Goal: Communication & Community: Answer question/provide support

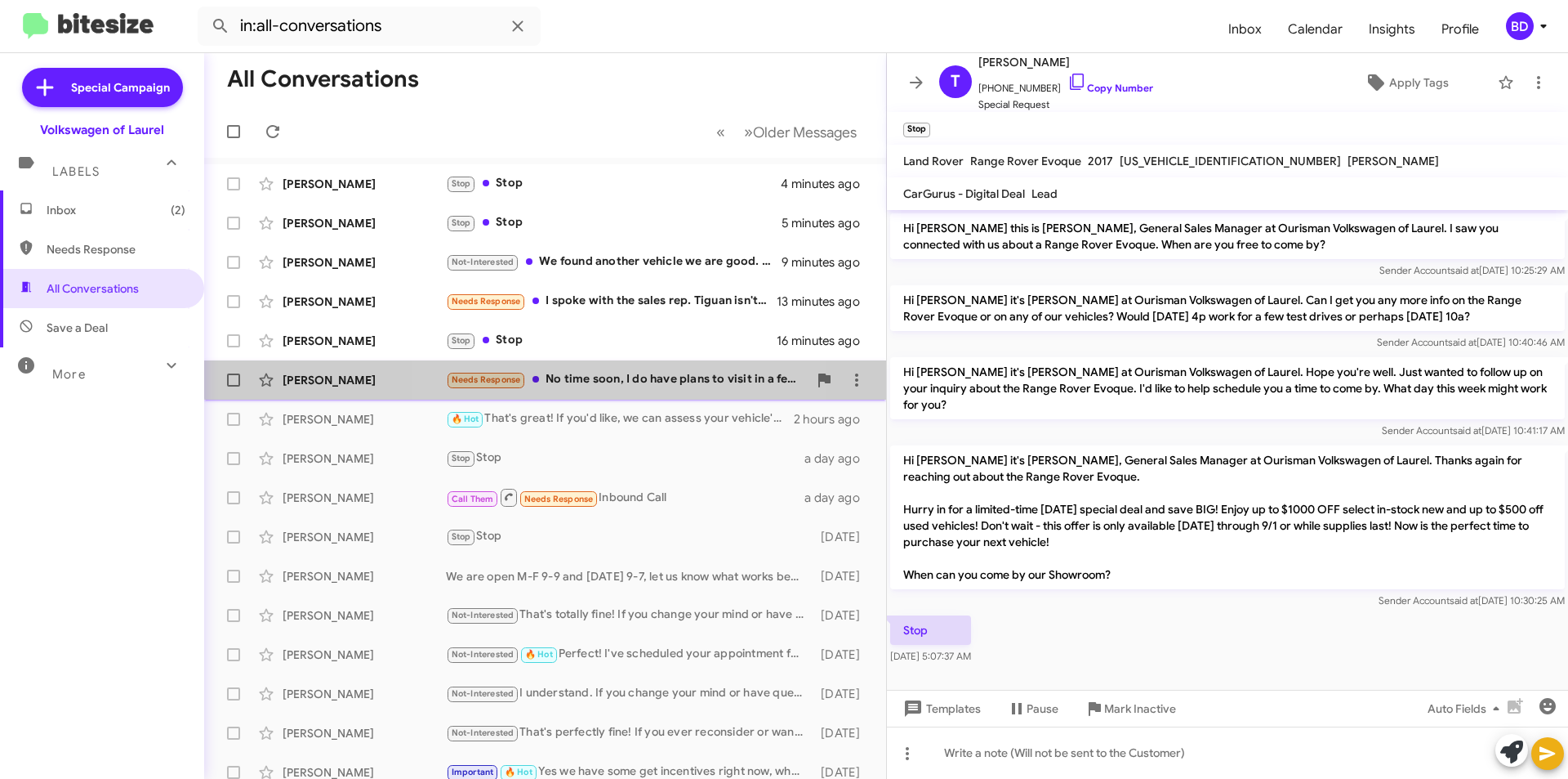
click at [628, 373] on div "Needs Response No time soon, I do have plans to visit in a few months" at bounding box center [626, 379] width 361 height 18
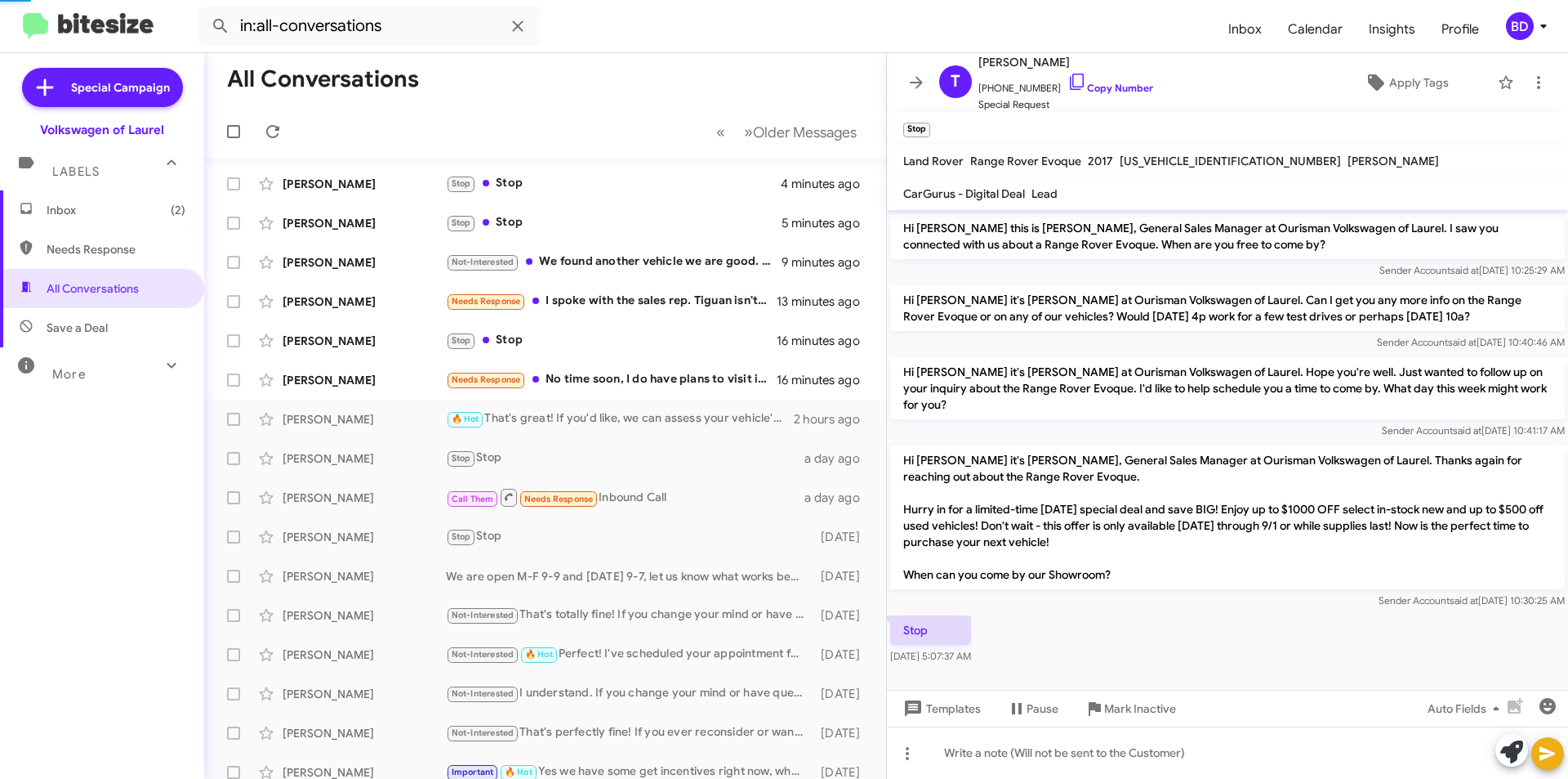
scroll to position [150, 0]
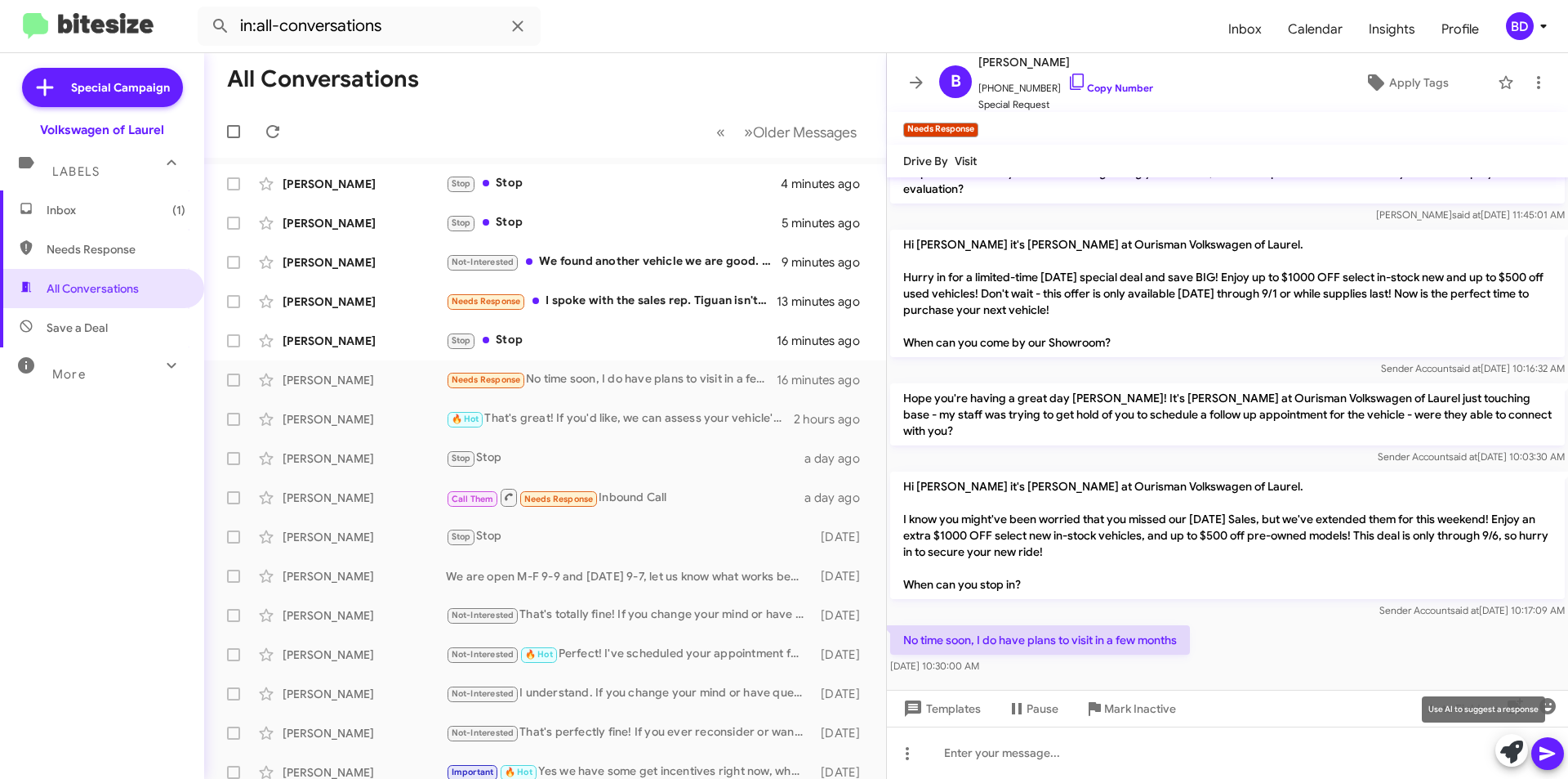
click at [1519, 753] on icon at bounding box center [1512, 752] width 23 height 23
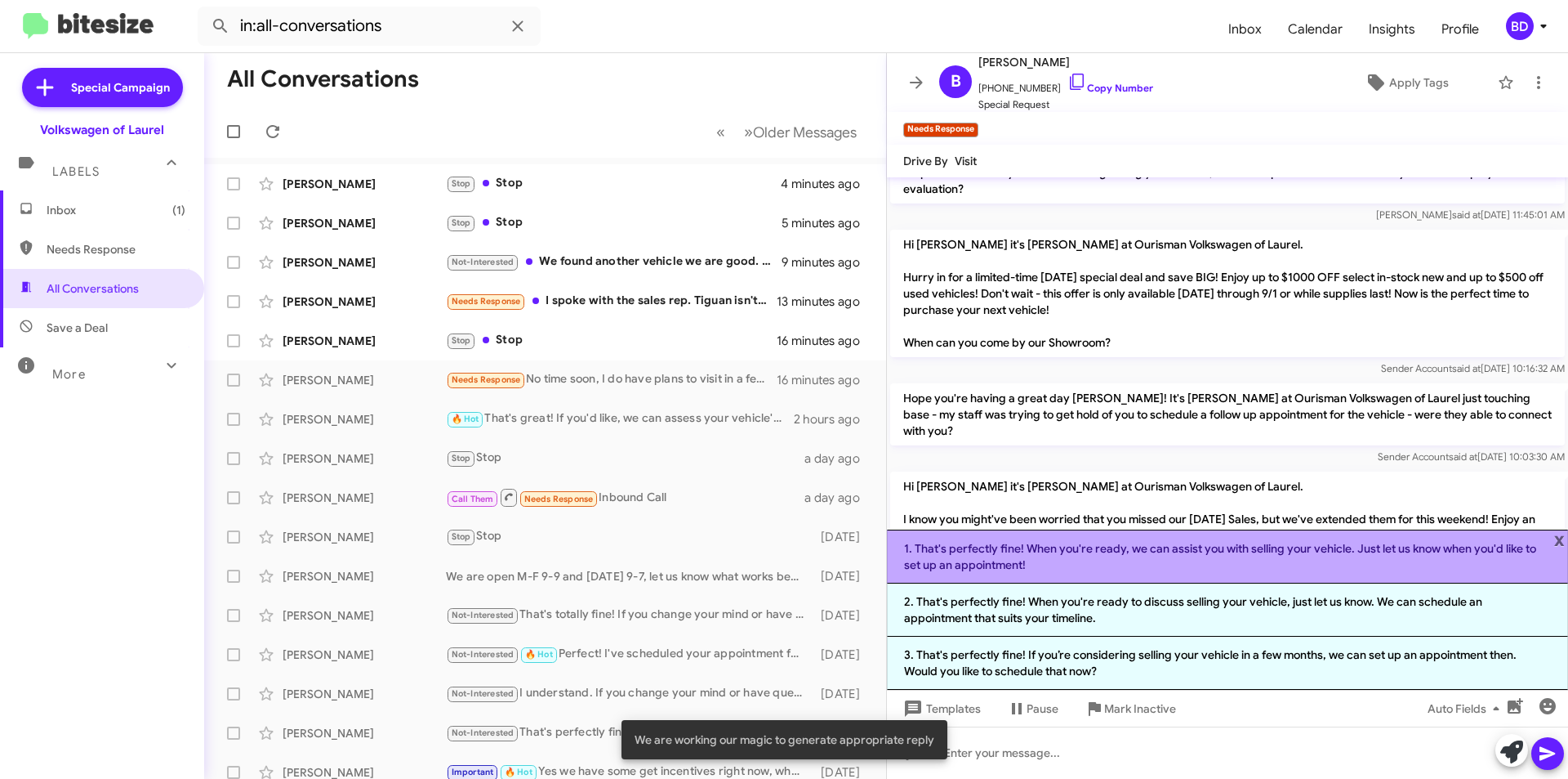
click at [1202, 555] on li "1. That's perfectly fine! When you're ready, we can assist you with selling you…" at bounding box center [1227, 556] width 681 height 54
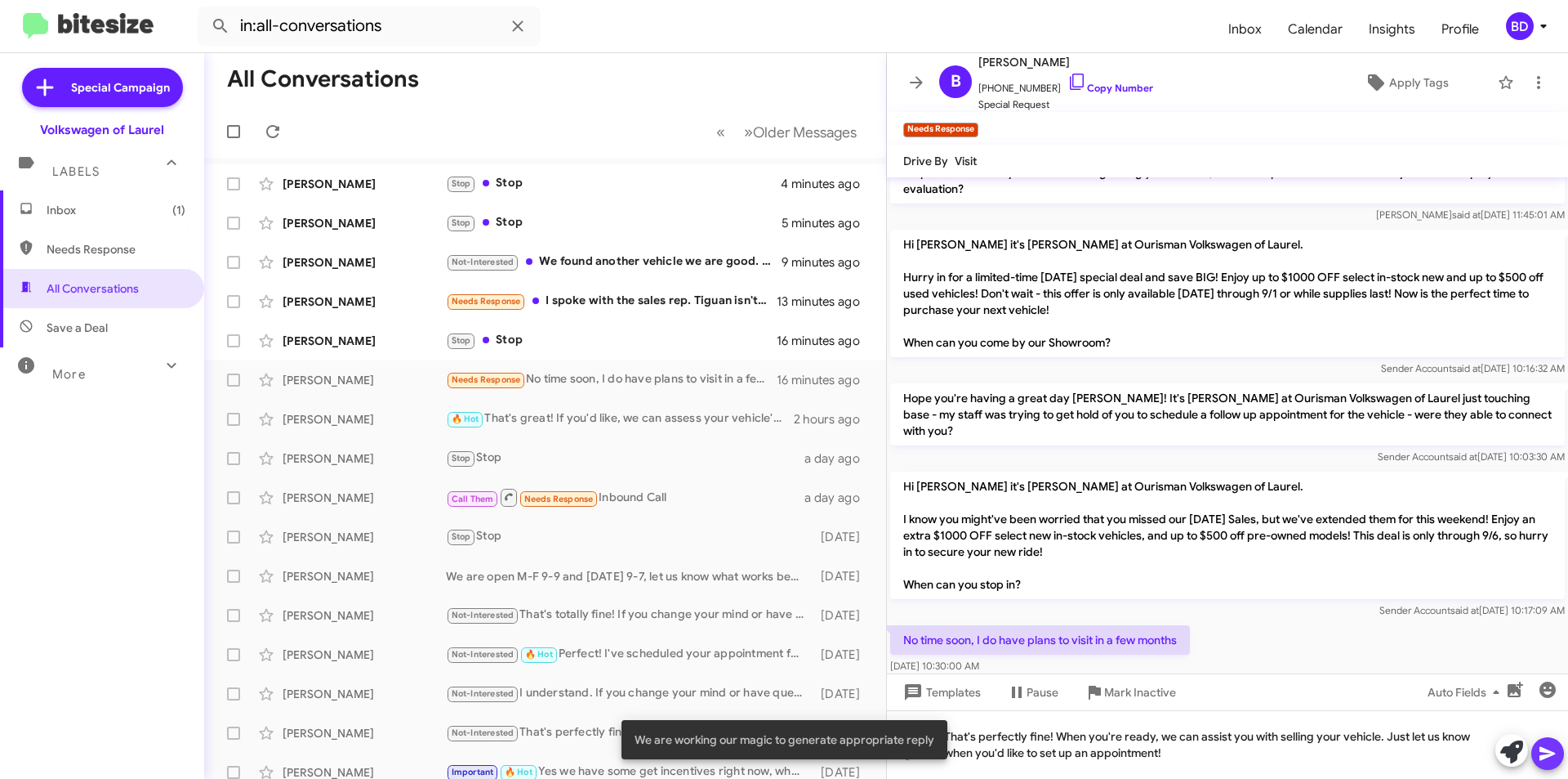
click at [1550, 758] on icon at bounding box center [1548, 753] width 19 height 19
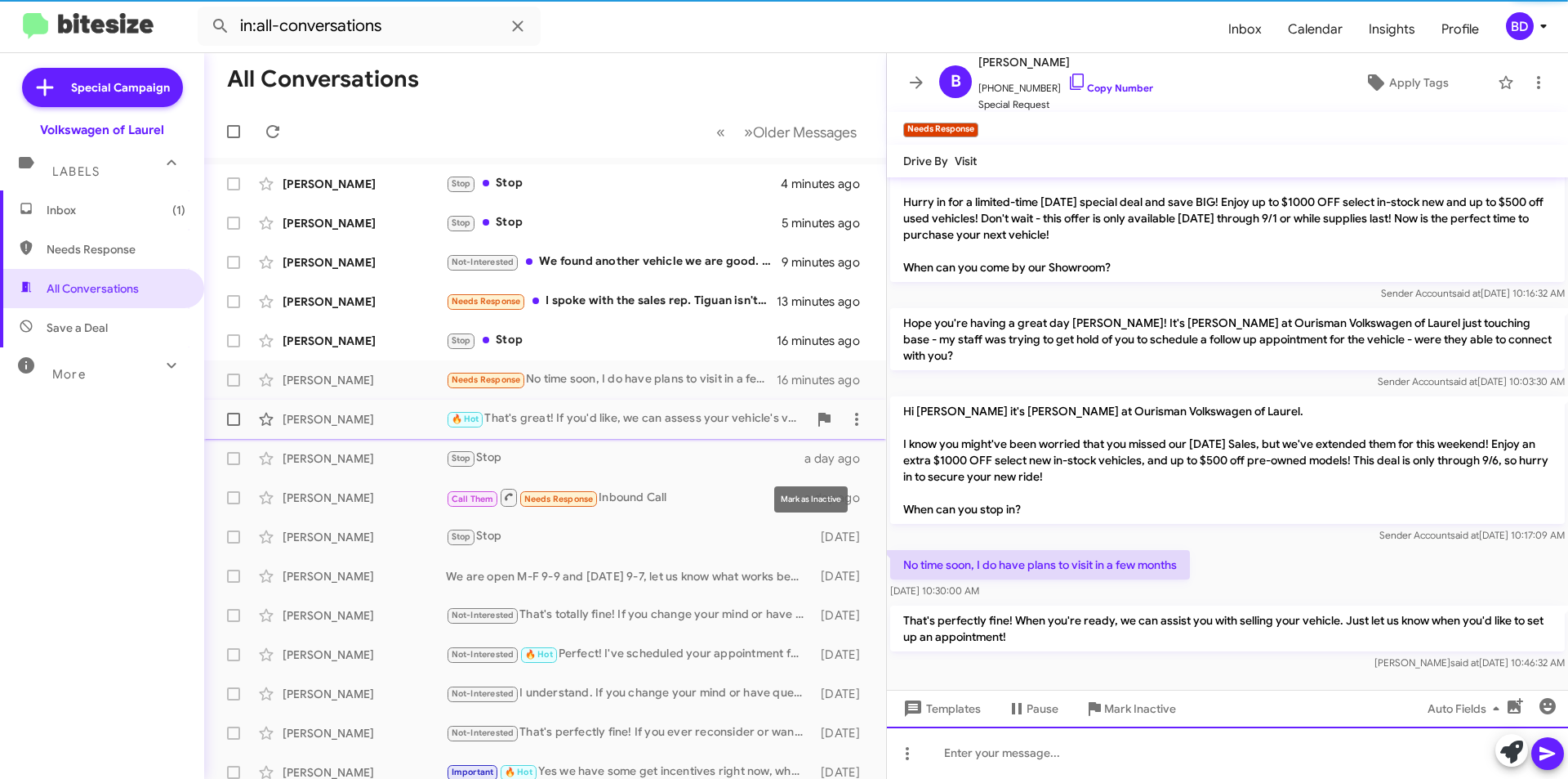
scroll to position [227, 0]
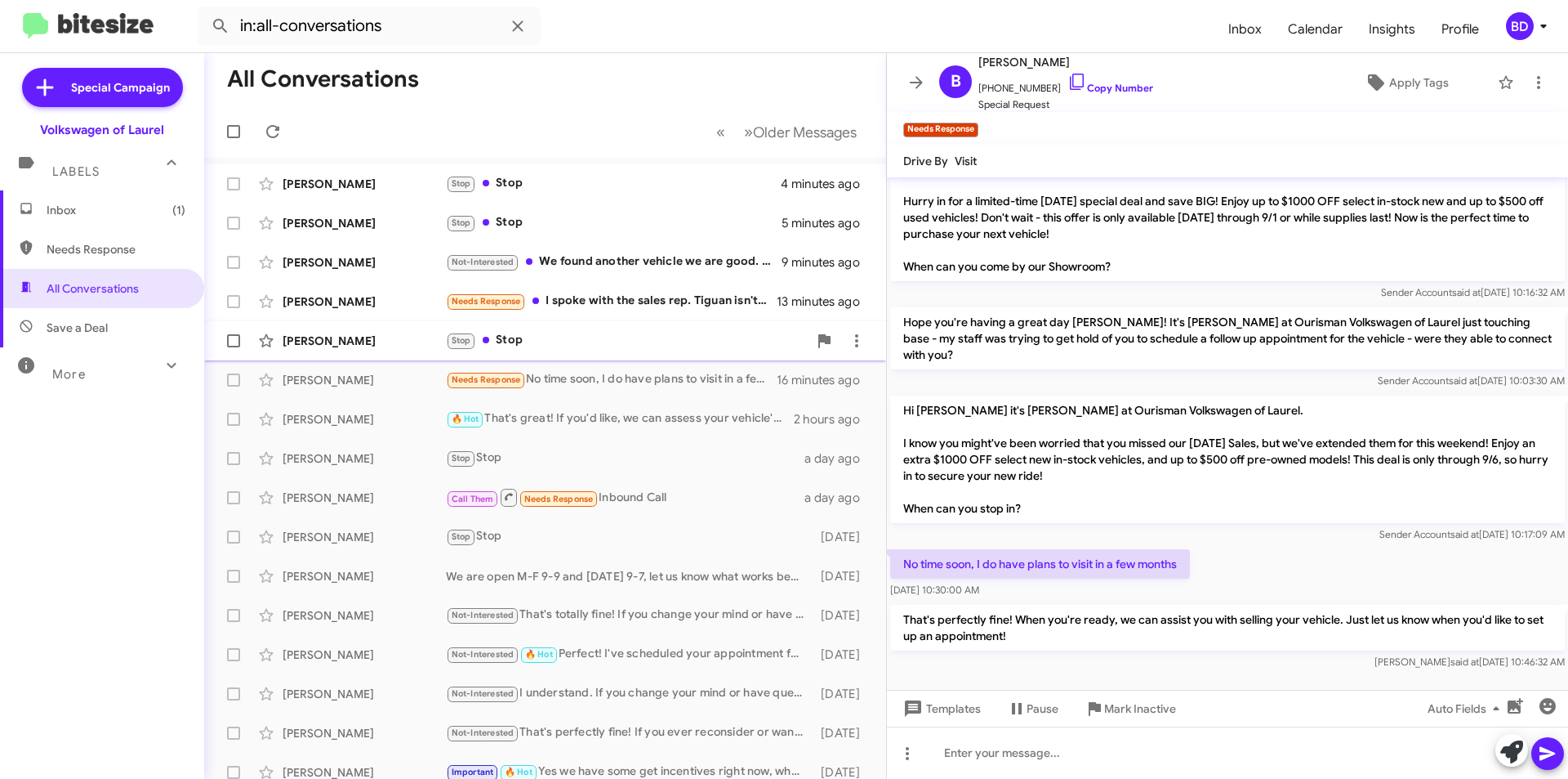
click at [568, 339] on div "Stop Stop" at bounding box center [626, 339] width 361 height 18
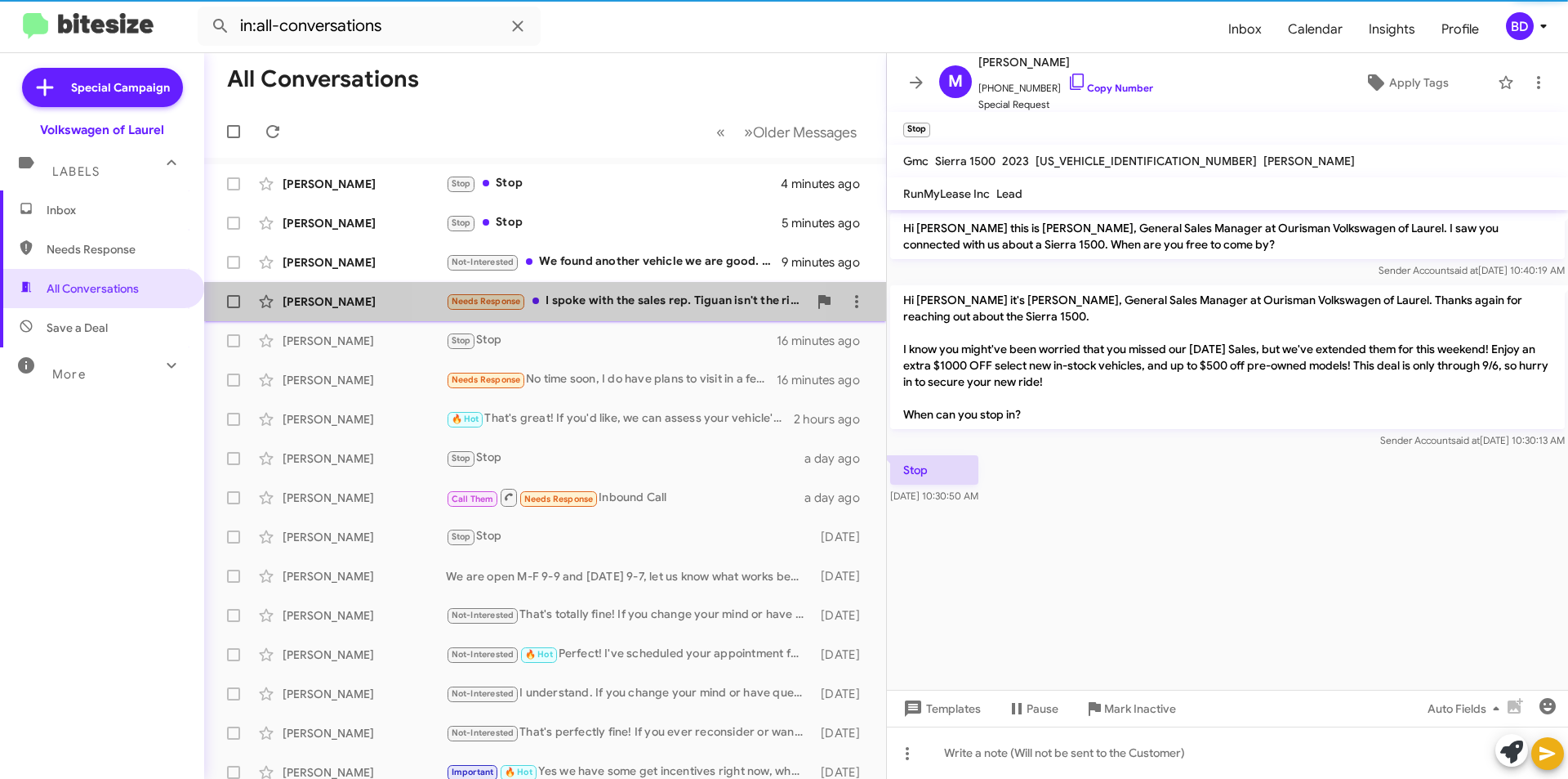
click at [613, 298] on div "Needs Response I spoke with the sales rep. Tiguan isn't the right fit, mpg is w…" at bounding box center [626, 301] width 361 height 18
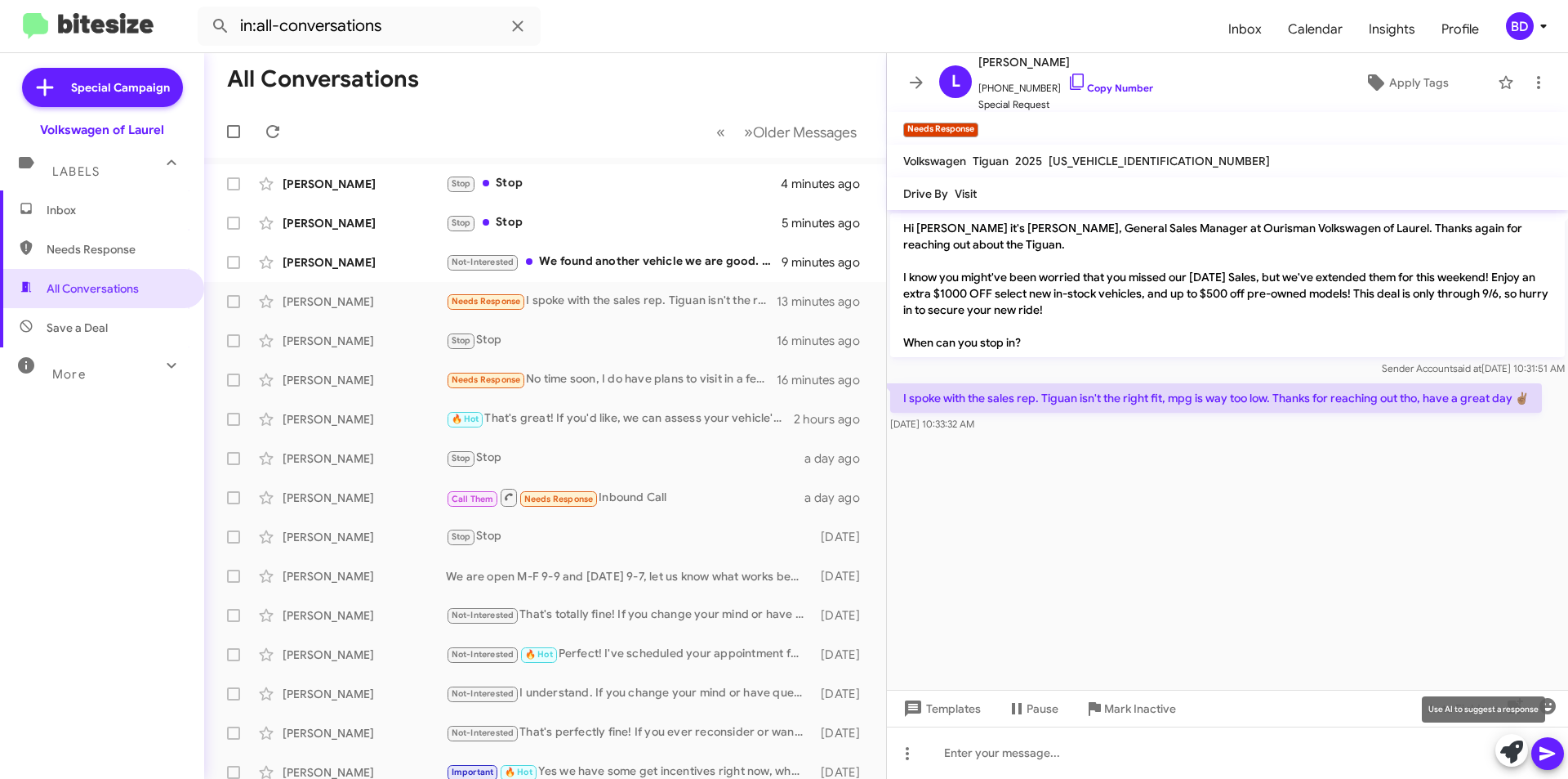
click at [1513, 751] on icon at bounding box center [1512, 752] width 23 height 23
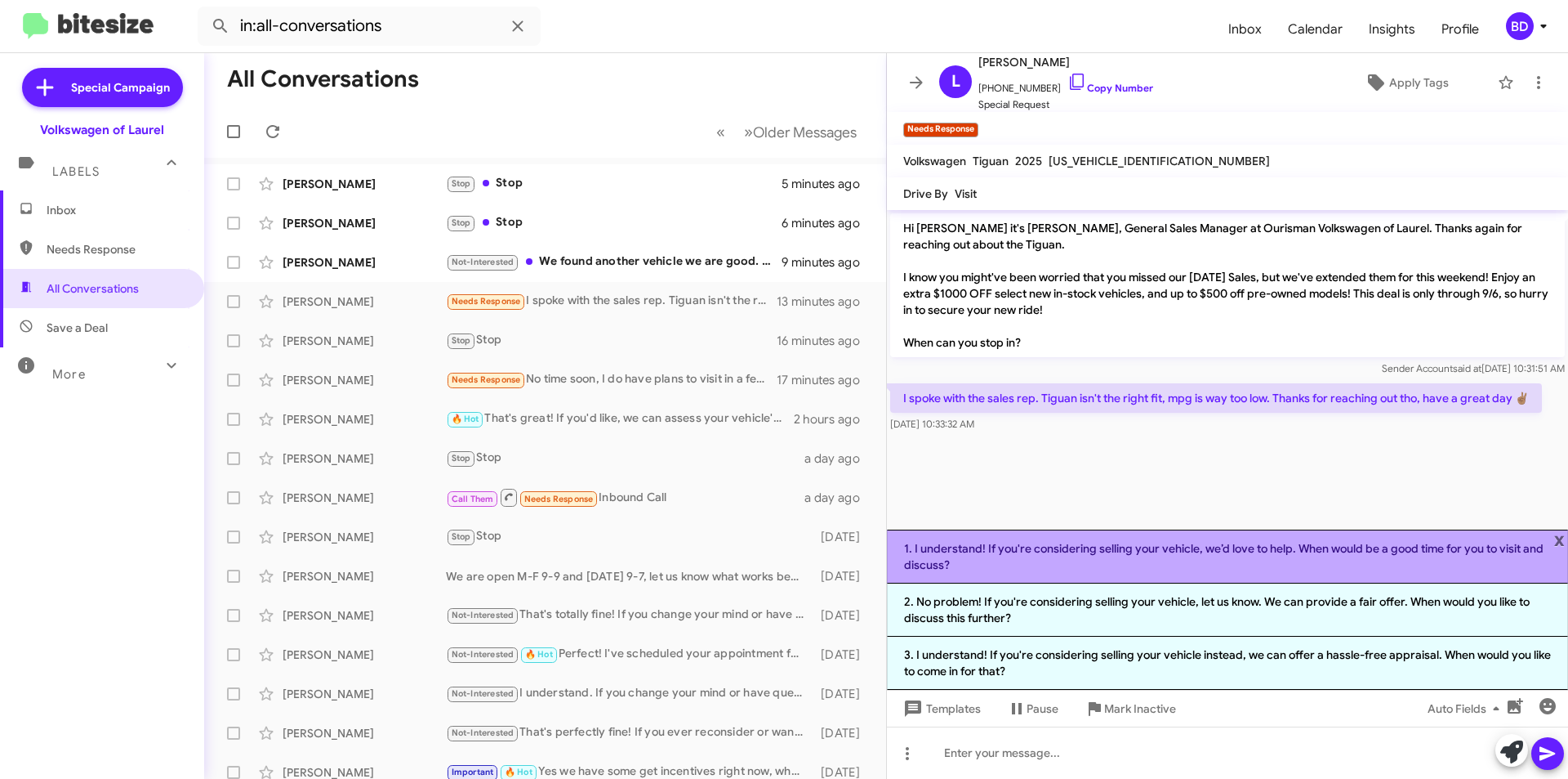
click at [1076, 560] on li "1. I understand! If you're considering selling your vehicle, we’d love to help.…" at bounding box center [1227, 556] width 681 height 54
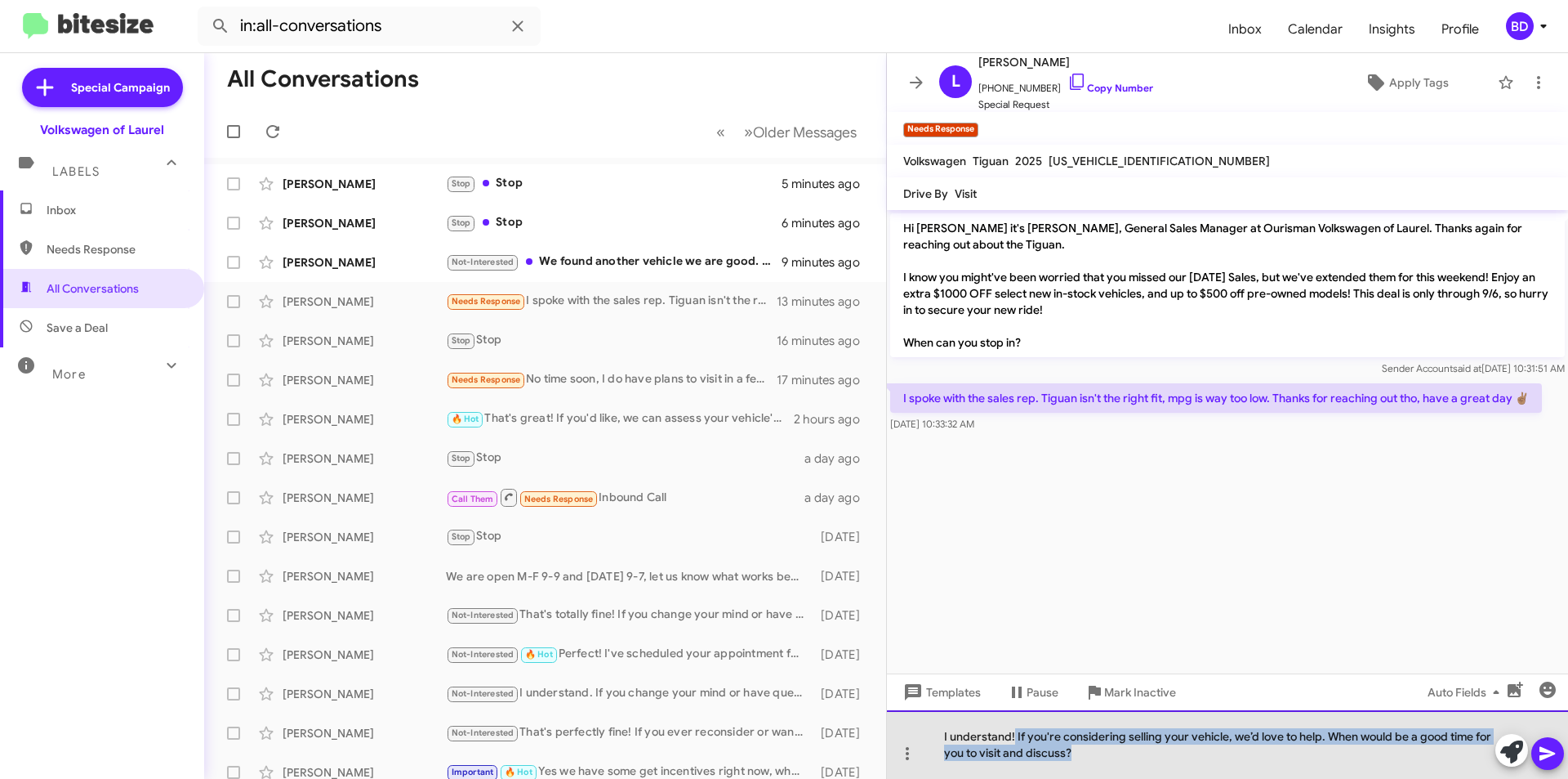
drag, startPoint x: 1015, startPoint y: 738, endPoint x: 1104, endPoint y: 758, distance: 91.2
click at [1103, 758] on div "I understand! If you're considering selling your vehicle, we’d love to help. Wh…" at bounding box center [1227, 744] width 681 height 68
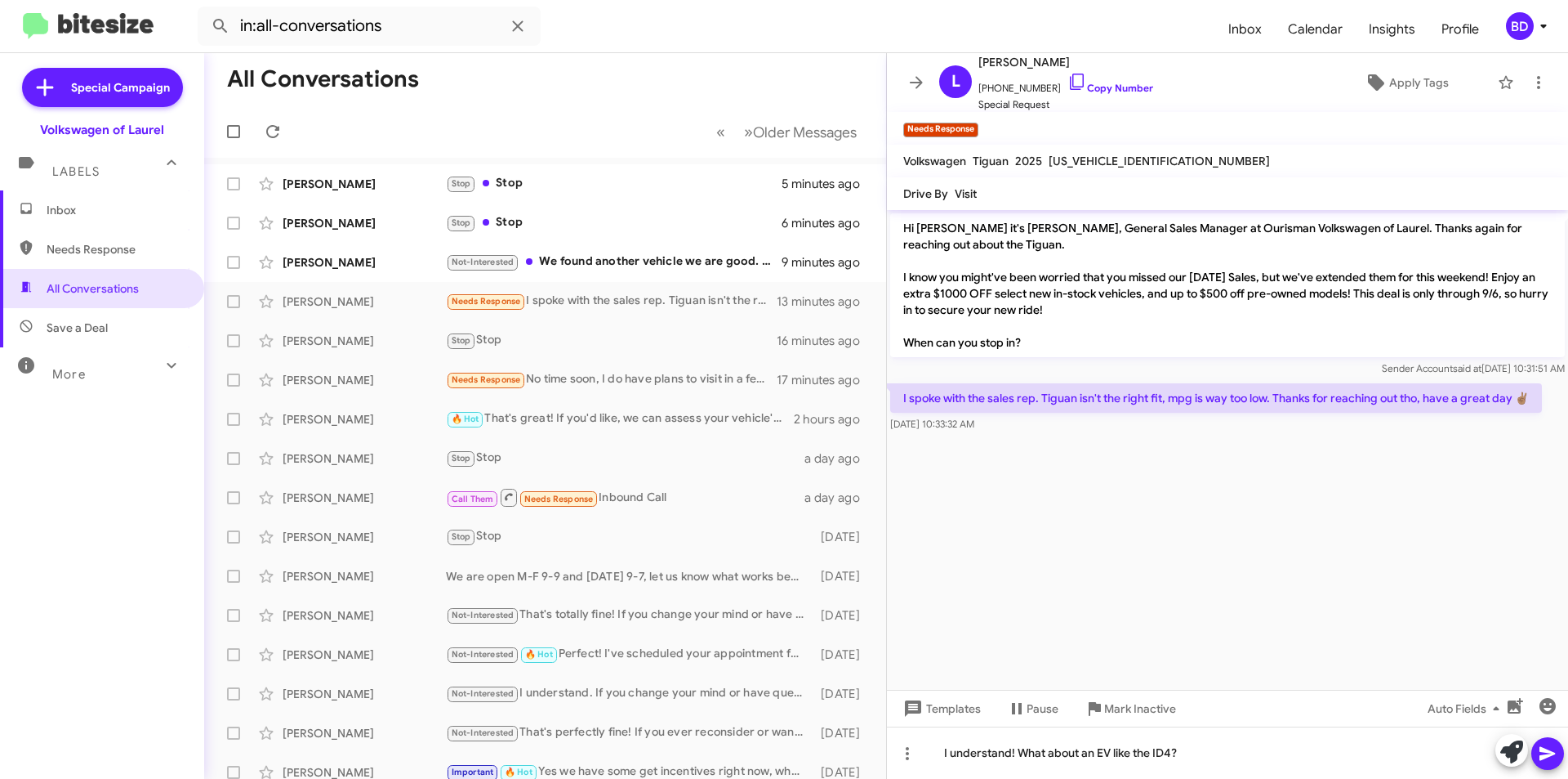
click at [1541, 749] on icon at bounding box center [1548, 754] width 15 height 13
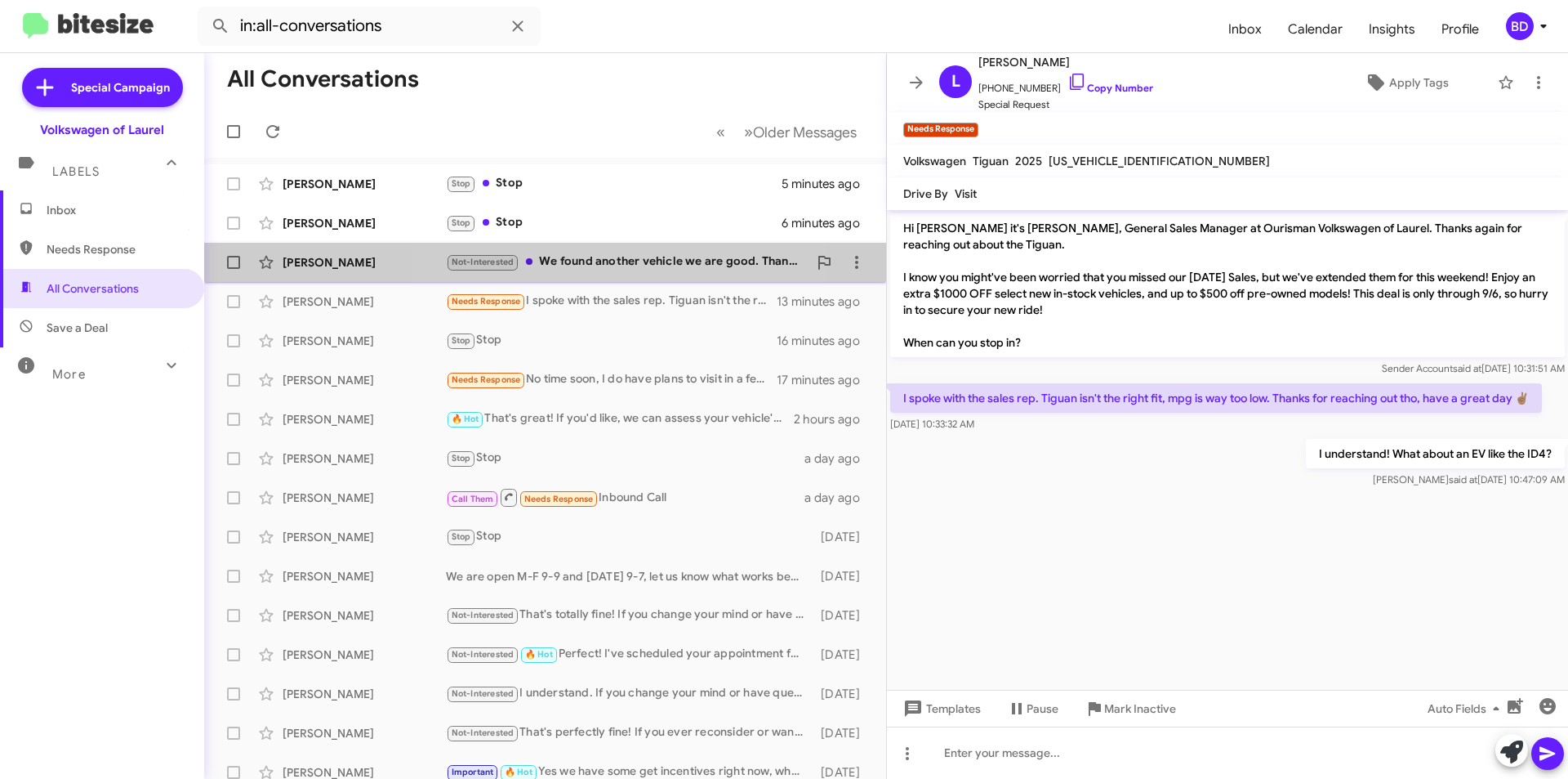
click at [634, 260] on div "Not-Interested We found another vehicle we are good. Thank you" at bounding box center [626, 261] width 361 height 18
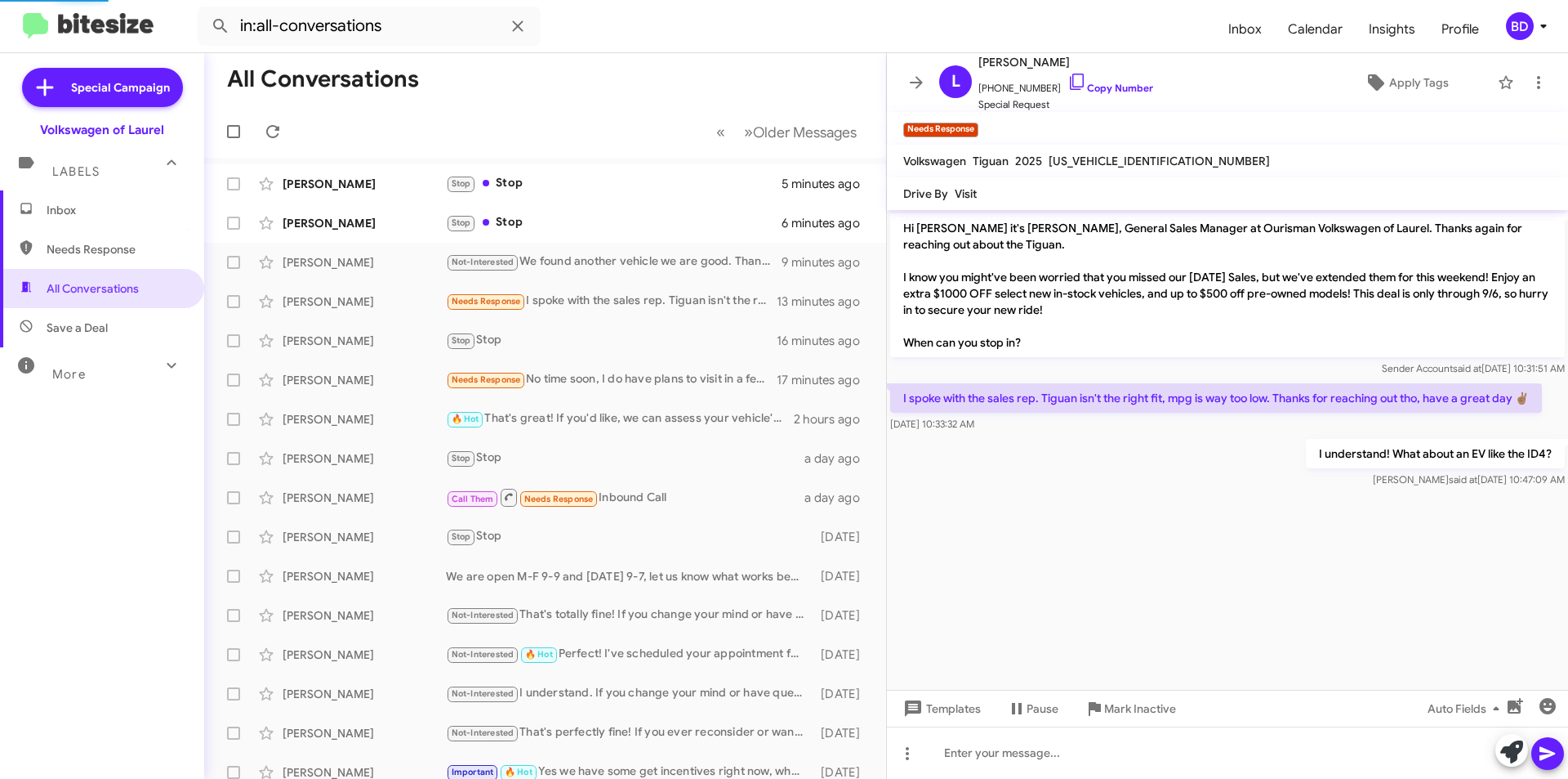
scroll to position [1370, 0]
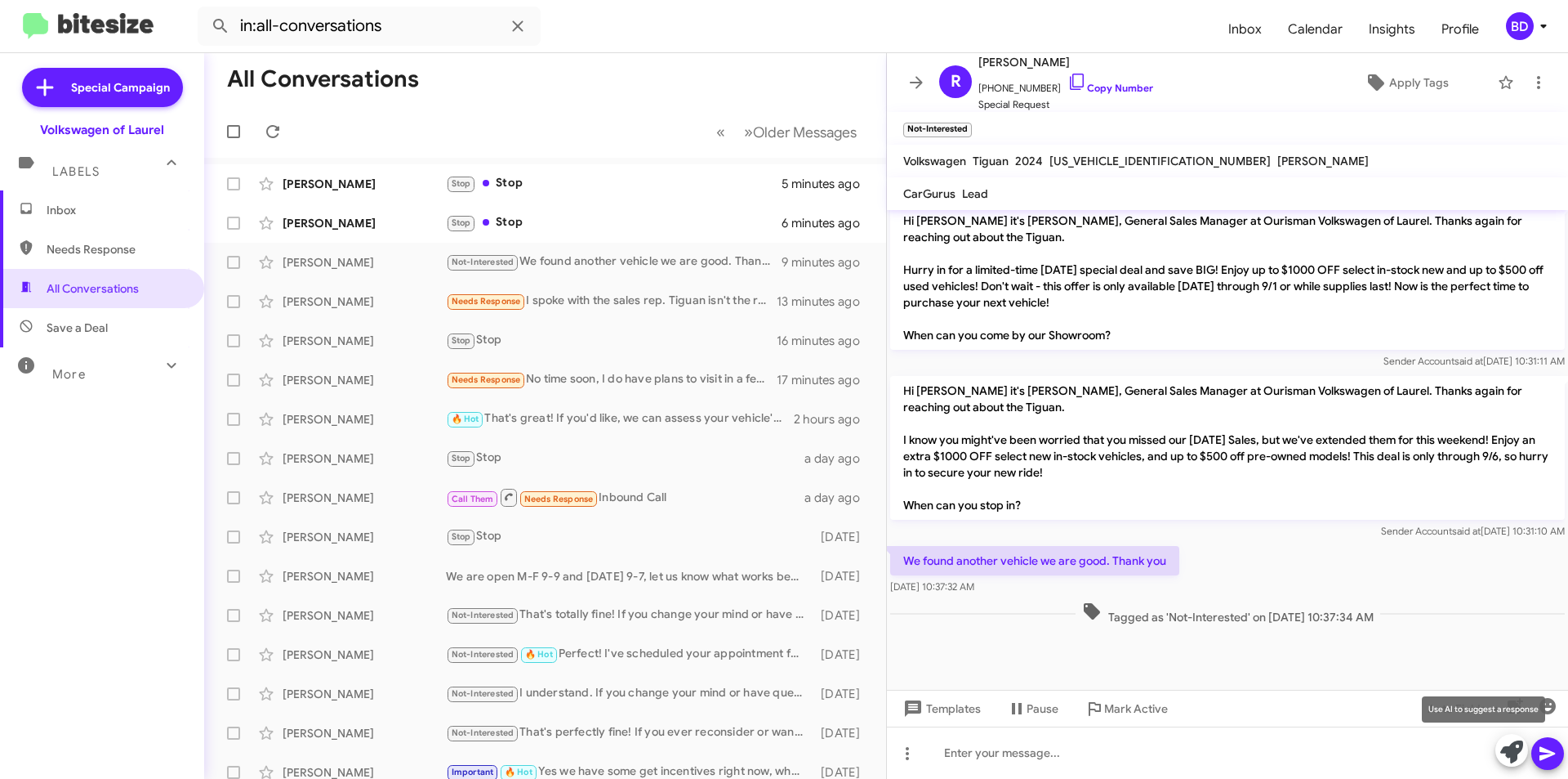
click at [1521, 751] on icon at bounding box center [1512, 752] width 23 height 23
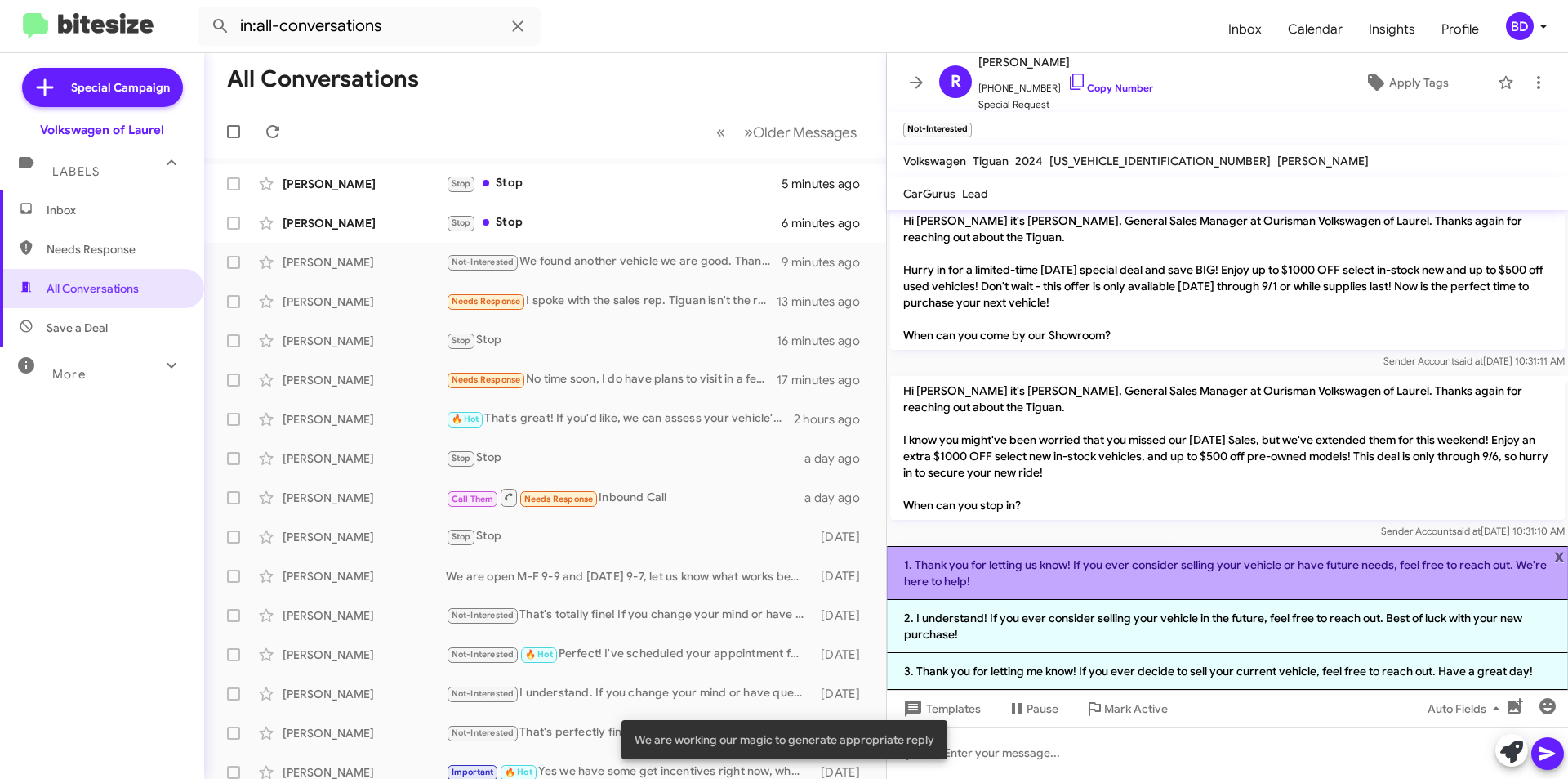
click at [1218, 574] on li "1. Thank you for letting us know! If you ever consider selling your vehicle or …" at bounding box center [1227, 573] width 681 height 54
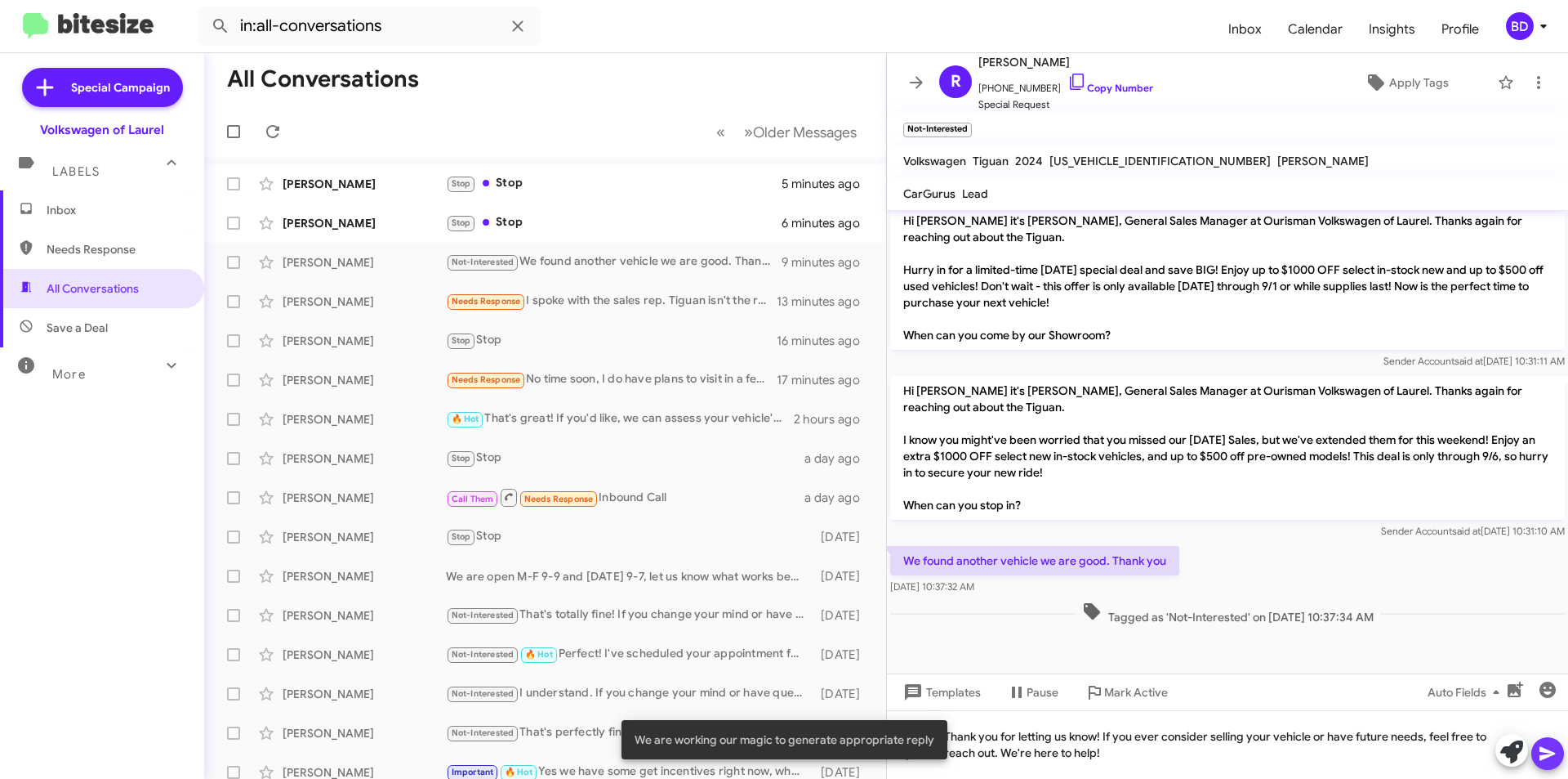
click at [1538, 752] on icon at bounding box center [1548, 753] width 19 height 19
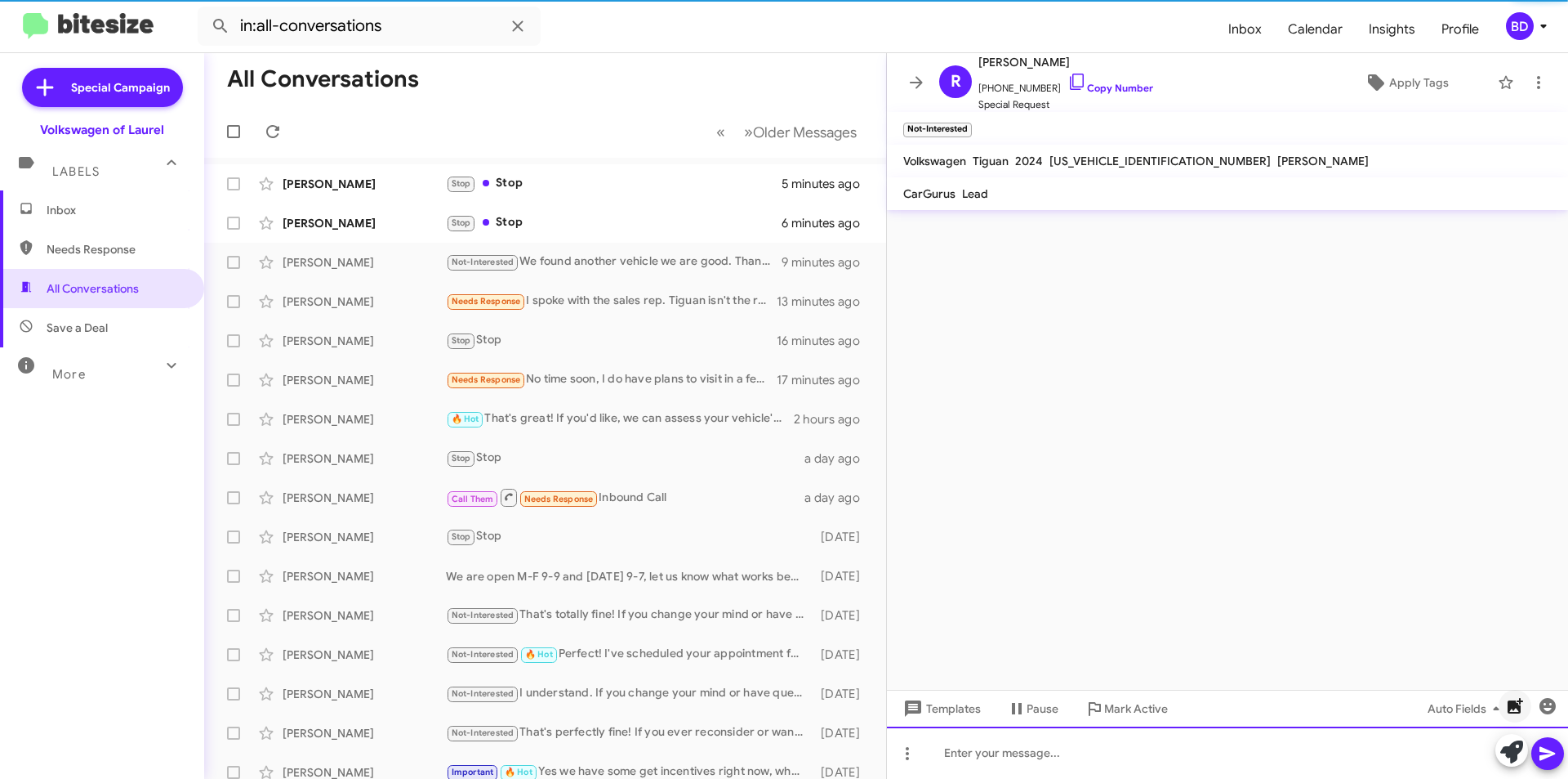
scroll to position [0, 0]
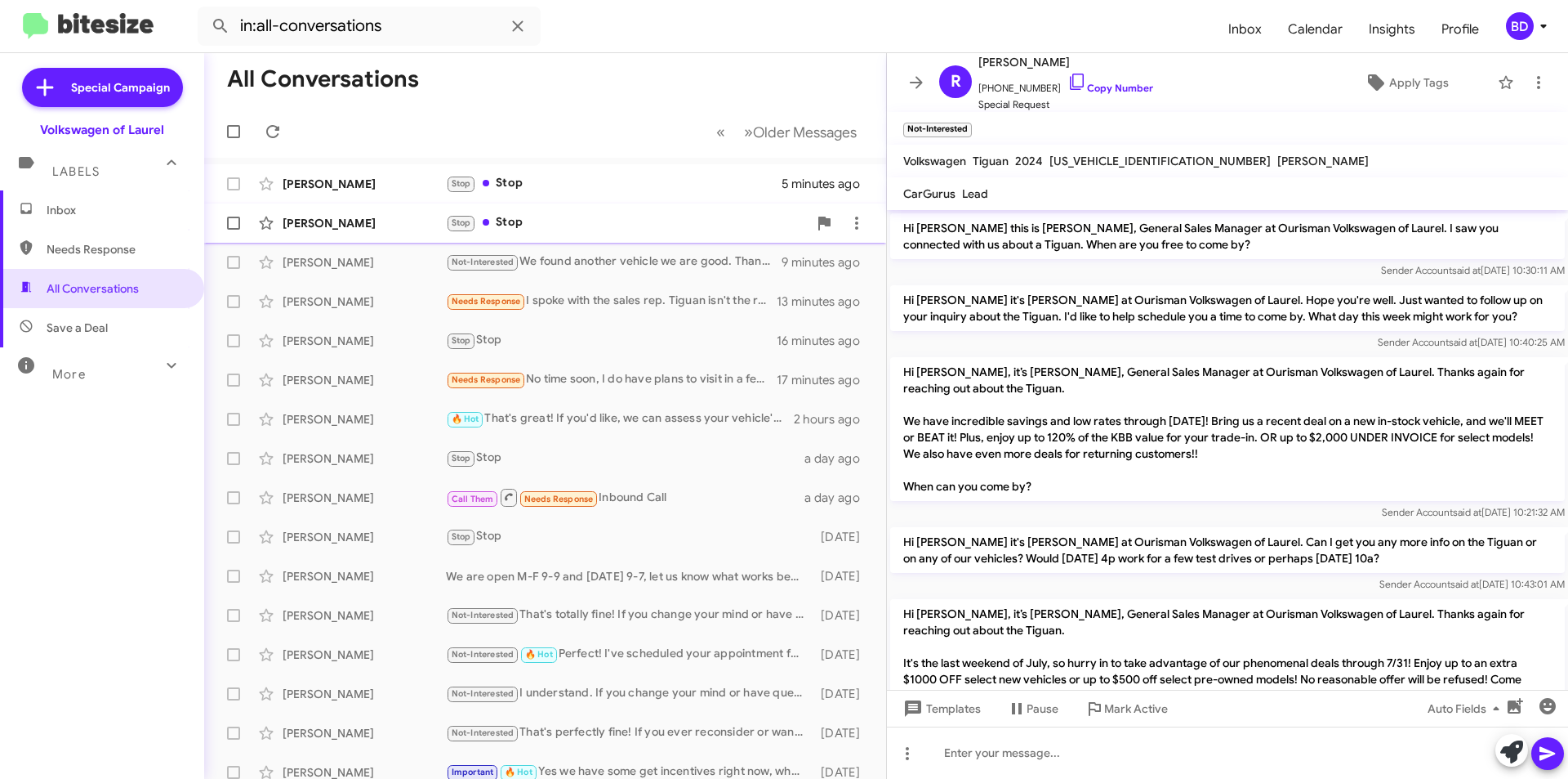
click at [590, 230] on div "Stop Stop" at bounding box center [626, 222] width 361 height 18
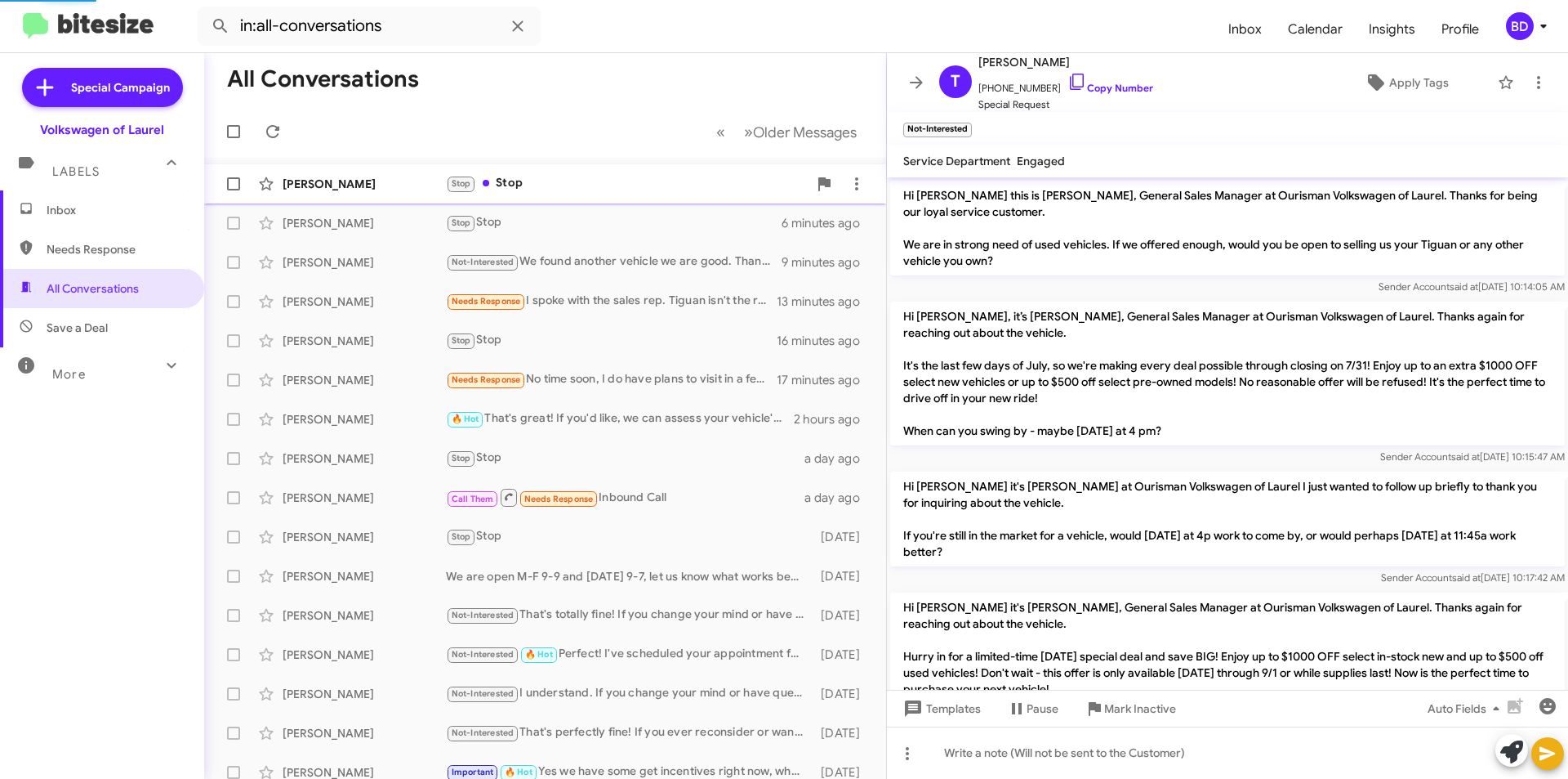
scroll to position [319, 0]
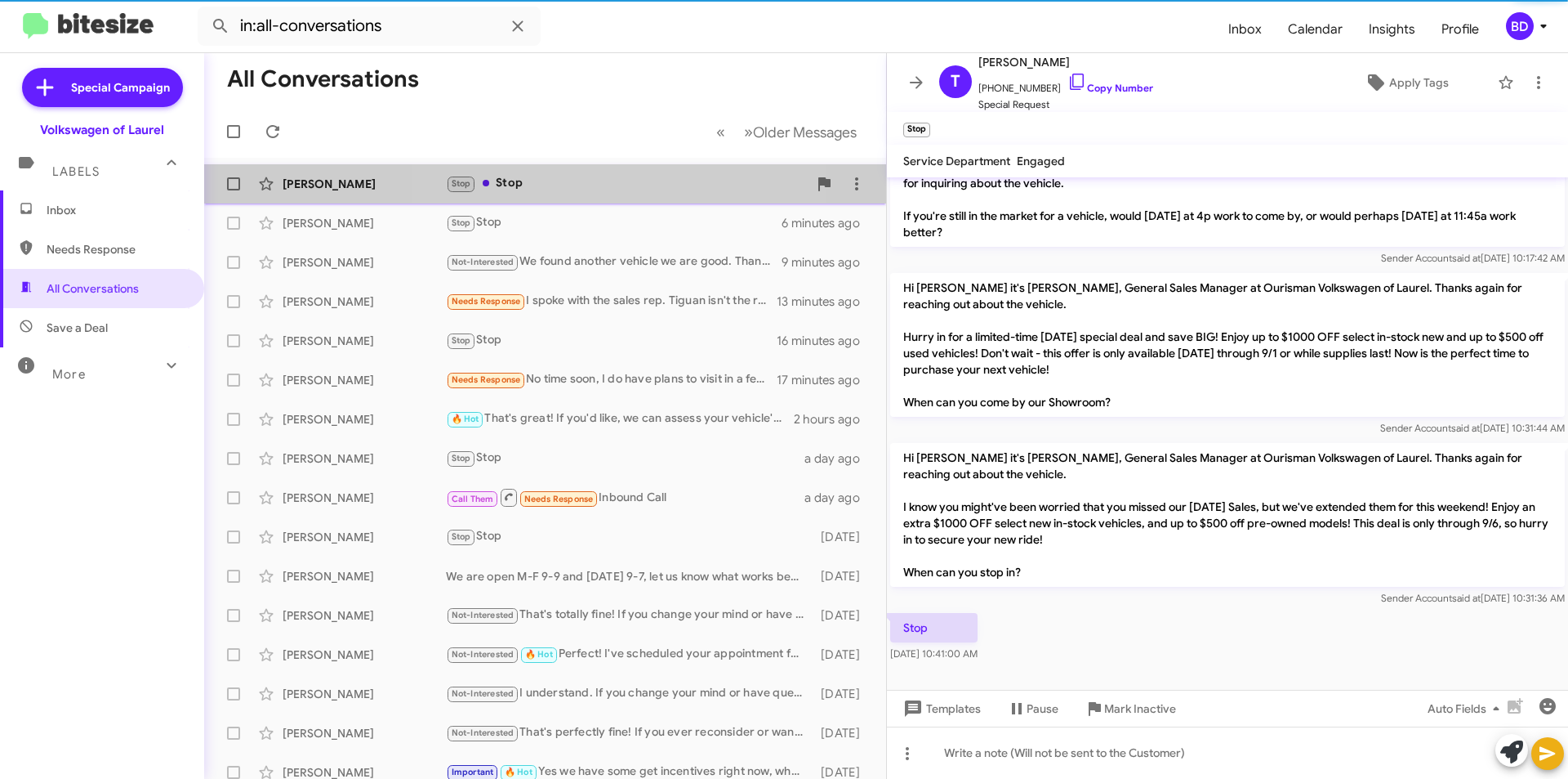
click at [583, 182] on div "Stop Stop" at bounding box center [626, 183] width 361 height 18
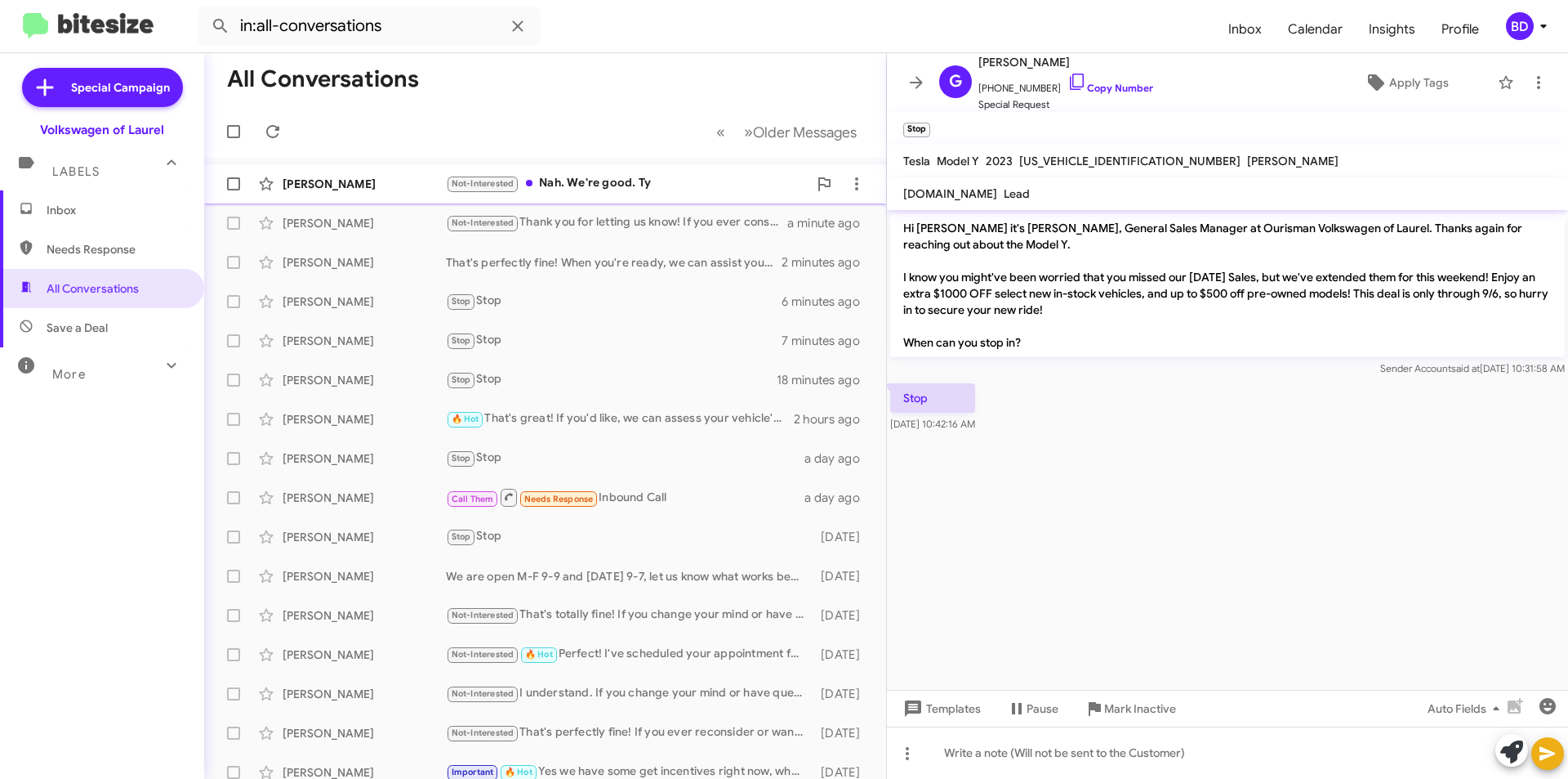
click at [576, 192] on div "Not-Interested Nah. We're good. Ty" at bounding box center [626, 183] width 361 height 18
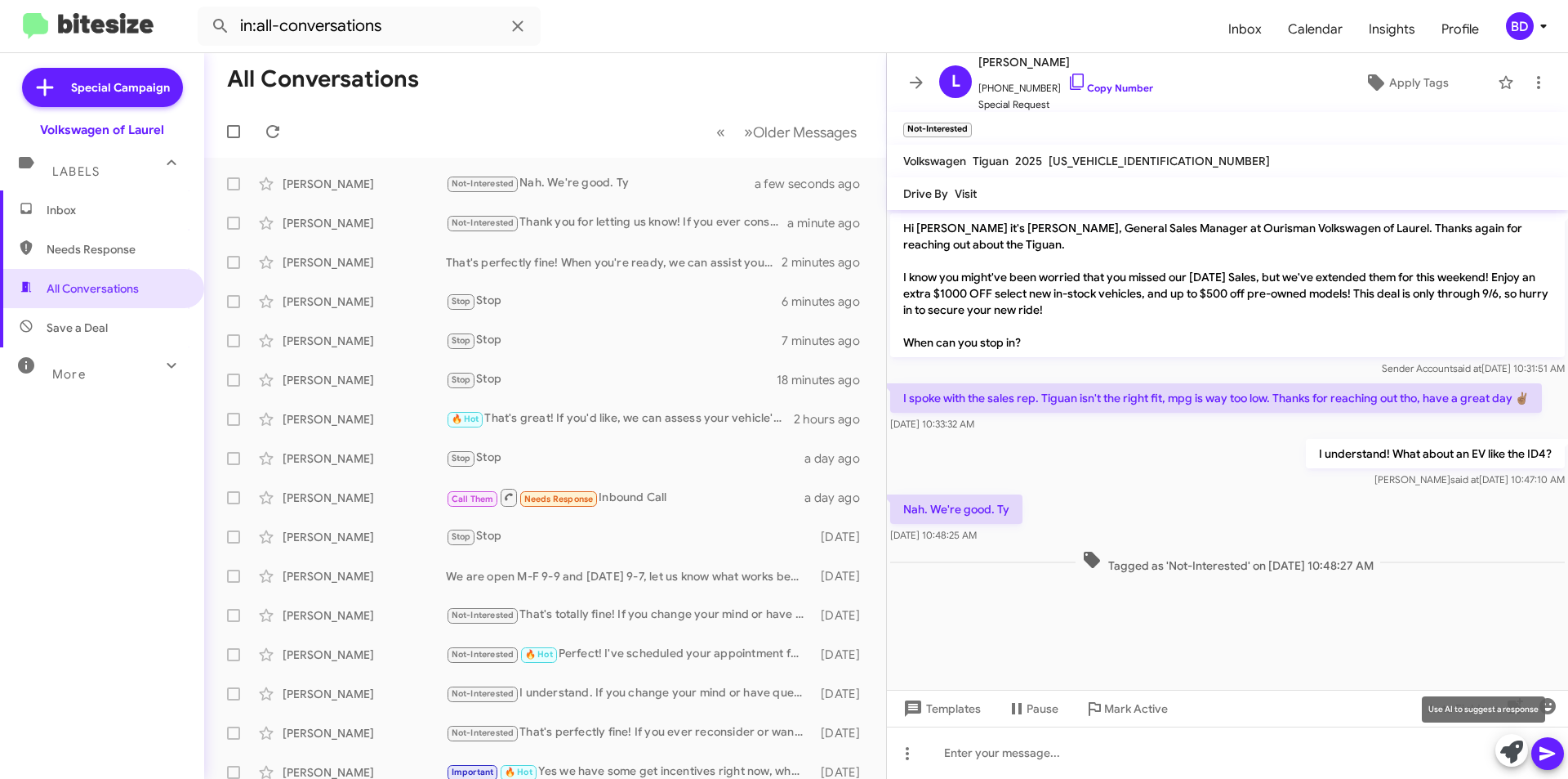
click at [1511, 758] on icon at bounding box center [1512, 752] width 23 height 23
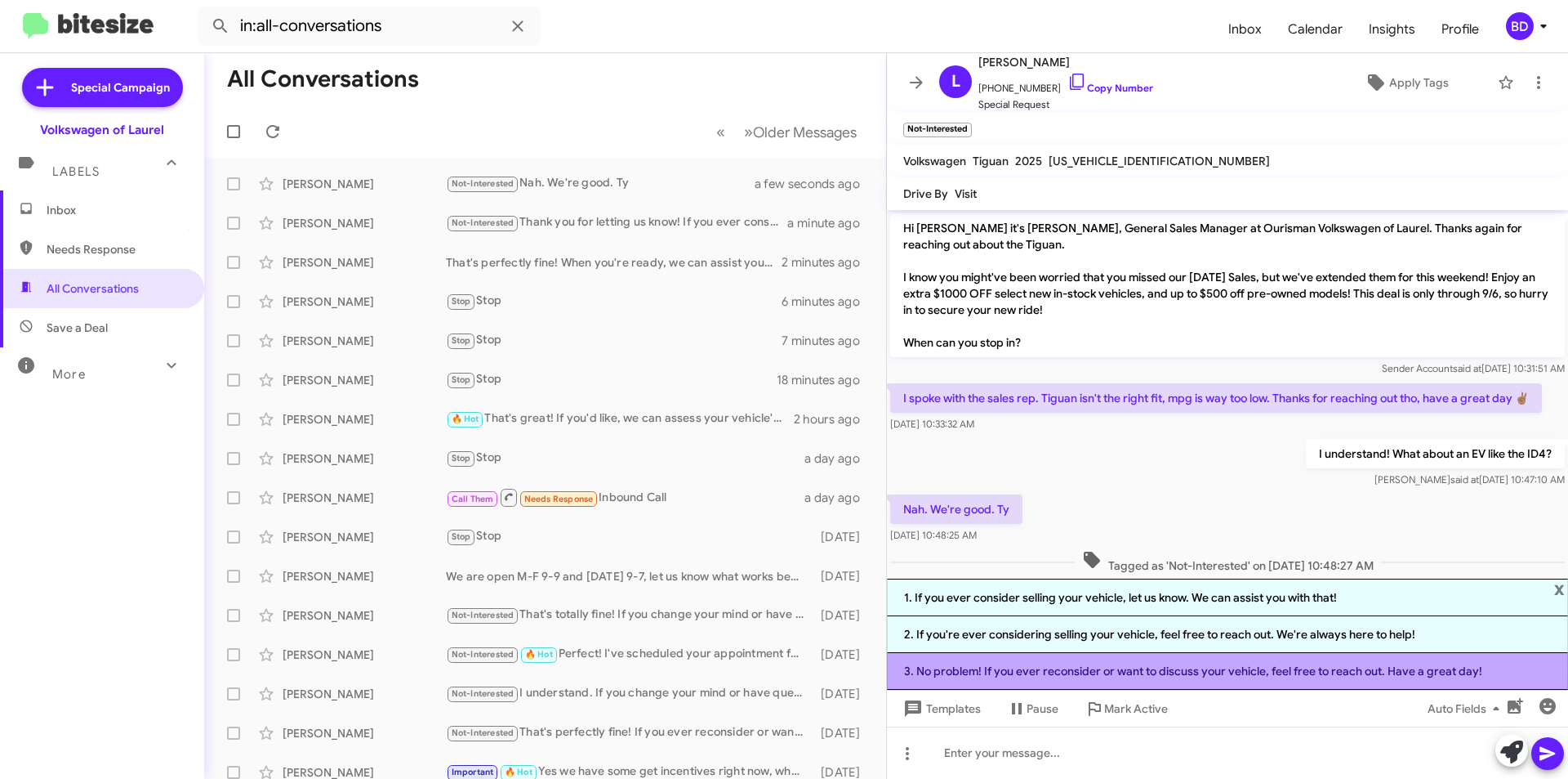
click at [1232, 673] on li "3. No problem! If you ever reconsider or want to discuss your vehicle, feel fre…" at bounding box center [1227, 671] width 681 height 37
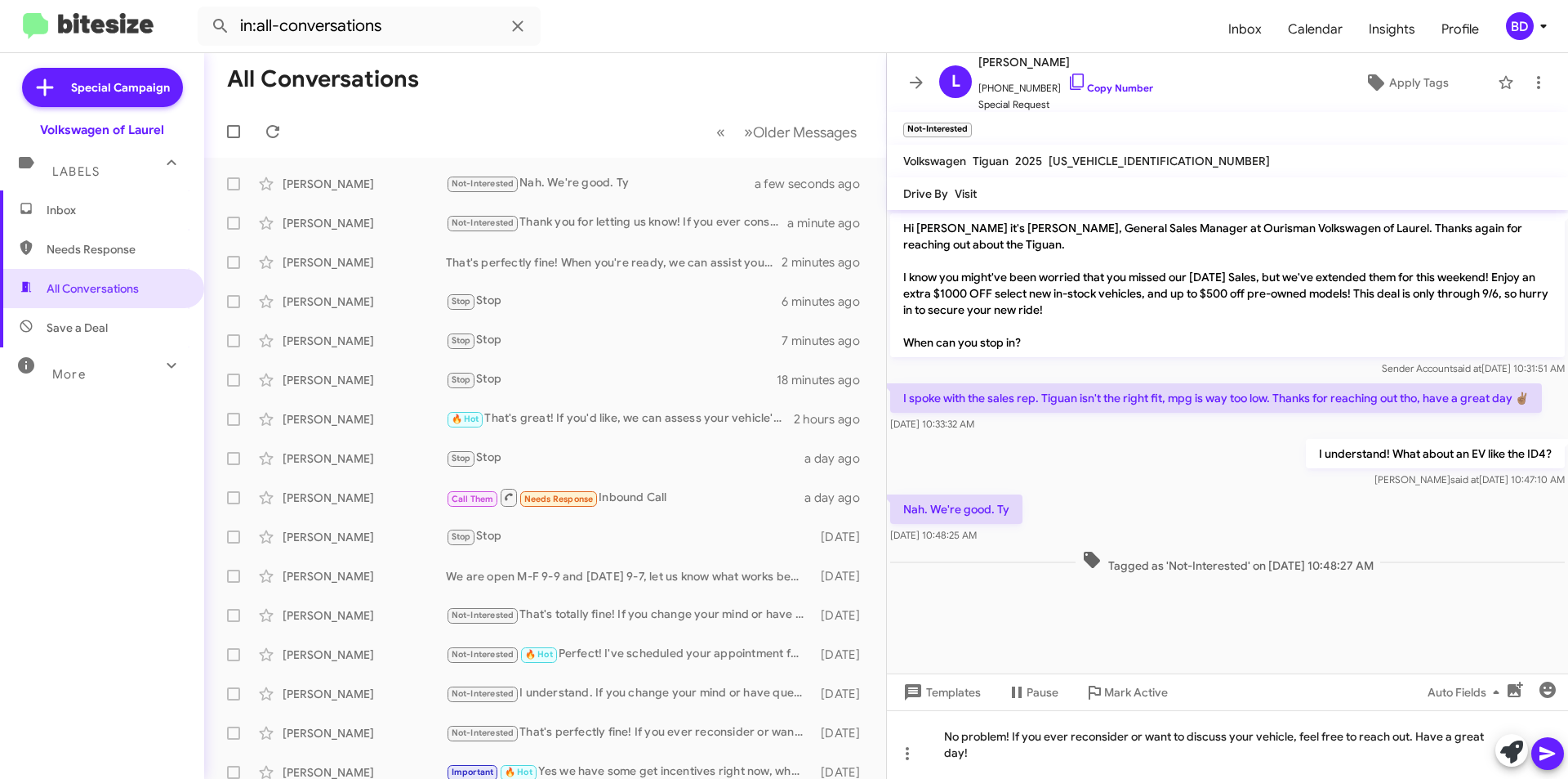
click at [1550, 745] on icon at bounding box center [1548, 753] width 19 height 19
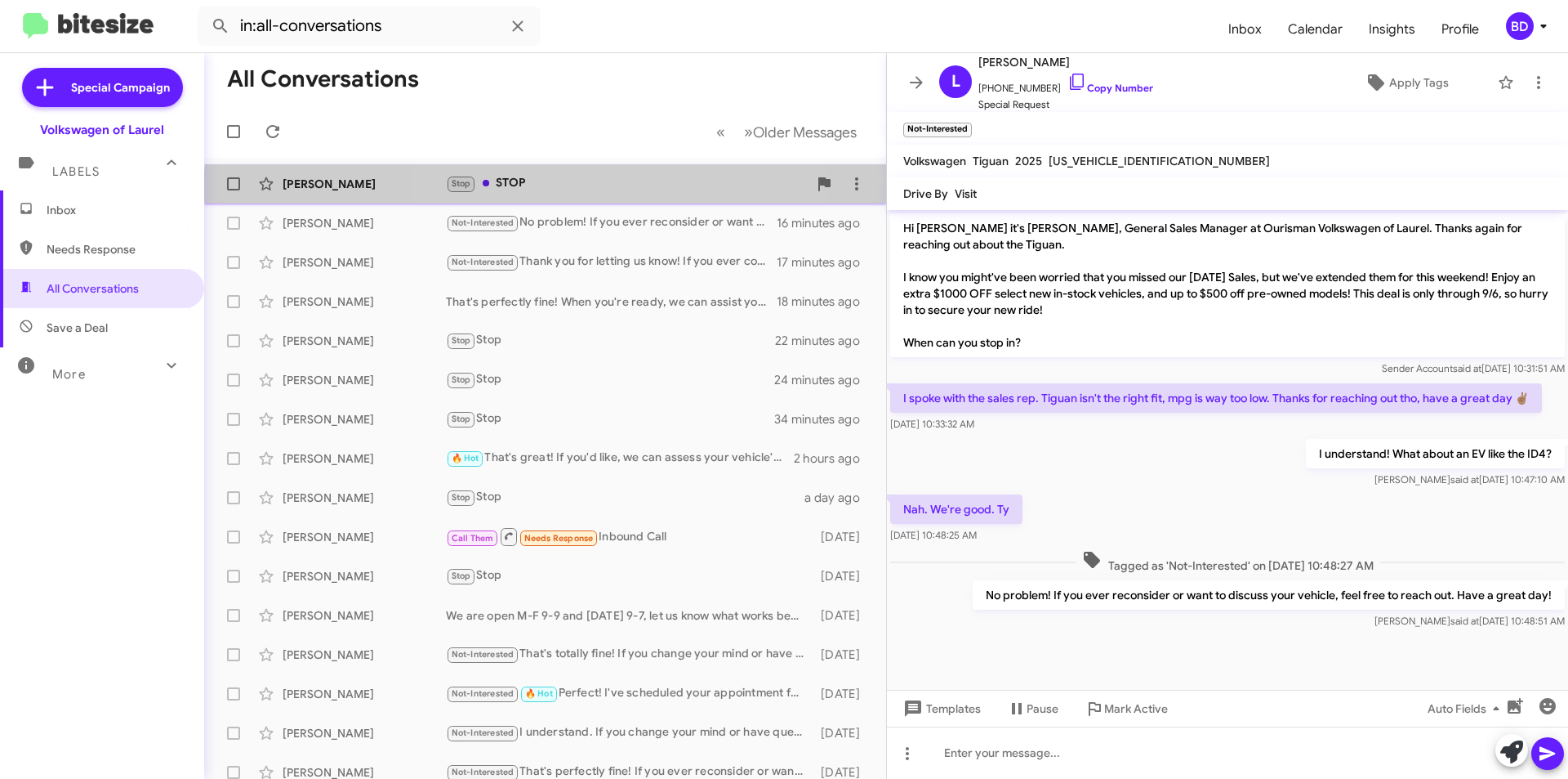
click at [593, 195] on div "Dante Pirela Stop STOP a few seconds ago" at bounding box center [545, 184] width 656 height 33
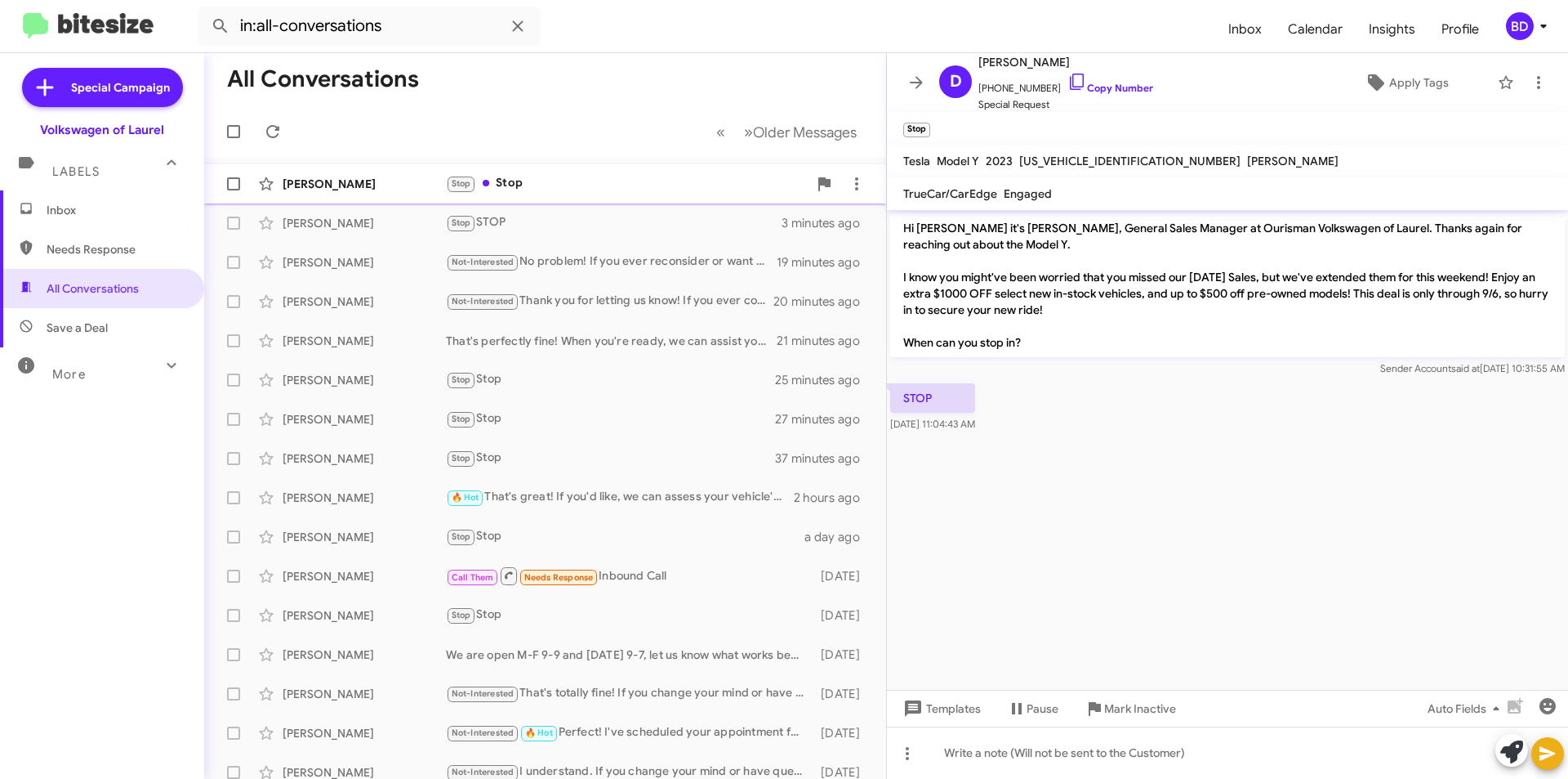
click at [535, 184] on div "Stop Stop" at bounding box center [626, 183] width 361 height 18
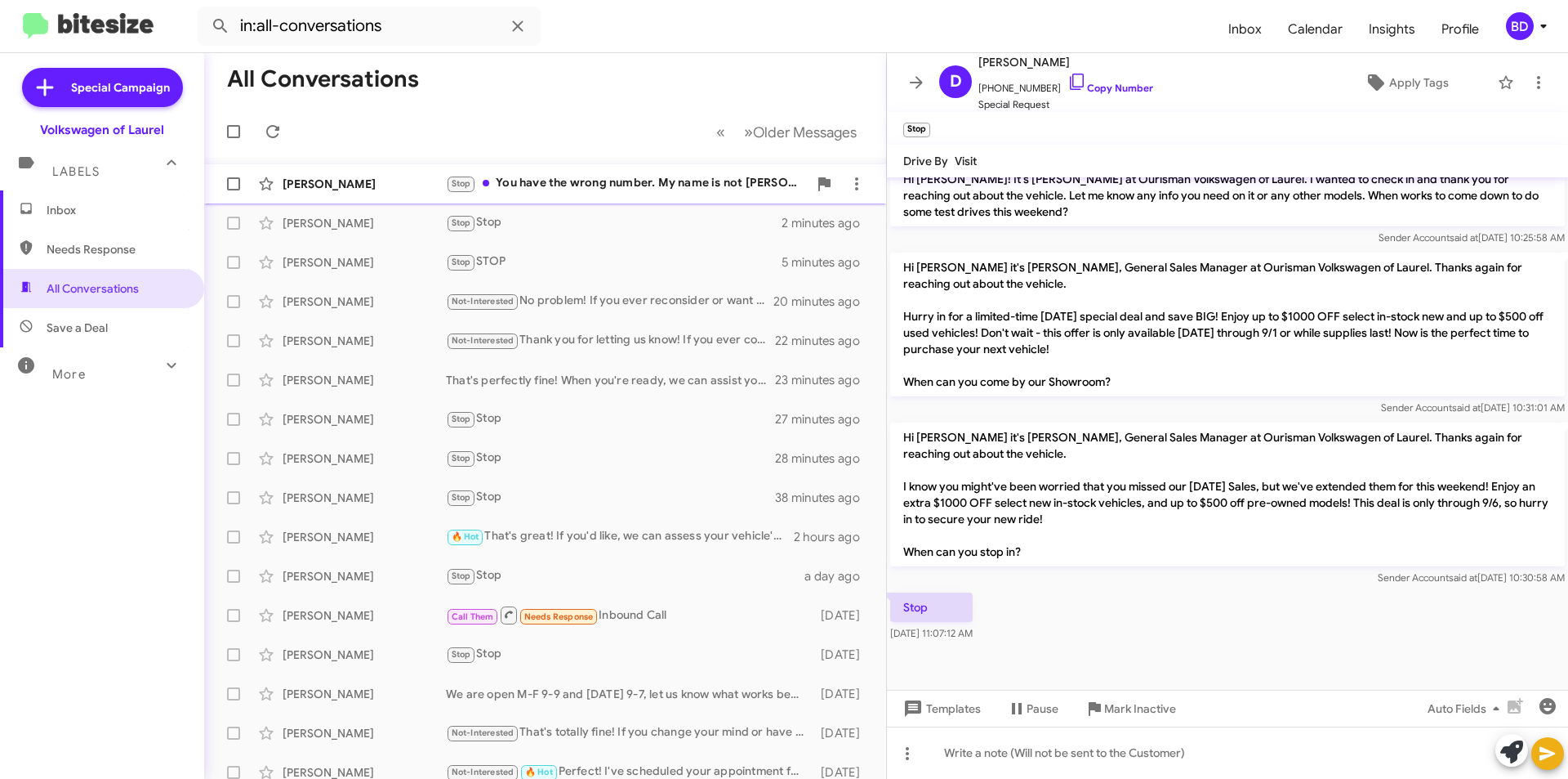
click at [620, 181] on div "Stop You have the wrong number. My name is not Beth" at bounding box center [626, 183] width 361 height 18
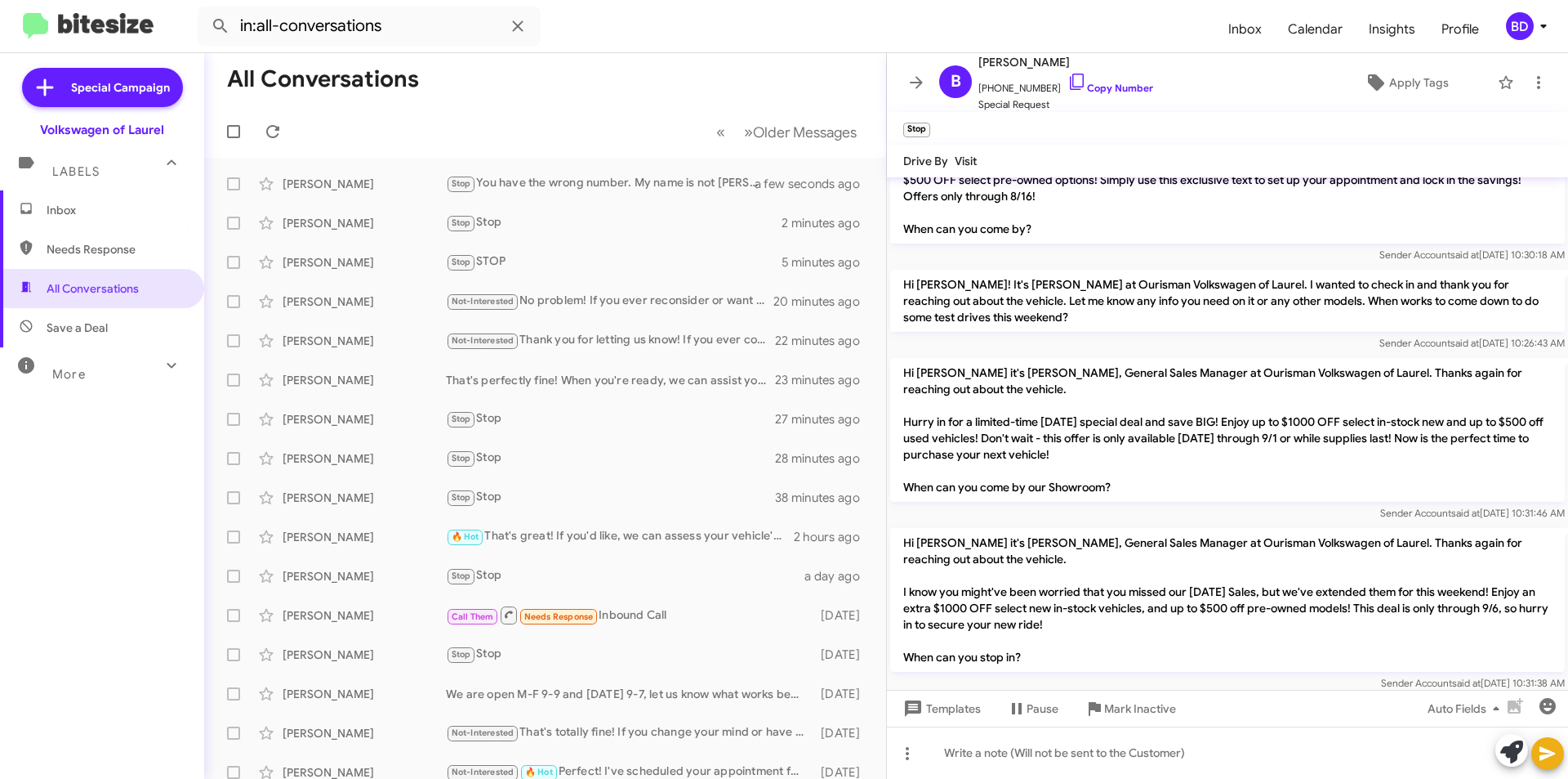
scroll to position [1777, 0]
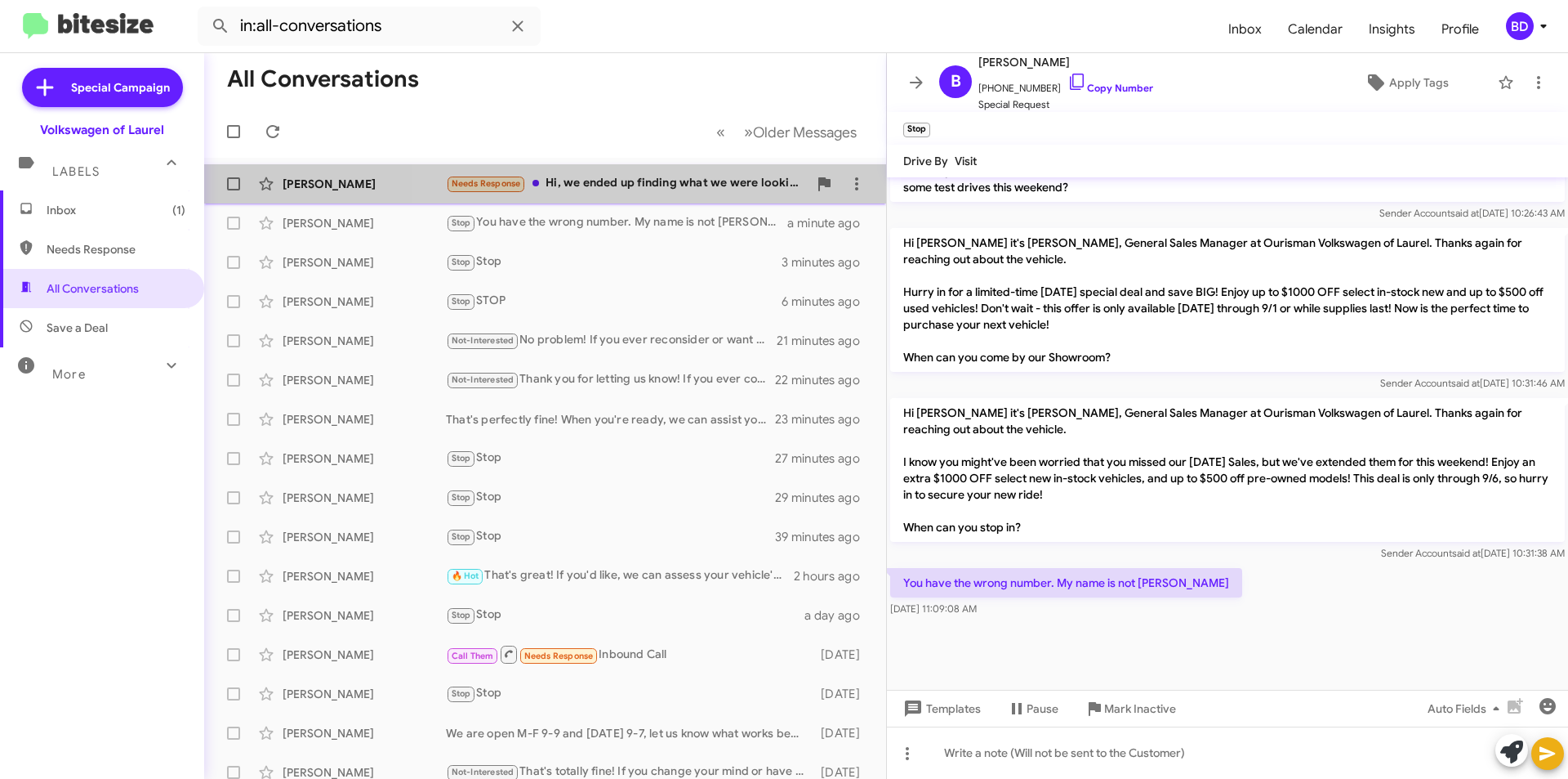
click at [646, 179] on div "Needs Response Hi, we ended up finding what we were looking for, thank you!" at bounding box center [626, 183] width 361 height 18
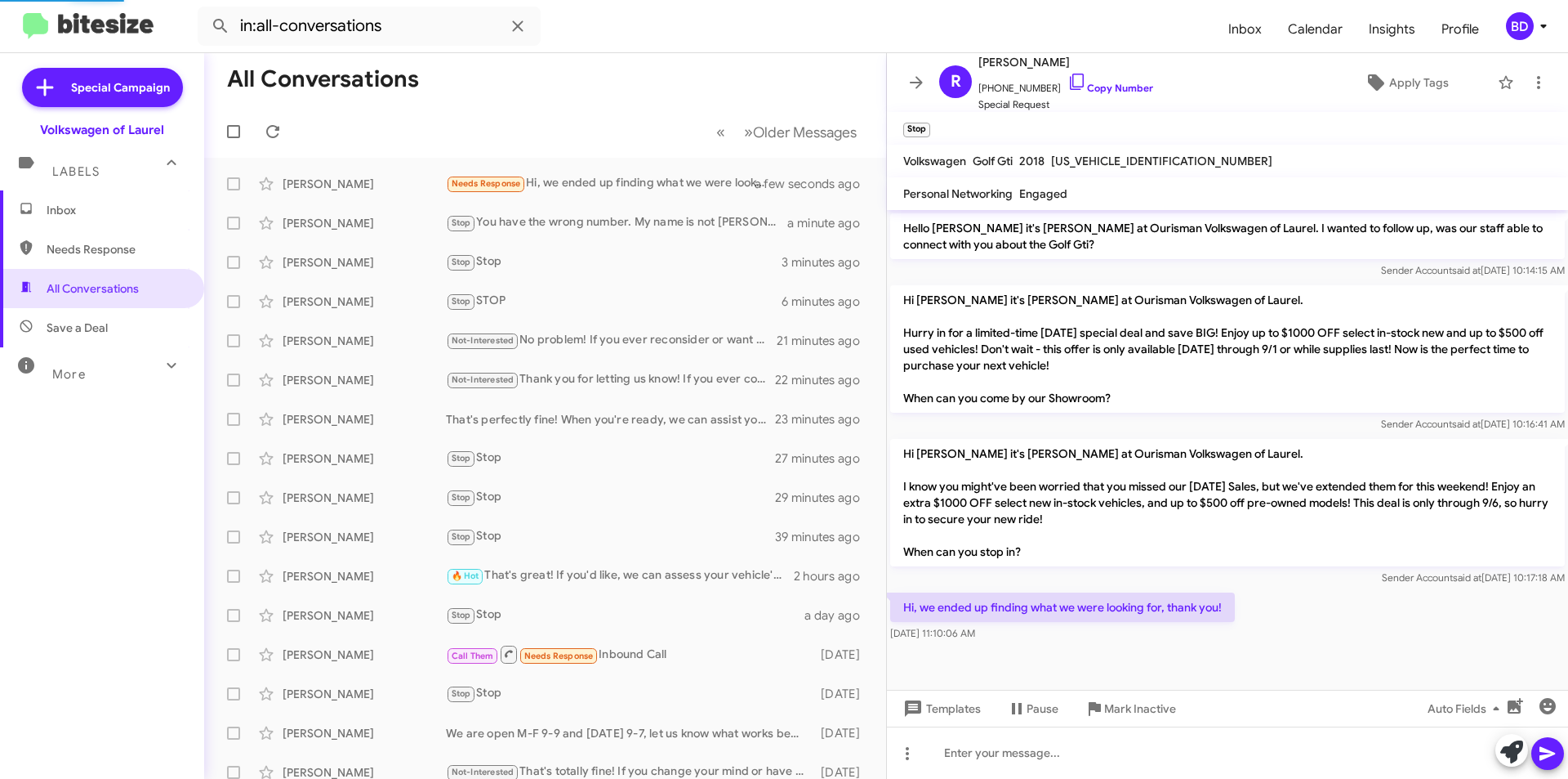
scroll to position [470, 0]
click at [1507, 755] on icon at bounding box center [1512, 752] width 23 height 23
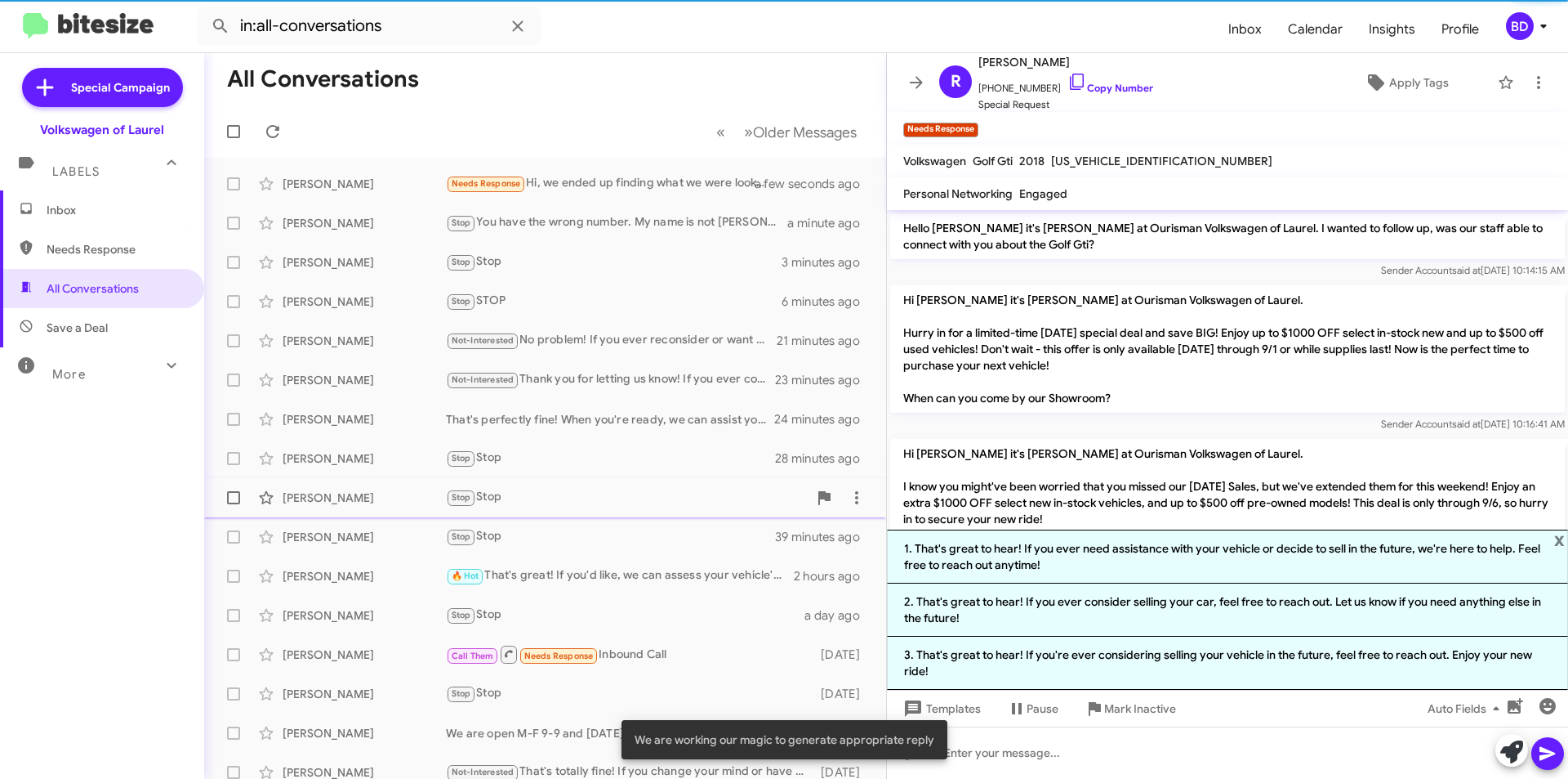
scroll to position [631, 0]
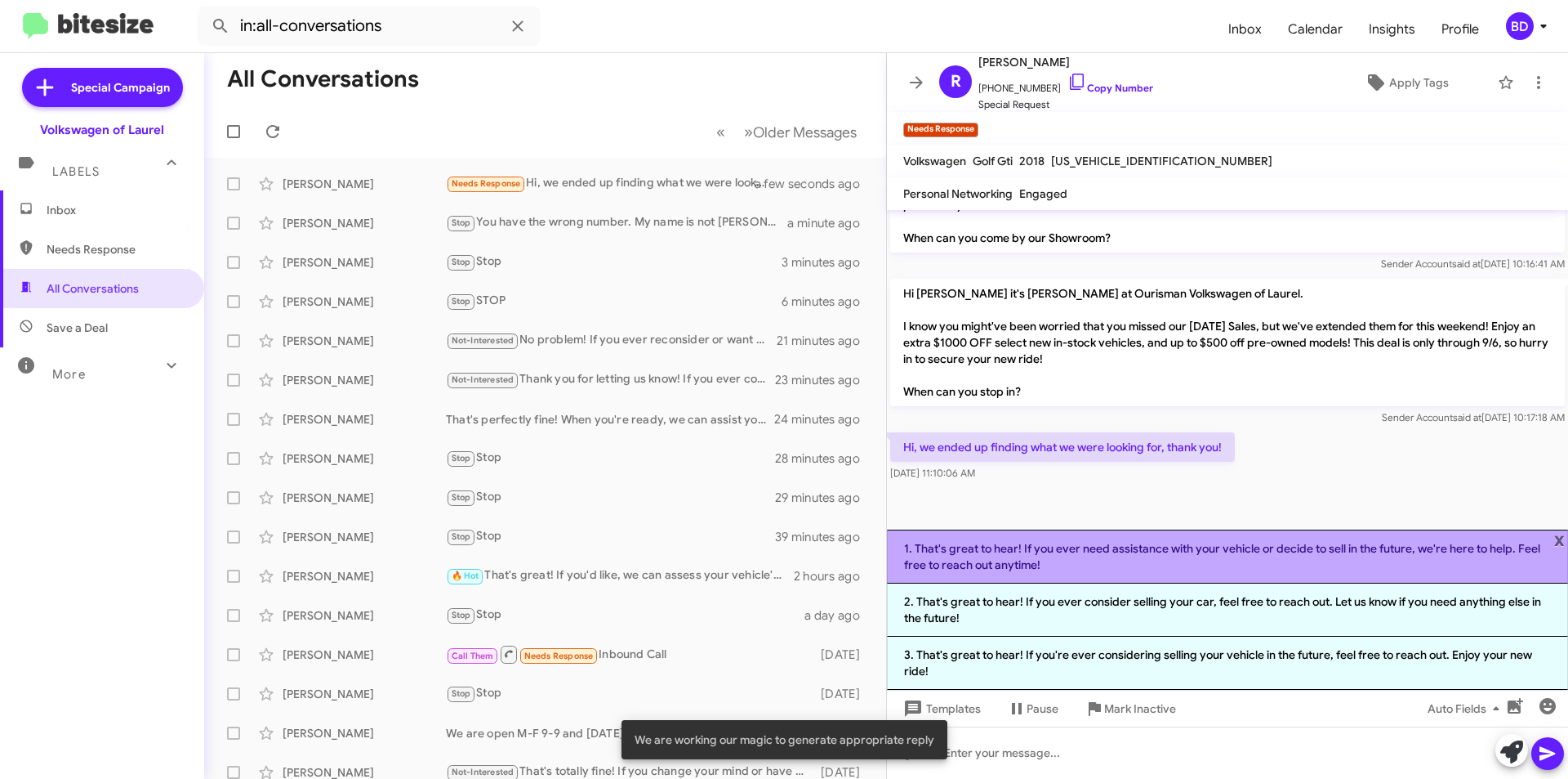
drag, startPoint x: 1082, startPoint y: 569, endPoint x: 1284, endPoint y: 581, distance: 202.4
click at [1085, 568] on li "1. That's great to hear! If you ever need assistance with your vehicle or decid…" at bounding box center [1227, 556] width 681 height 54
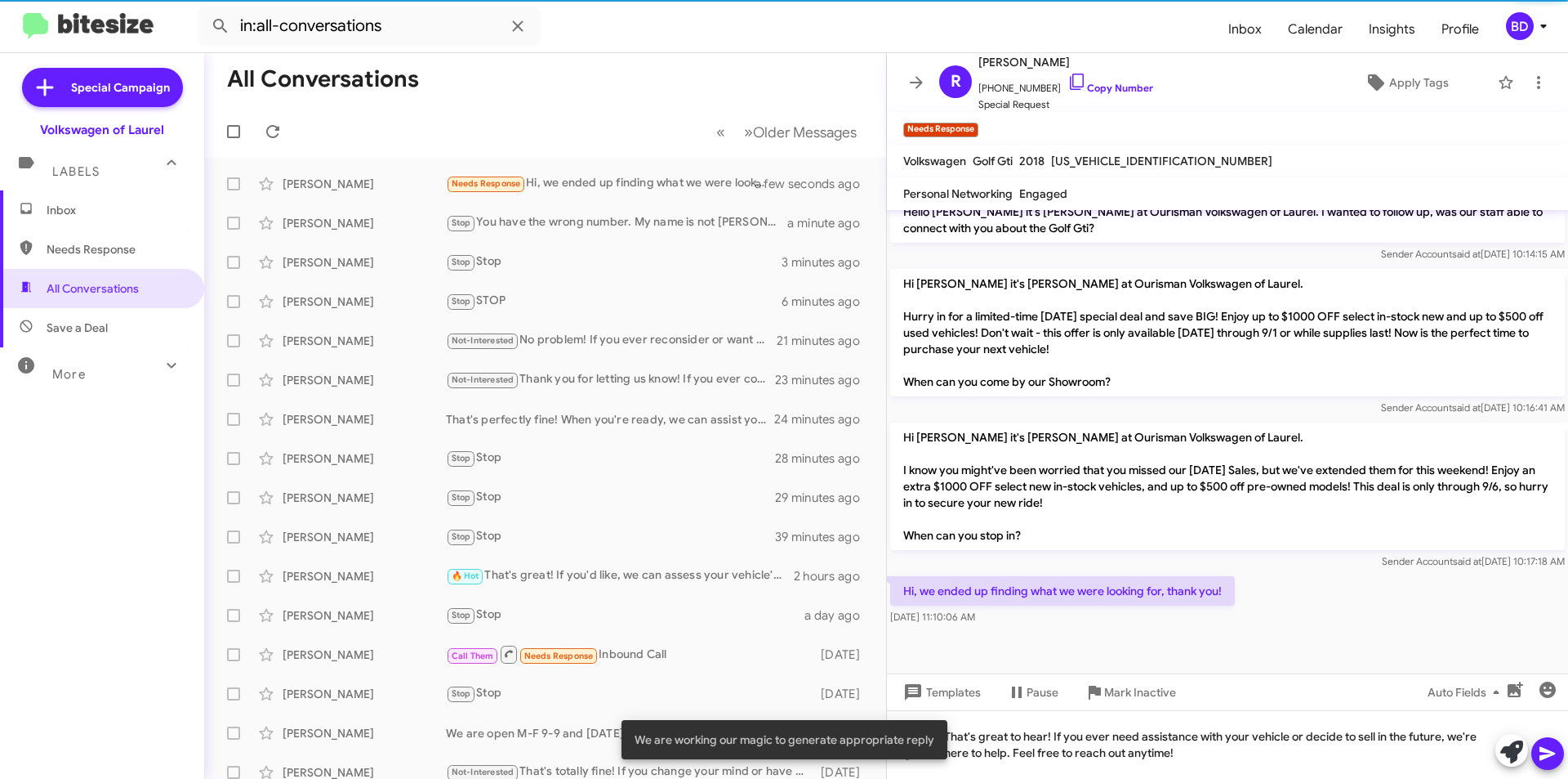
click at [1541, 747] on icon at bounding box center [1548, 754] width 15 height 13
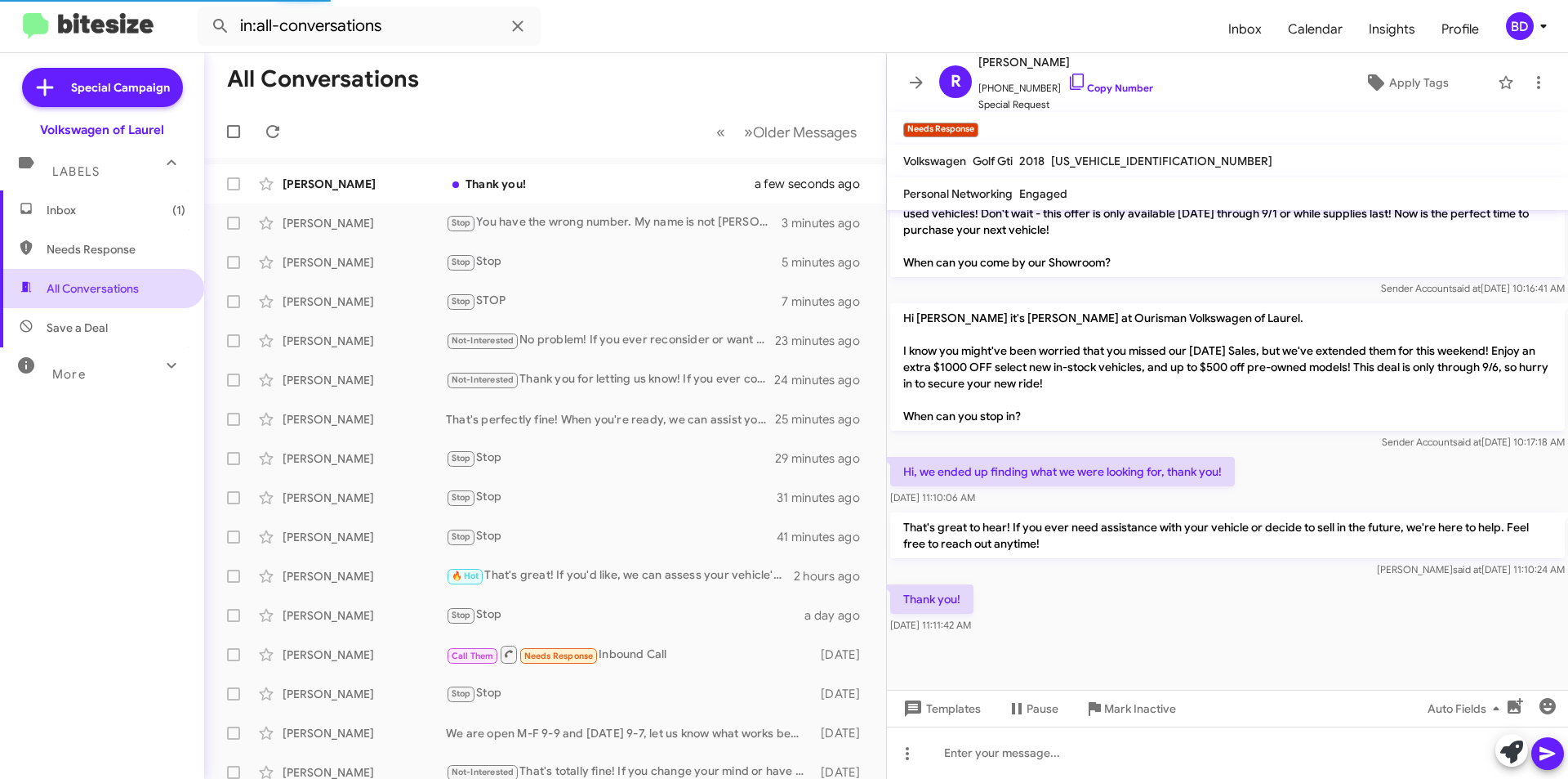
scroll to position [574, 0]
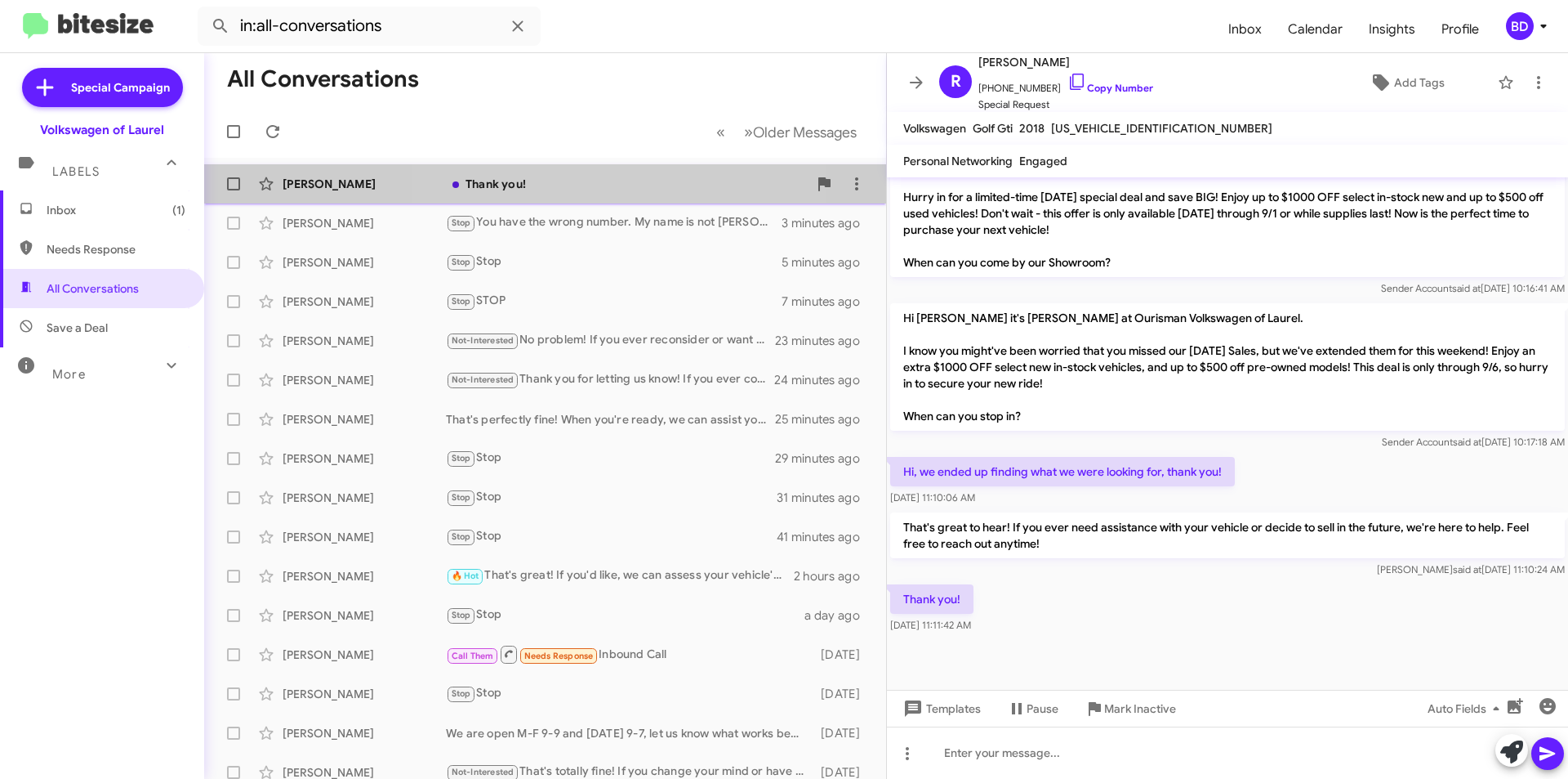
click at [555, 185] on div "Thank you!" at bounding box center [626, 183] width 361 height 16
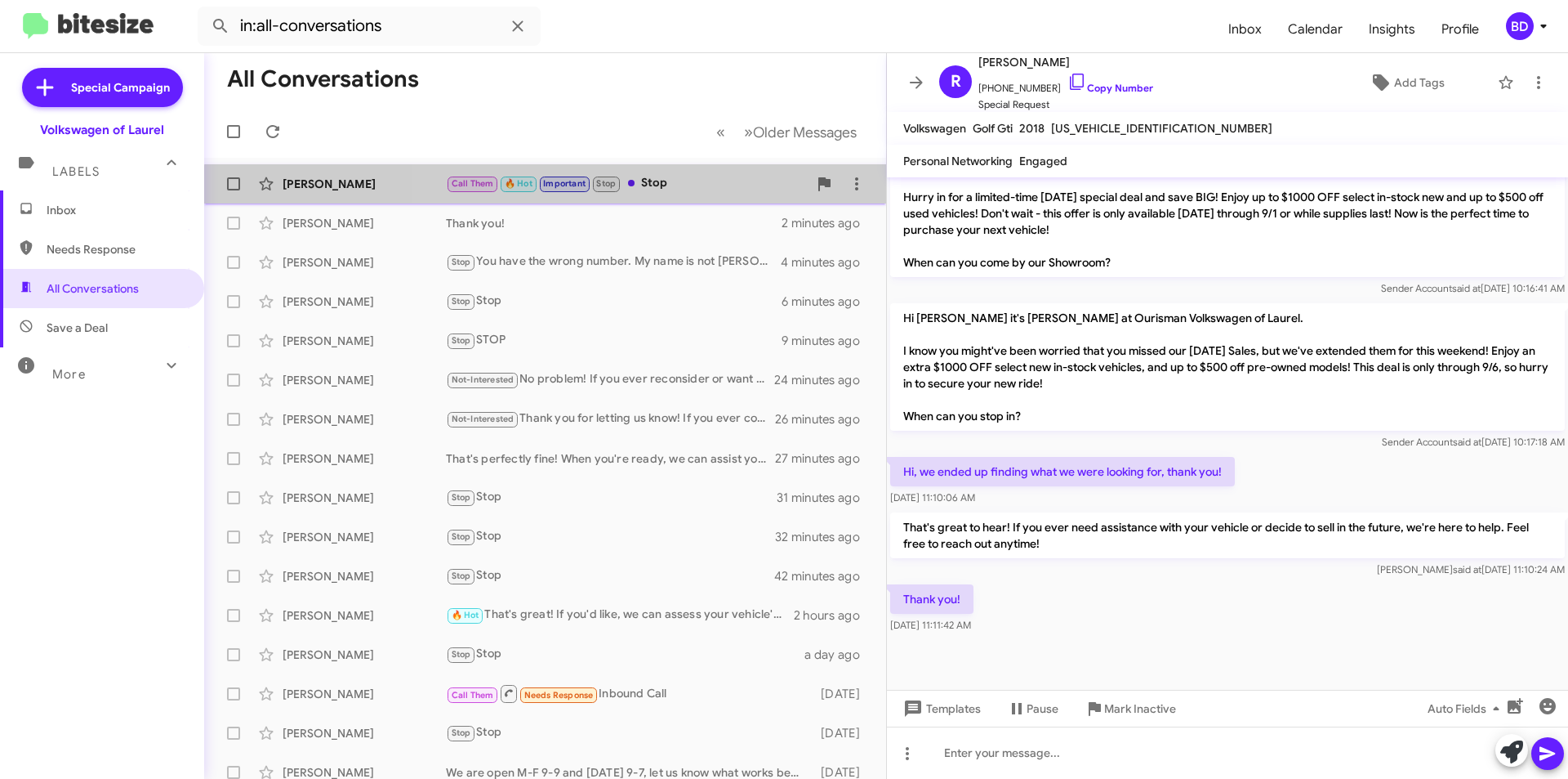
click at [698, 193] on div "Call Them 🔥 Hot Important Stop Stop" at bounding box center [626, 183] width 361 height 18
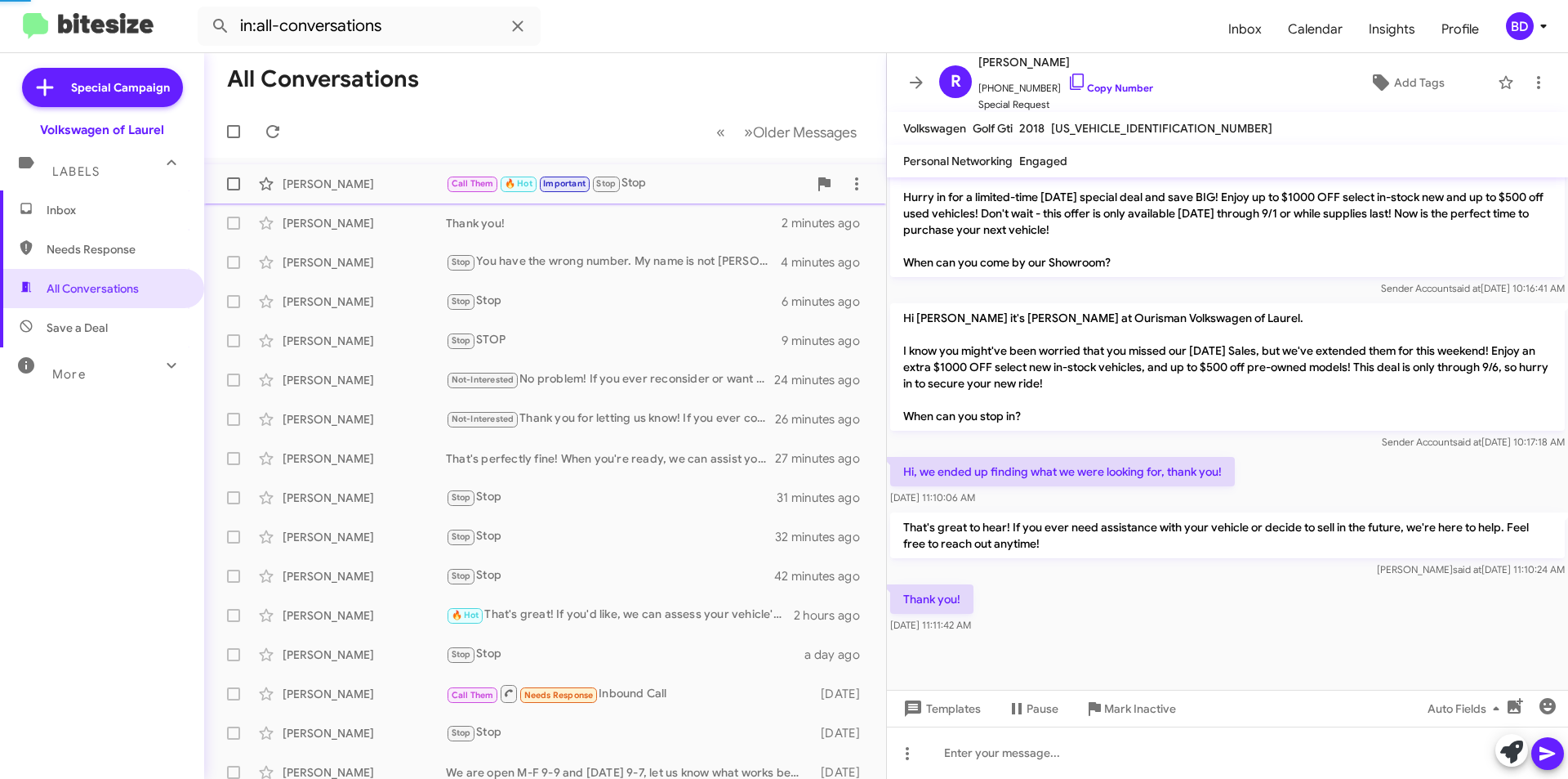
scroll to position [1090, 0]
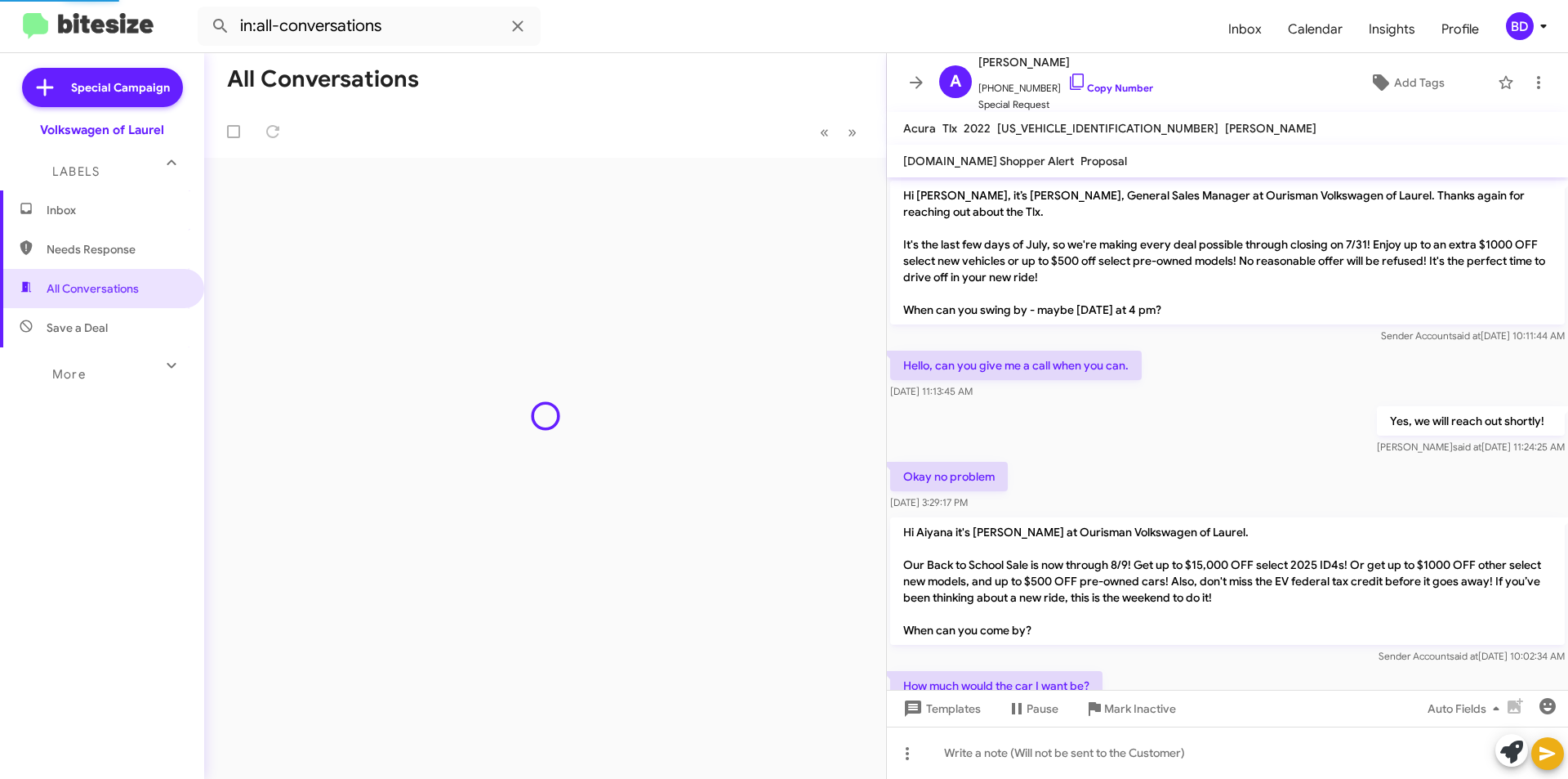
scroll to position [1090, 0]
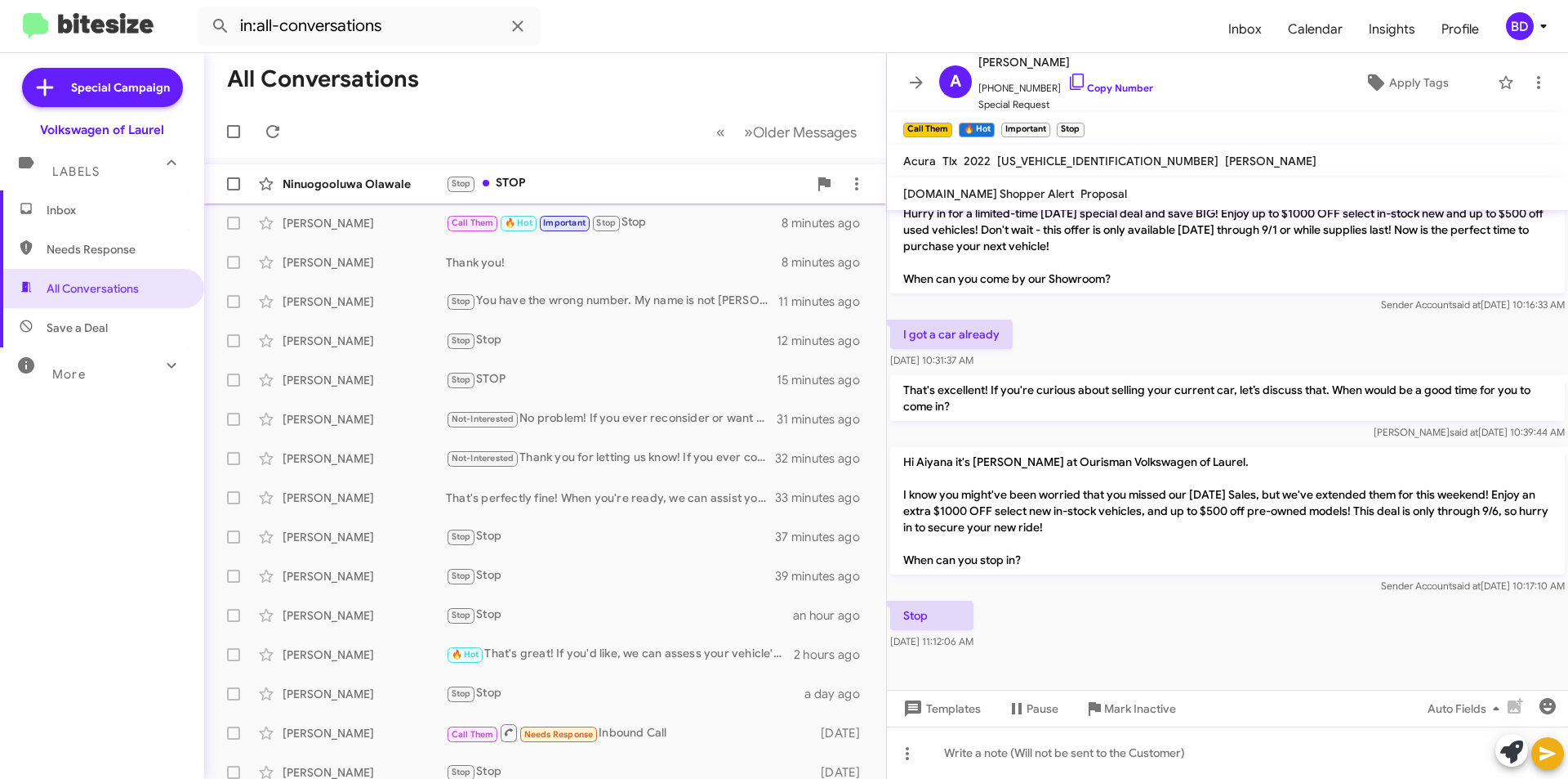
click at [542, 188] on div "Stop STOP" at bounding box center [626, 183] width 361 height 18
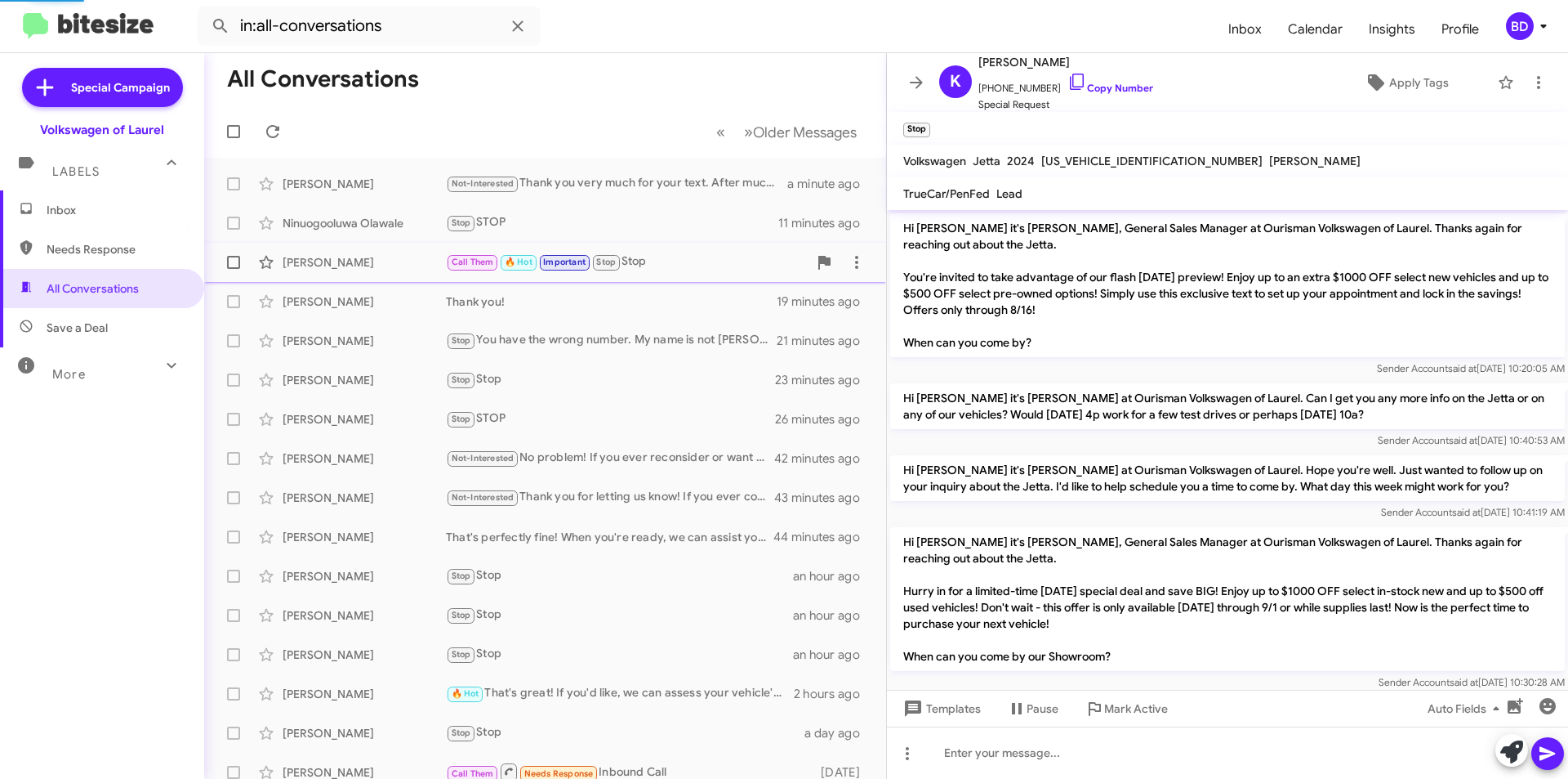
scroll to position [397, 0]
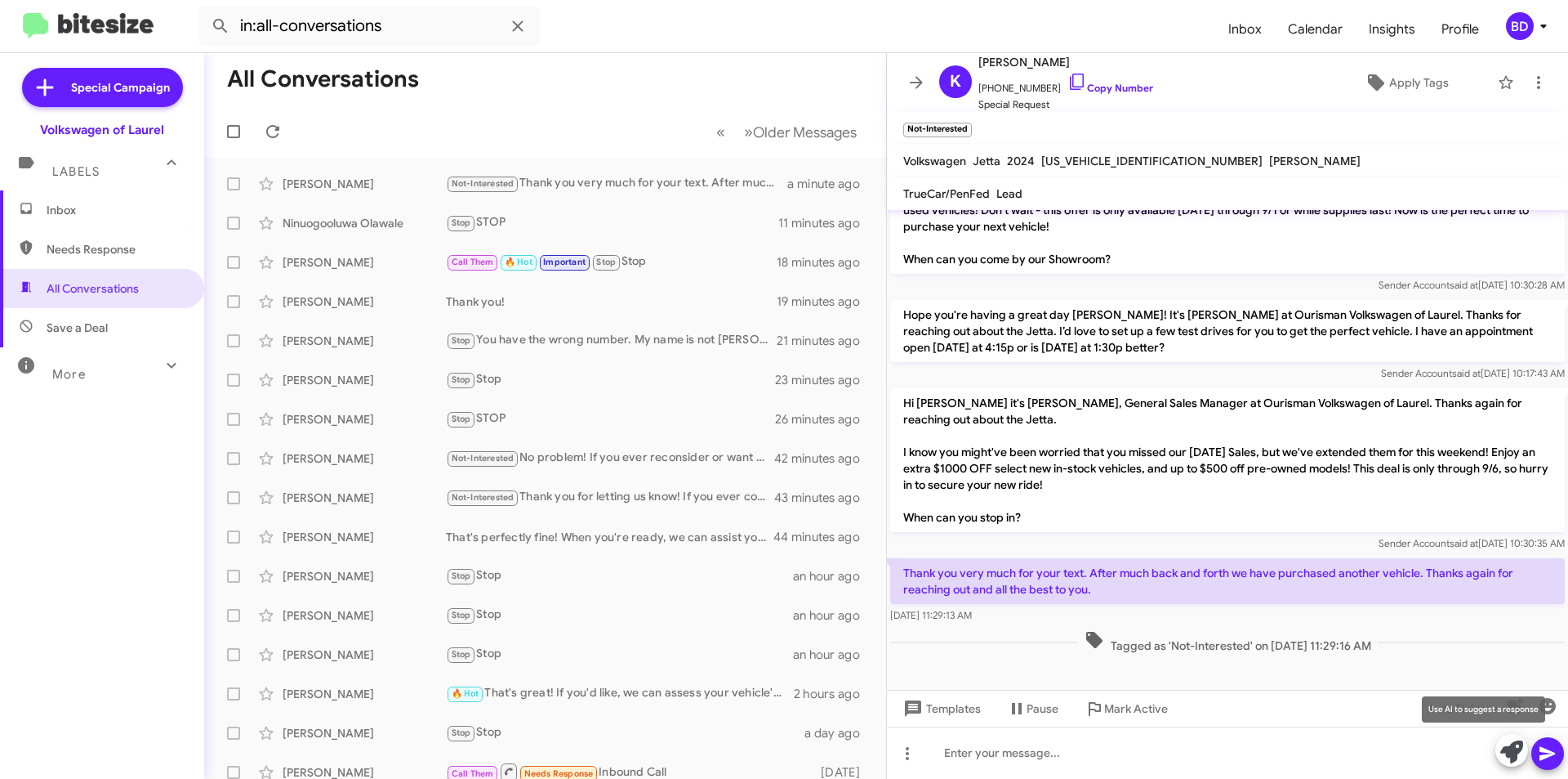
click at [1509, 758] on icon at bounding box center [1512, 752] width 23 height 23
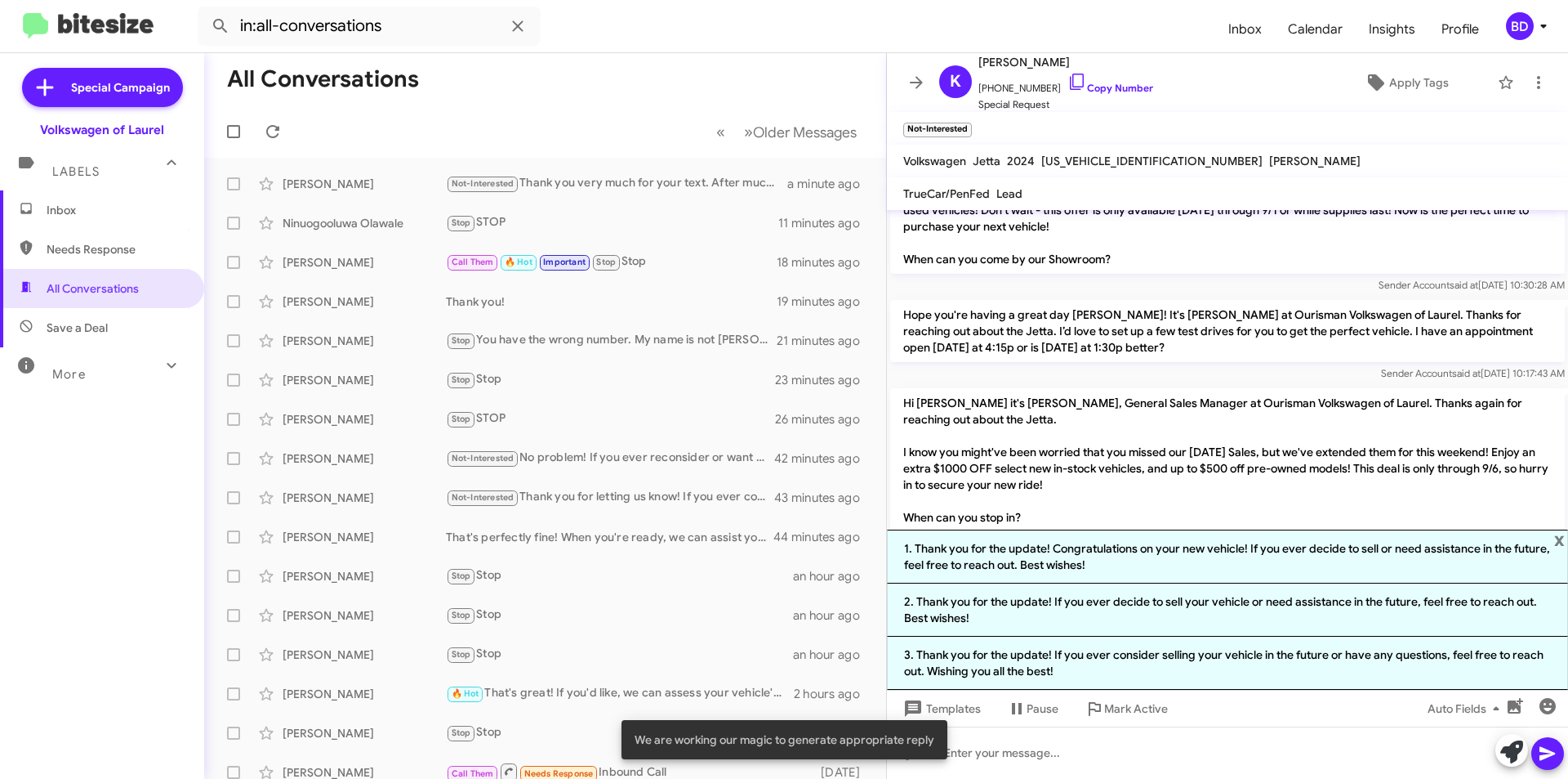
drag, startPoint x: 1144, startPoint y: 555, endPoint x: 1219, endPoint y: 561, distance: 75.2
click at [1145, 555] on li "1. Thank you for the update! Congratulations on your new vehicle! If you ever d…" at bounding box center [1227, 556] width 681 height 54
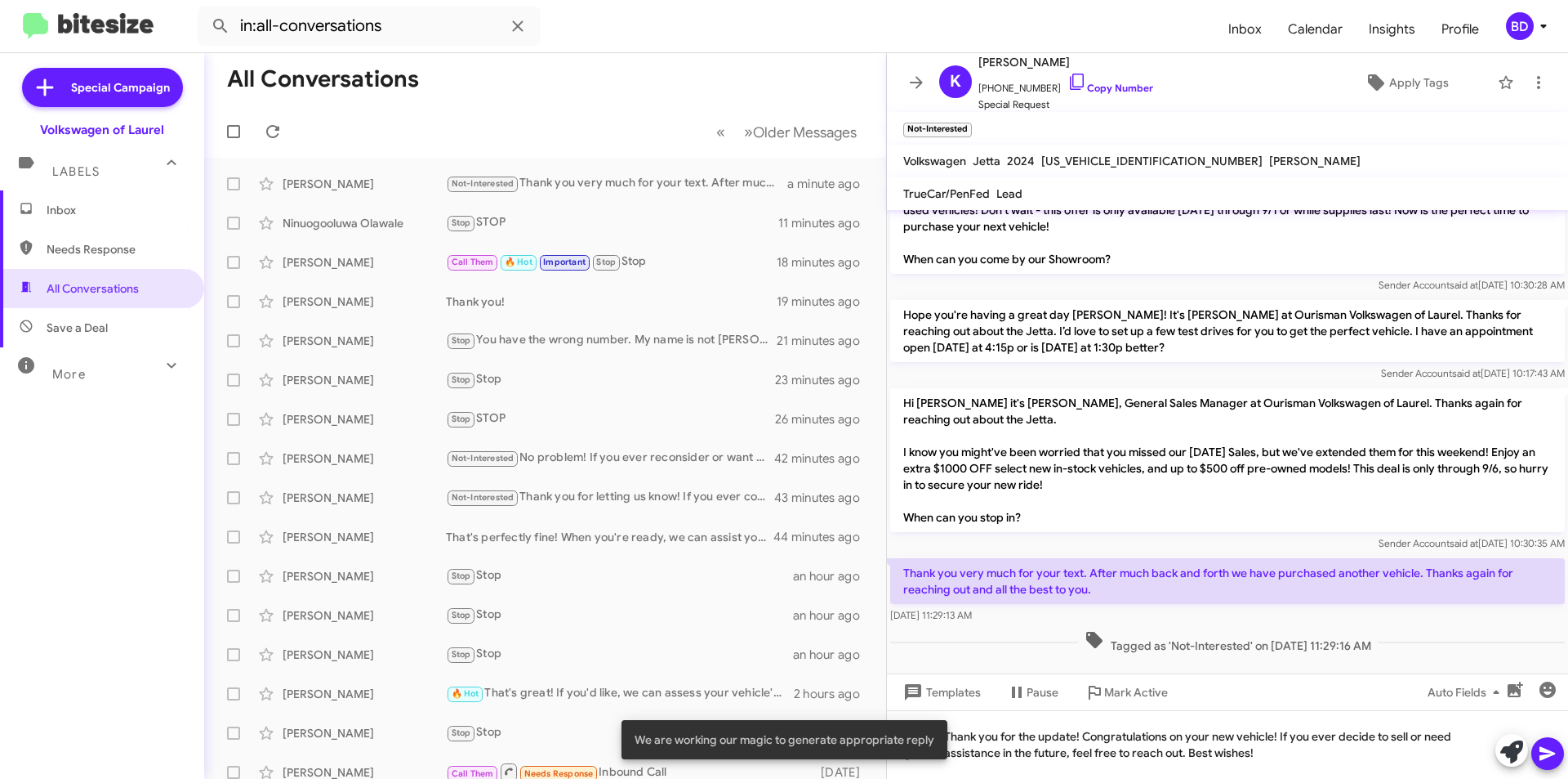
click at [1550, 759] on icon at bounding box center [1548, 753] width 19 height 19
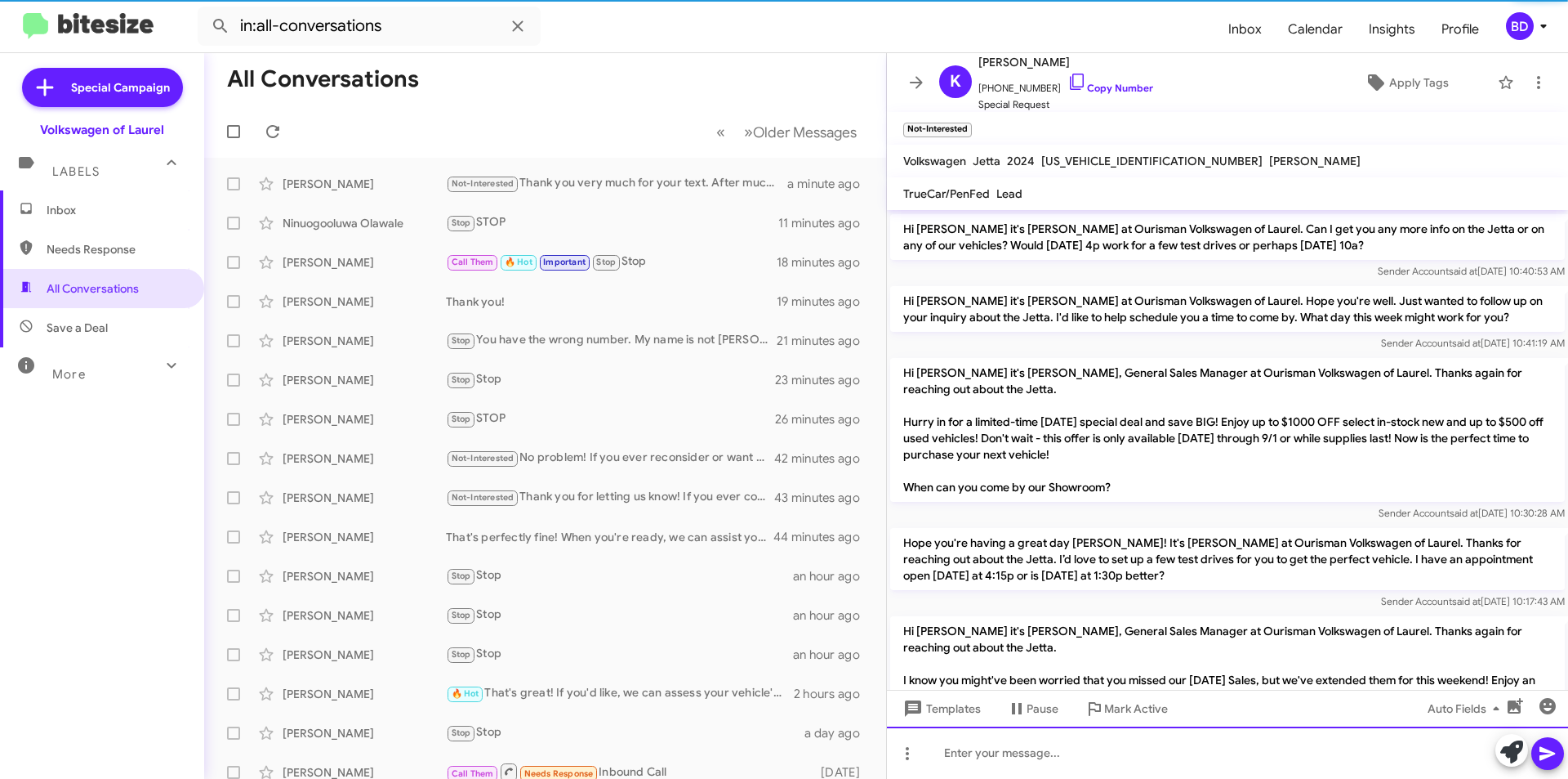
scroll to position [473, 0]
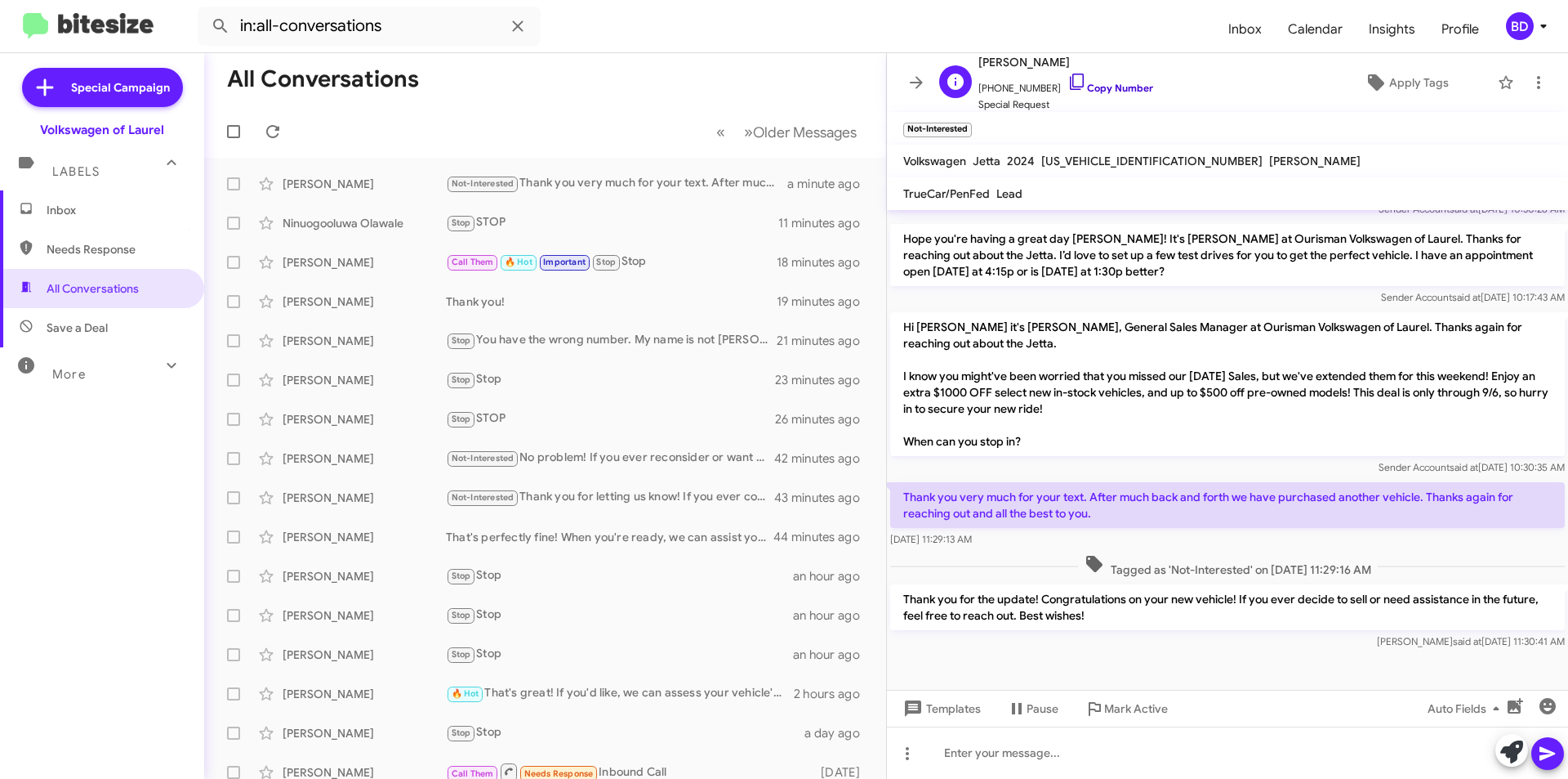
drag, startPoint x: 1105, startPoint y: 91, endPoint x: 644, endPoint y: 84, distance: 461.1
click at [1104, 90] on link "Copy Number" at bounding box center [1110, 88] width 86 height 13
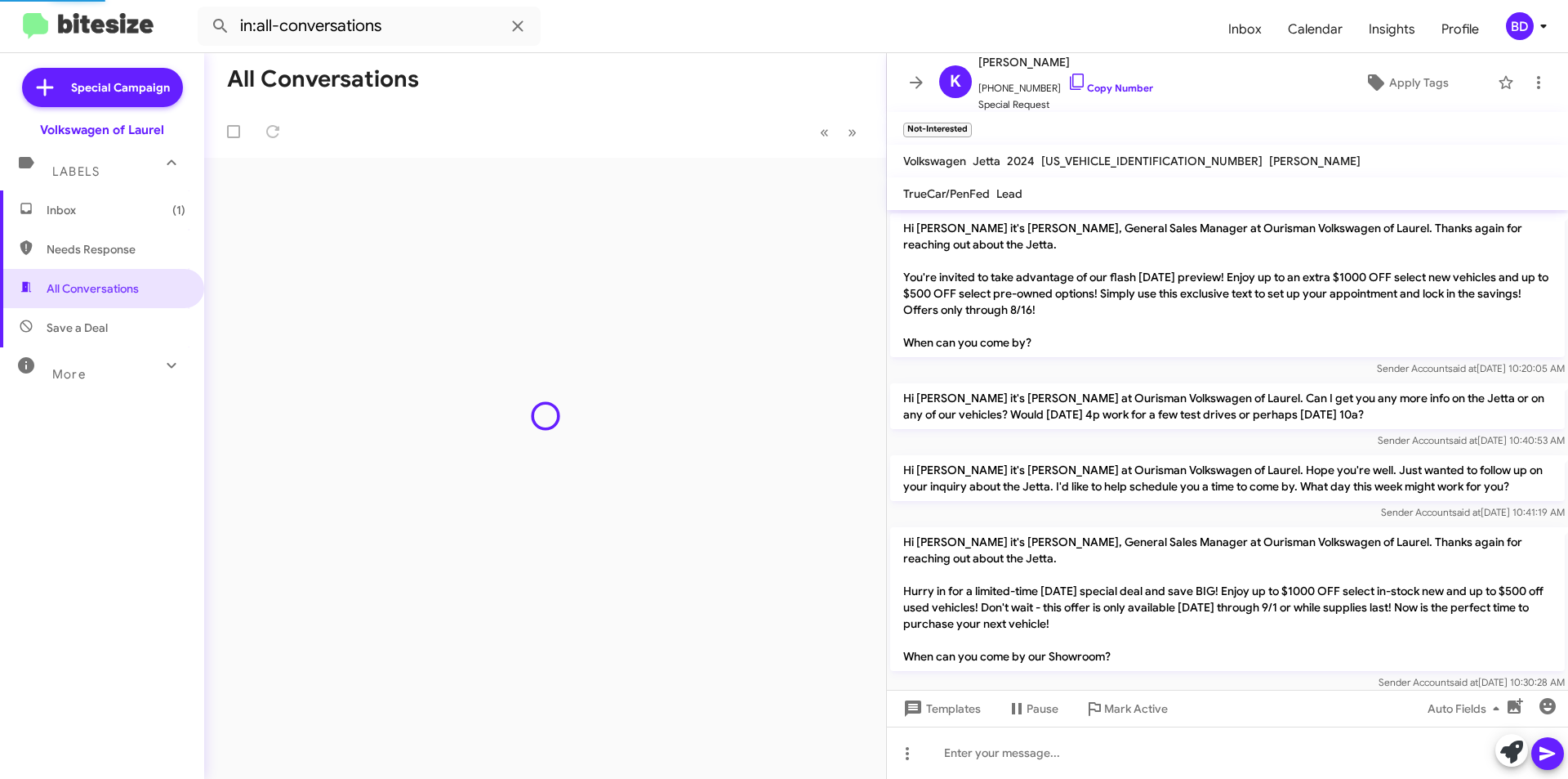
scroll to position [473, 0]
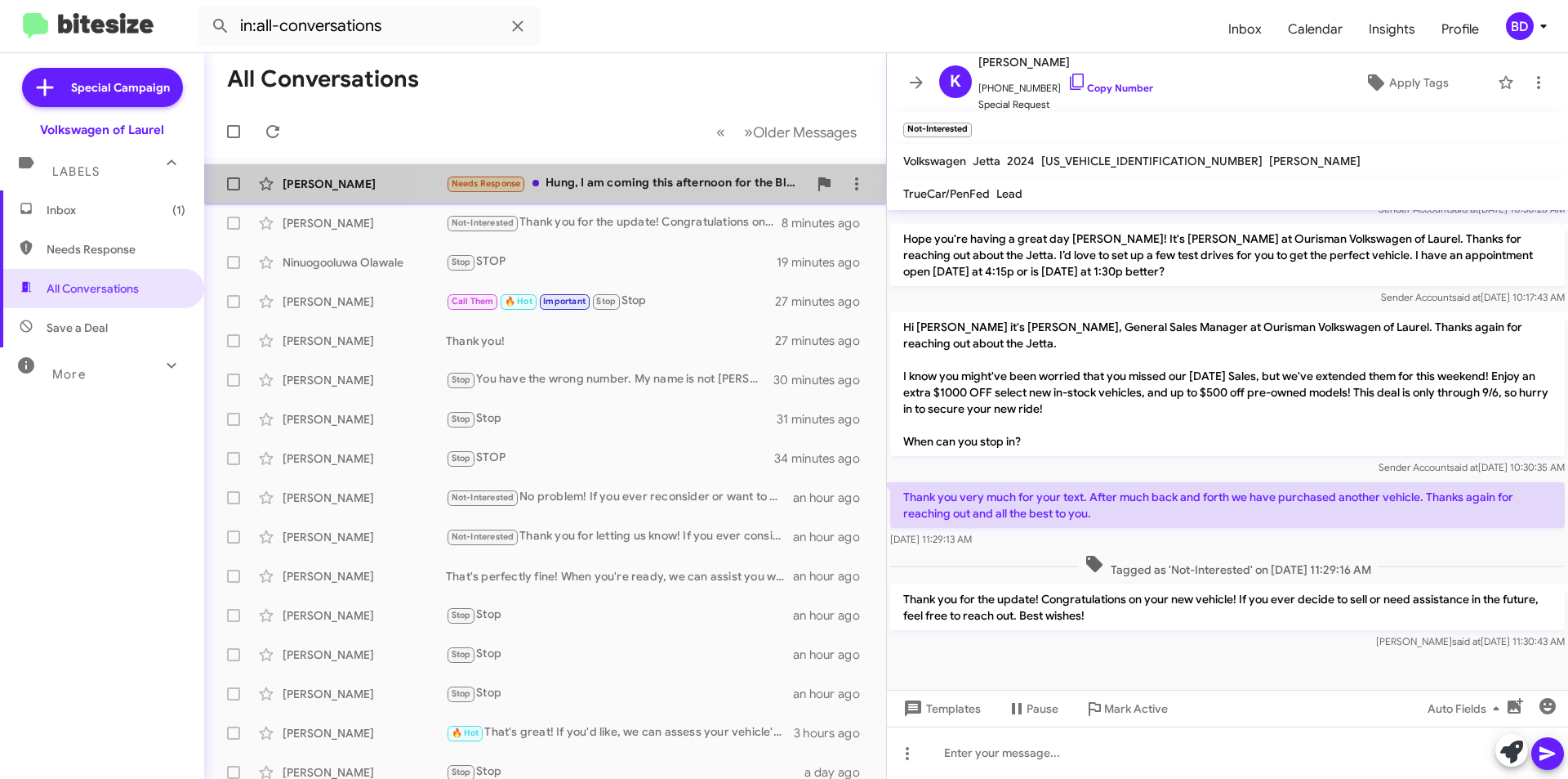
click at [689, 180] on div "Needs Response [PERSON_NAME], I am coming this afternoon for the Blazer EV. I h…" at bounding box center [626, 183] width 361 height 18
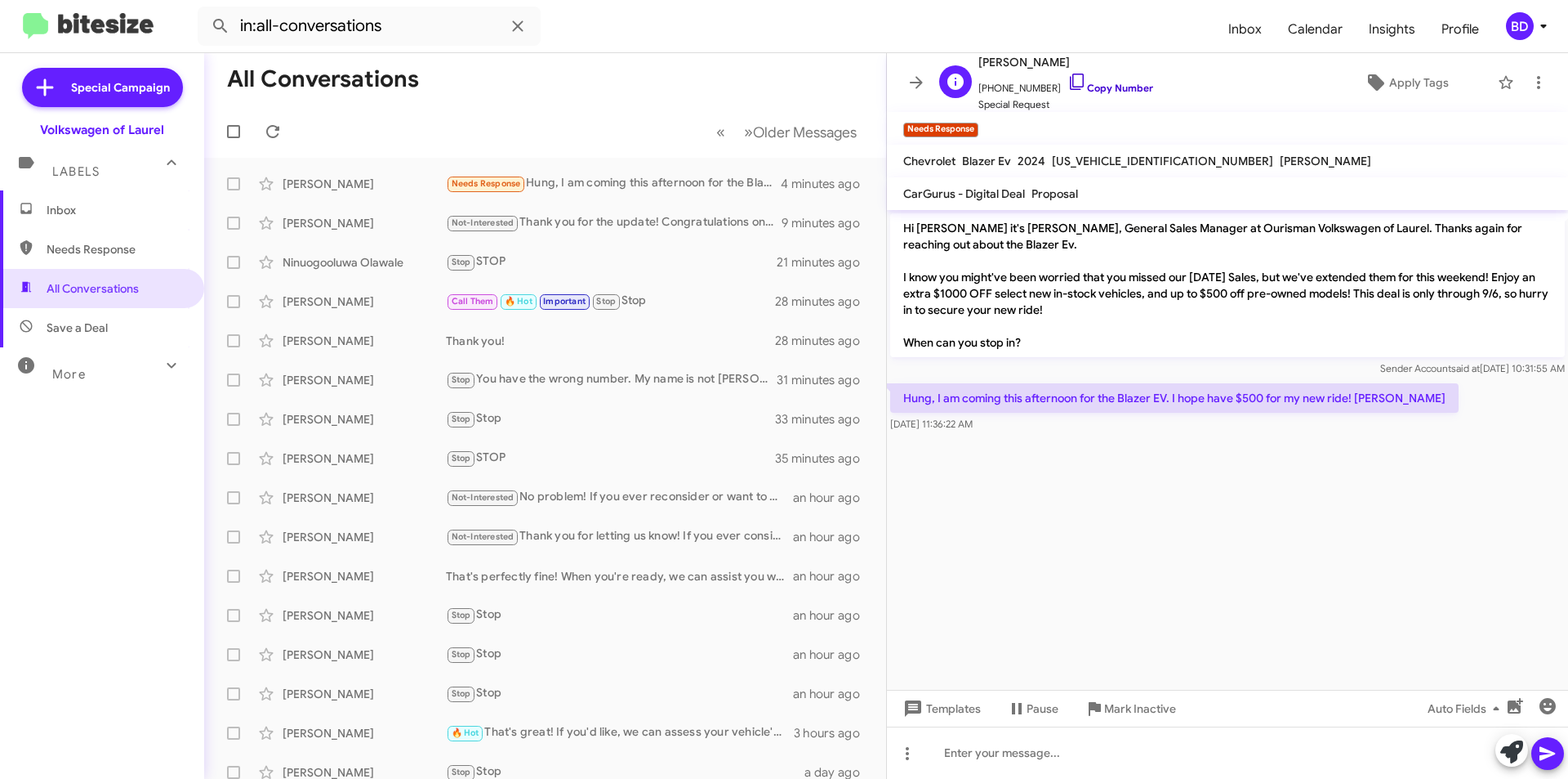
click at [1096, 86] on link "Copy Number" at bounding box center [1110, 88] width 86 height 13
click at [1133, 711] on span "Mark Inactive" at bounding box center [1140, 709] width 72 height 30
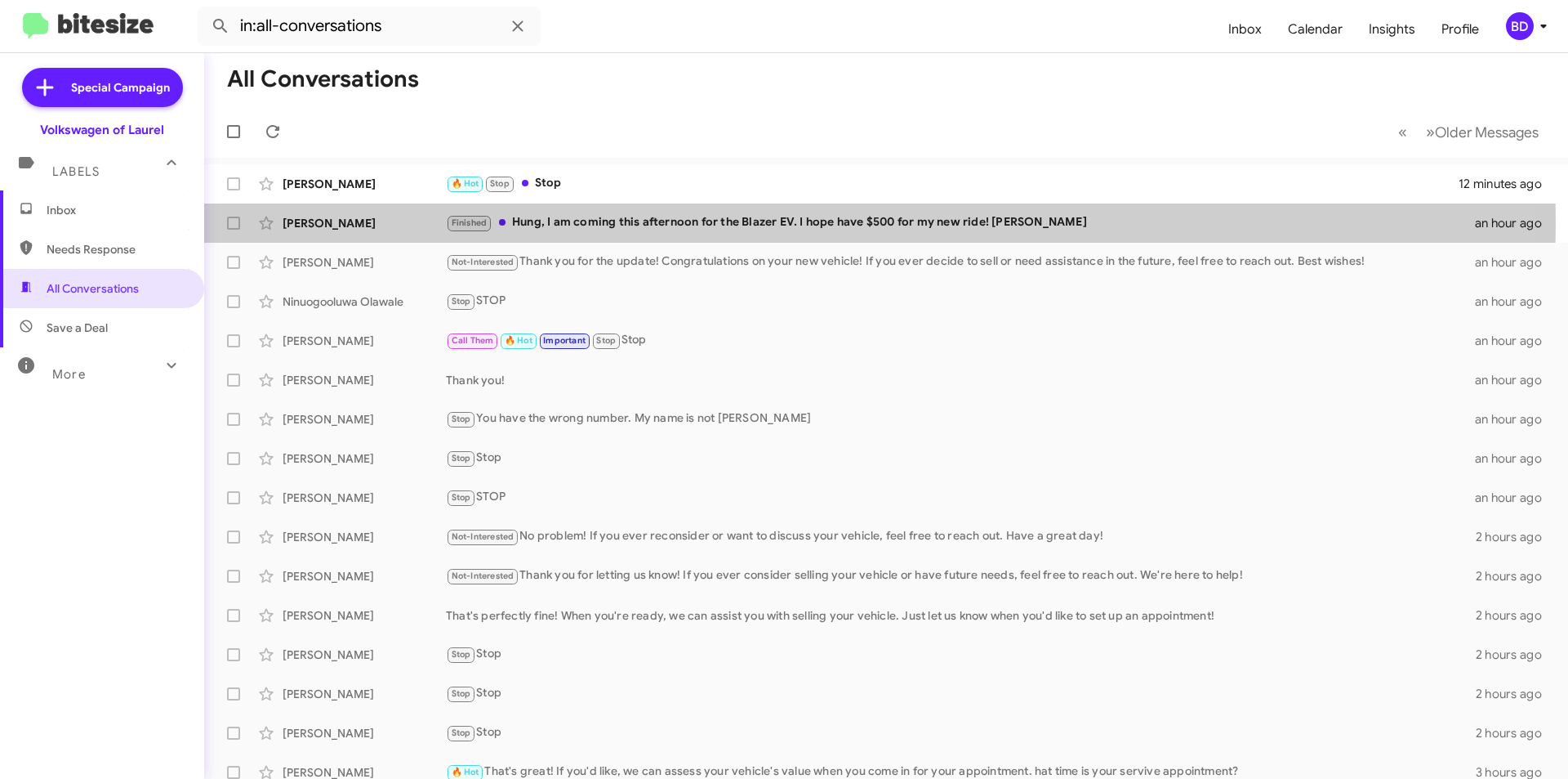
click at [612, 223] on div "Finished Hung, I am coming this afternoon for the Blazer EV. I hope have $500 f…" at bounding box center [961, 222] width 1029 height 18
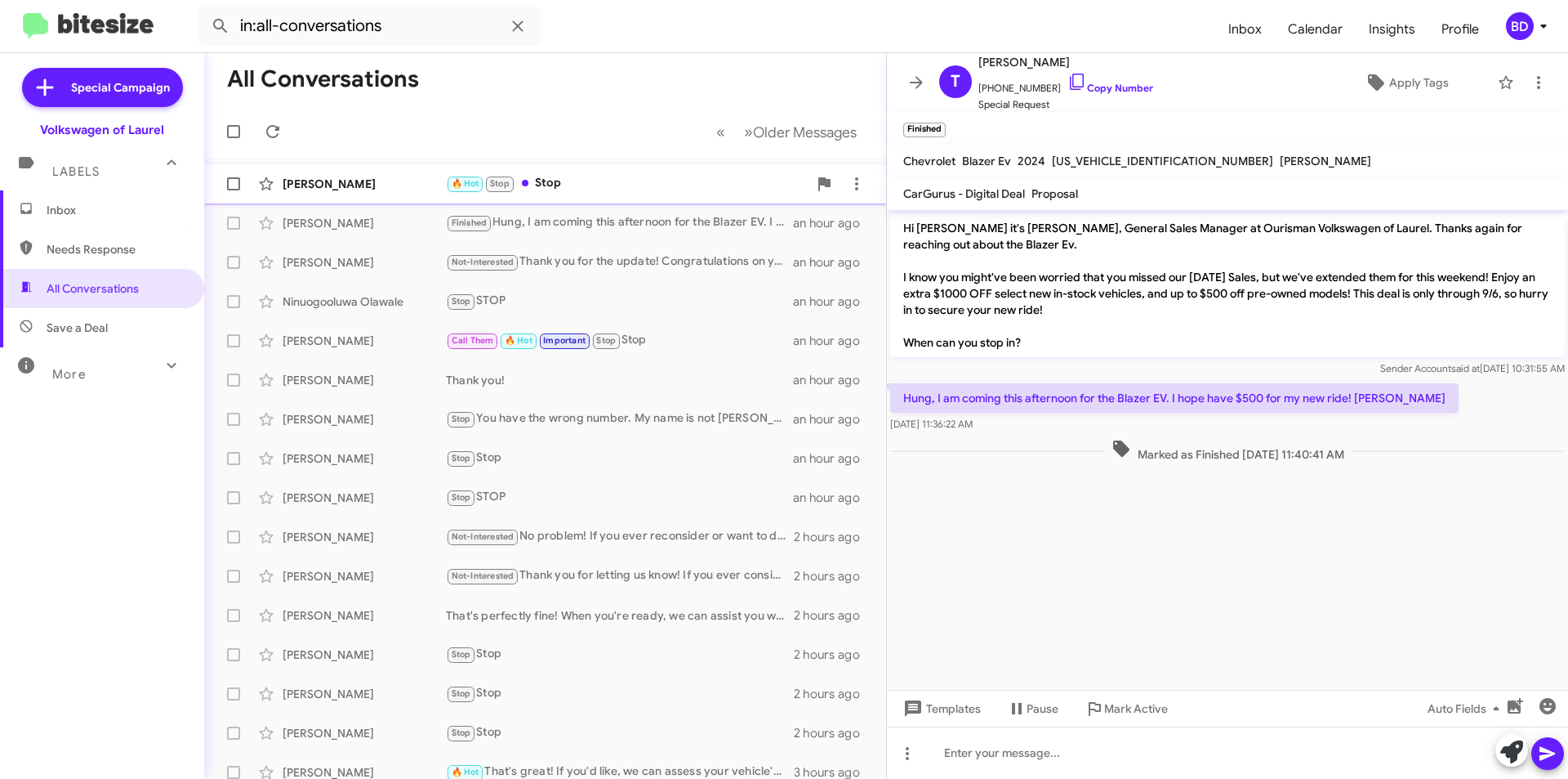
click at [577, 185] on div "🔥 Hot Stop Stop" at bounding box center [626, 183] width 361 height 18
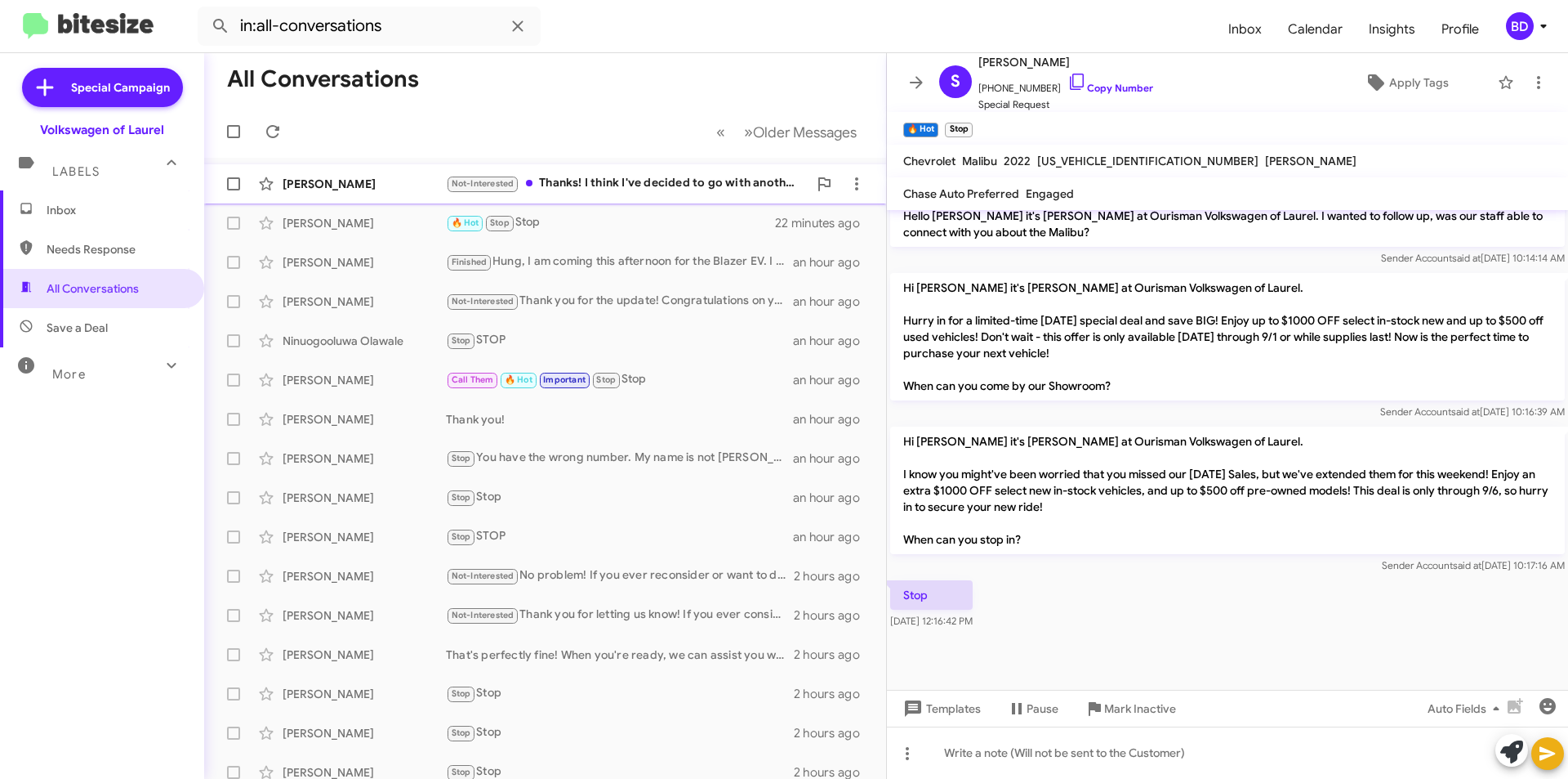
click at [693, 179] on div "Not-Interested Thanks! I think I've decided to go with another car. Thank you v…" at bounding box center [626, 183] width 361 height 18
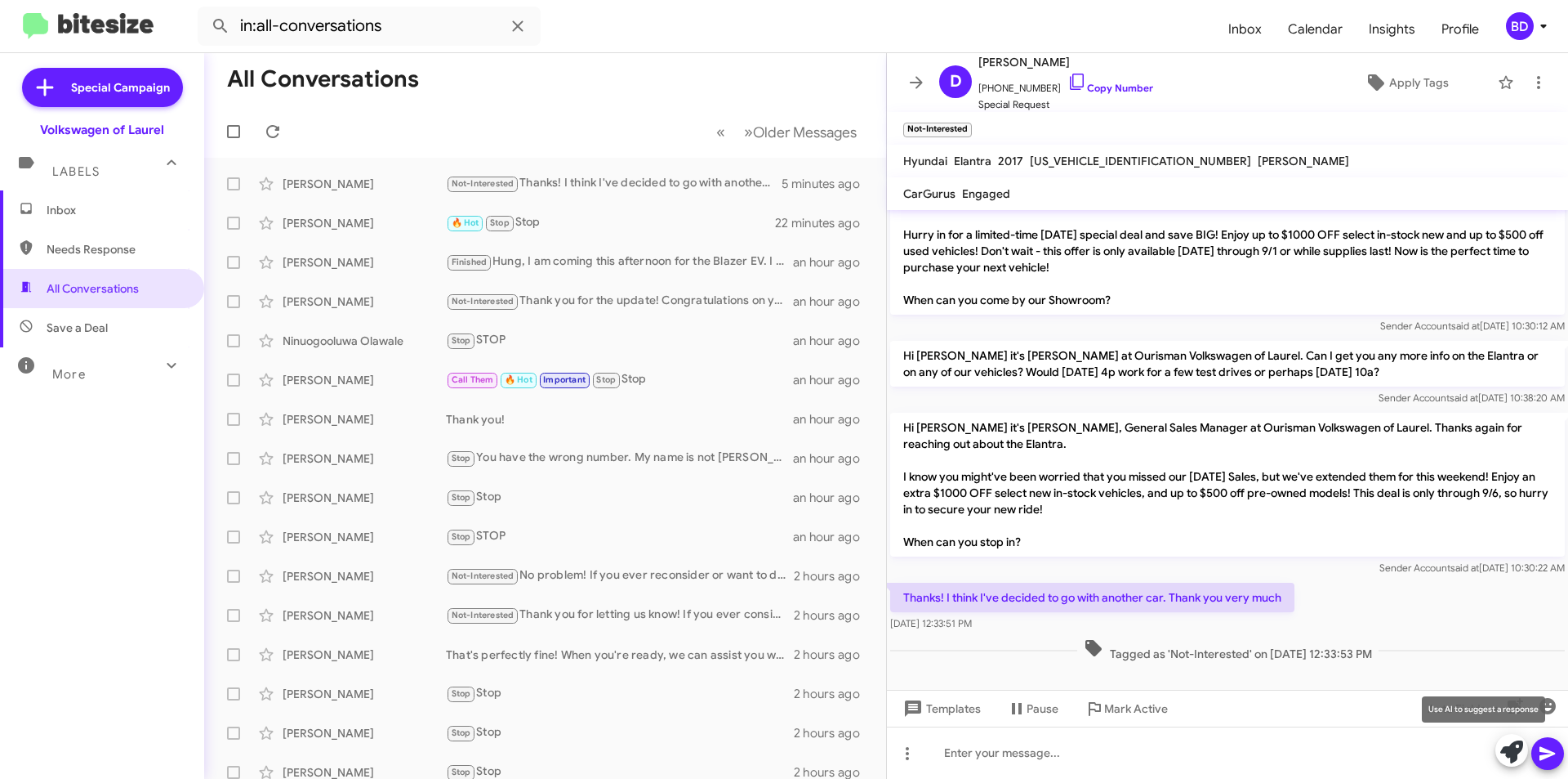
click at [1514, 751] on icon at bounding box center [1512, 752] width 23 height 23
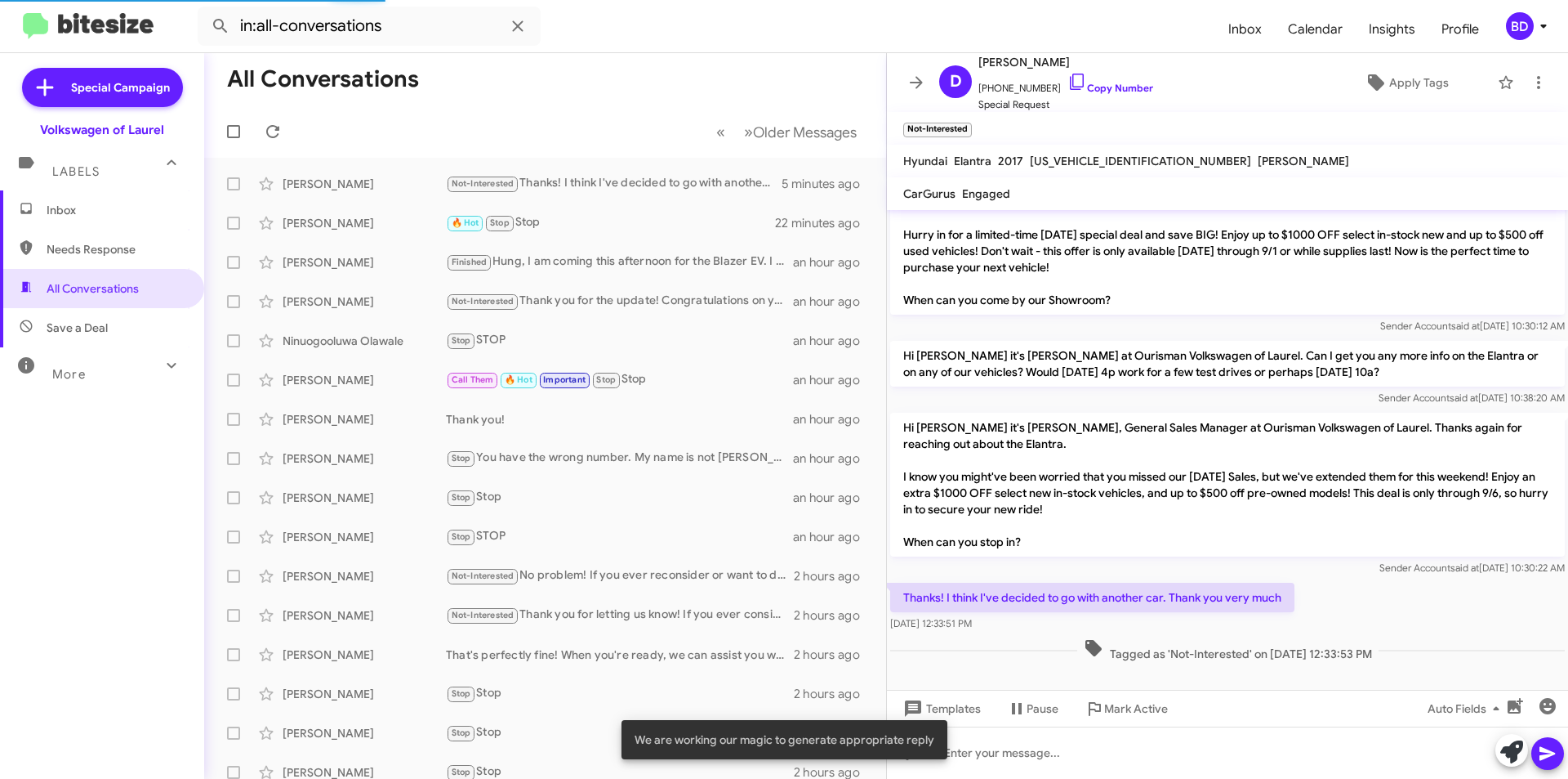
scroll to position [275, 0]
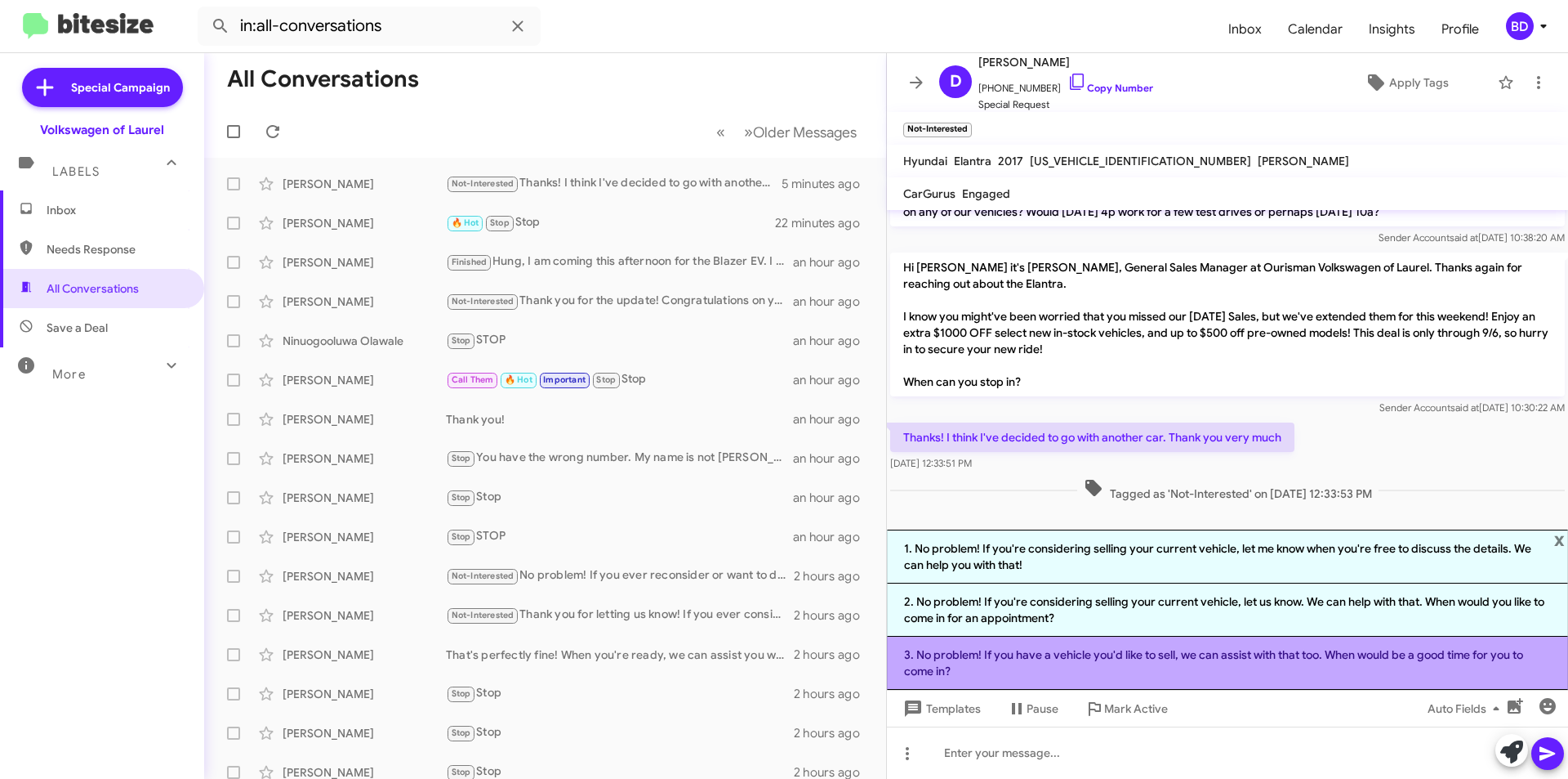
click at [1144, 667] on li "3. No problem! If you have a vehicle you'd like to sell, we can assist with tha…" at bounding box center [1227, 662] width 681 height 53
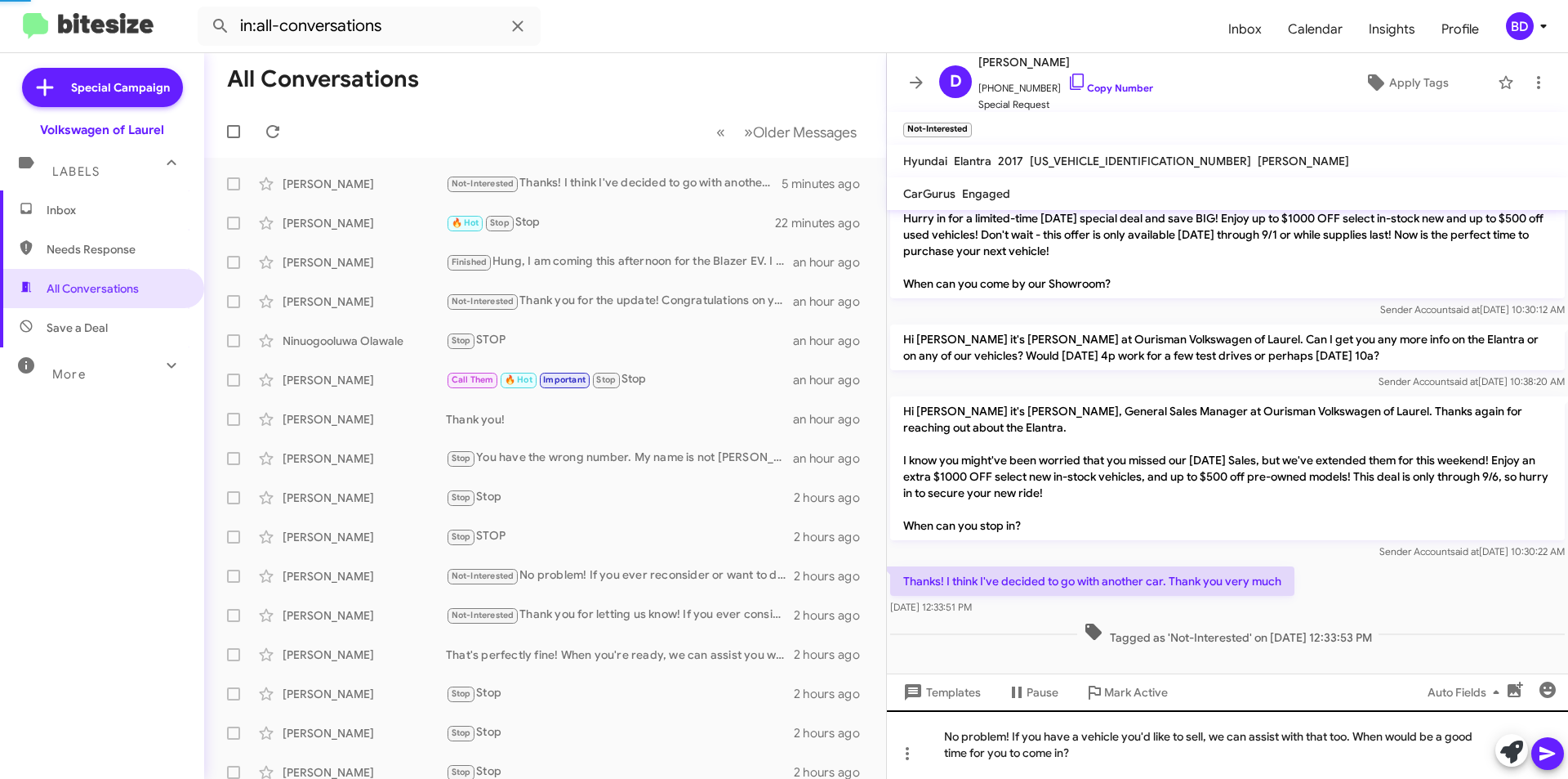
scroll to position [131, 0]
click at [1550, 759] on icon at bounding box center [1548, 753] width 19 height 19
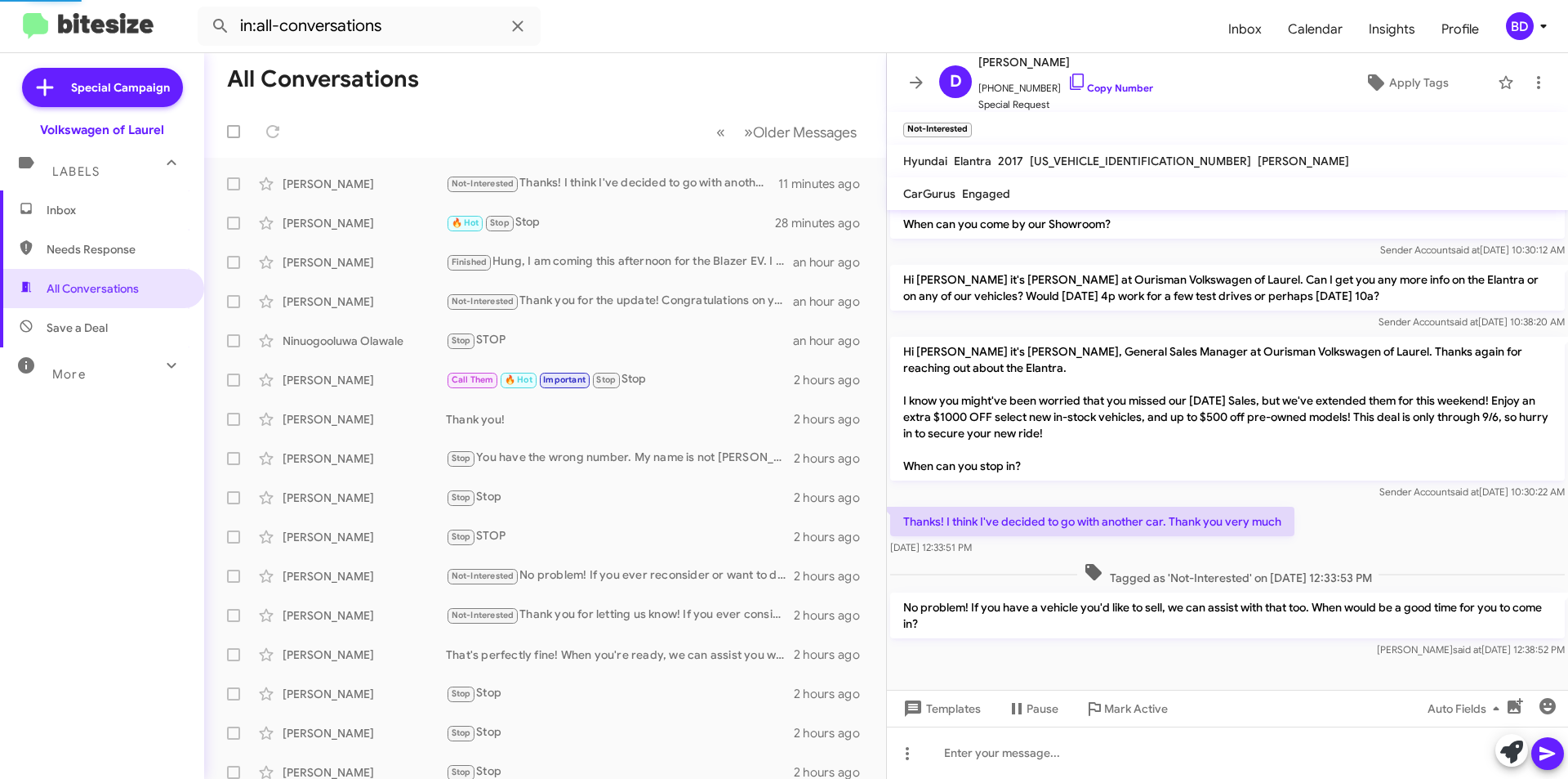
scroll to position [0, 0]
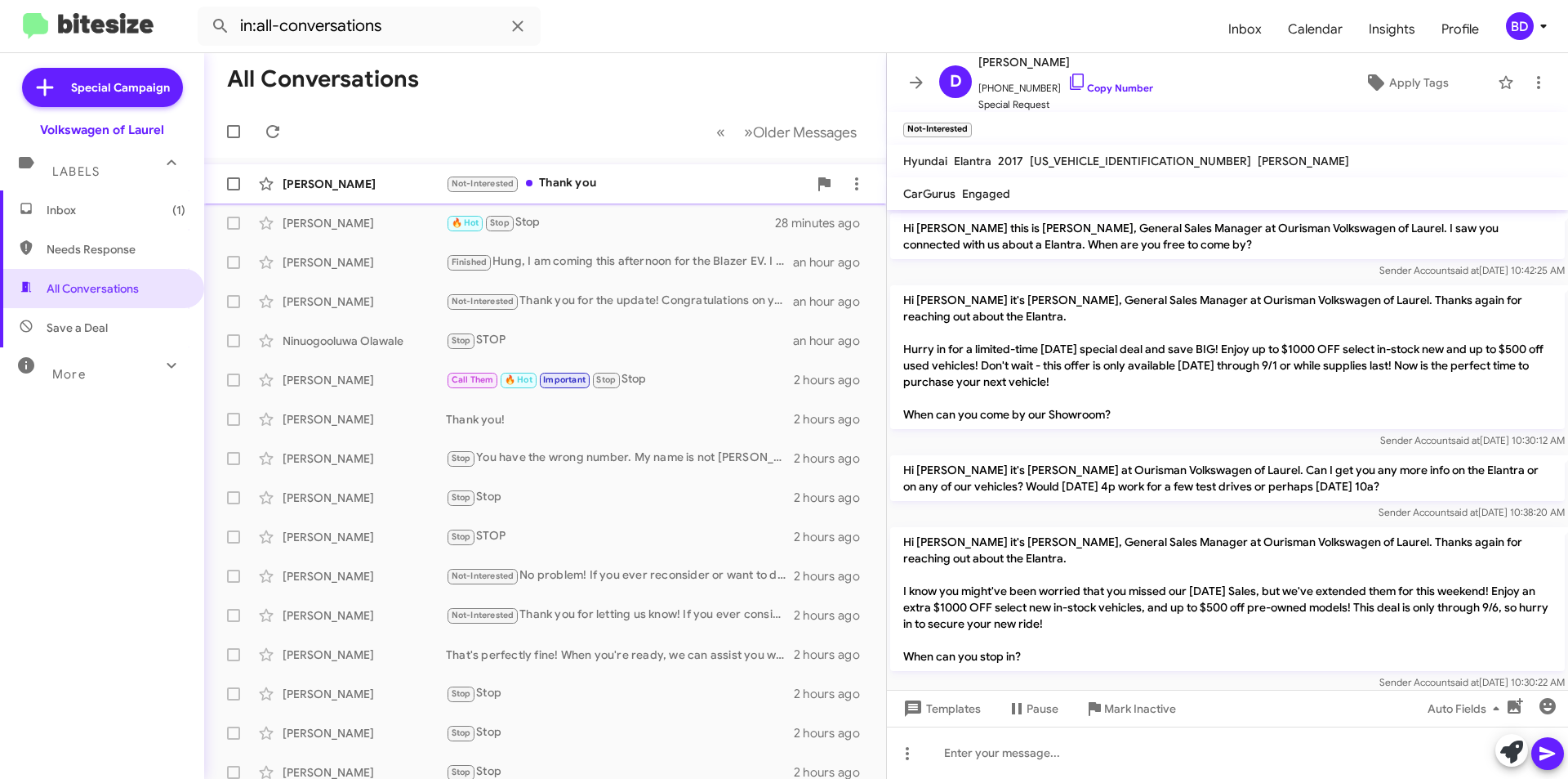
click at [630, 180] on div "Not-Interested Thank you" at bounding box center [626, 183] width 361 height 18
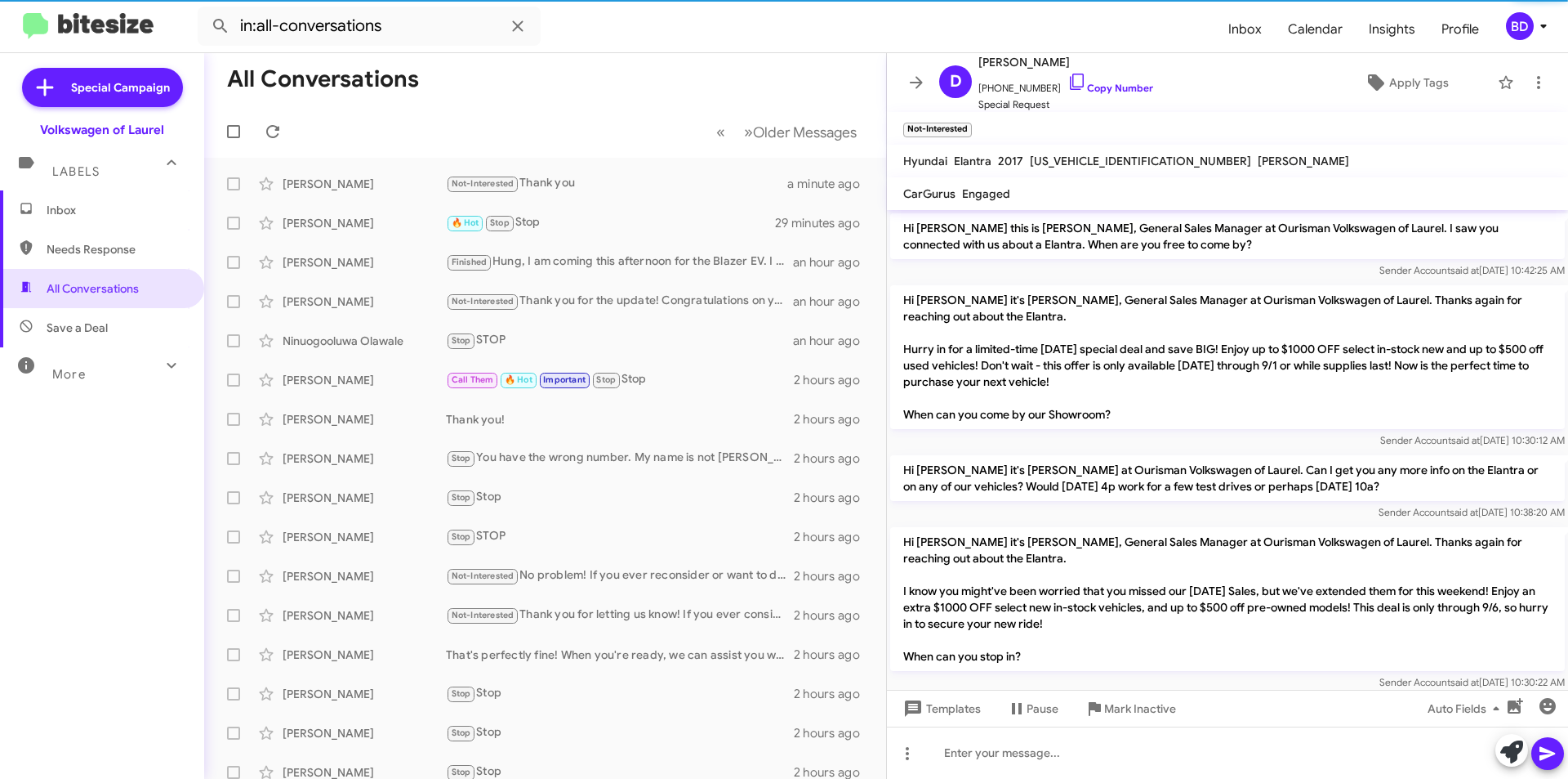
scroll to position [217, 0]
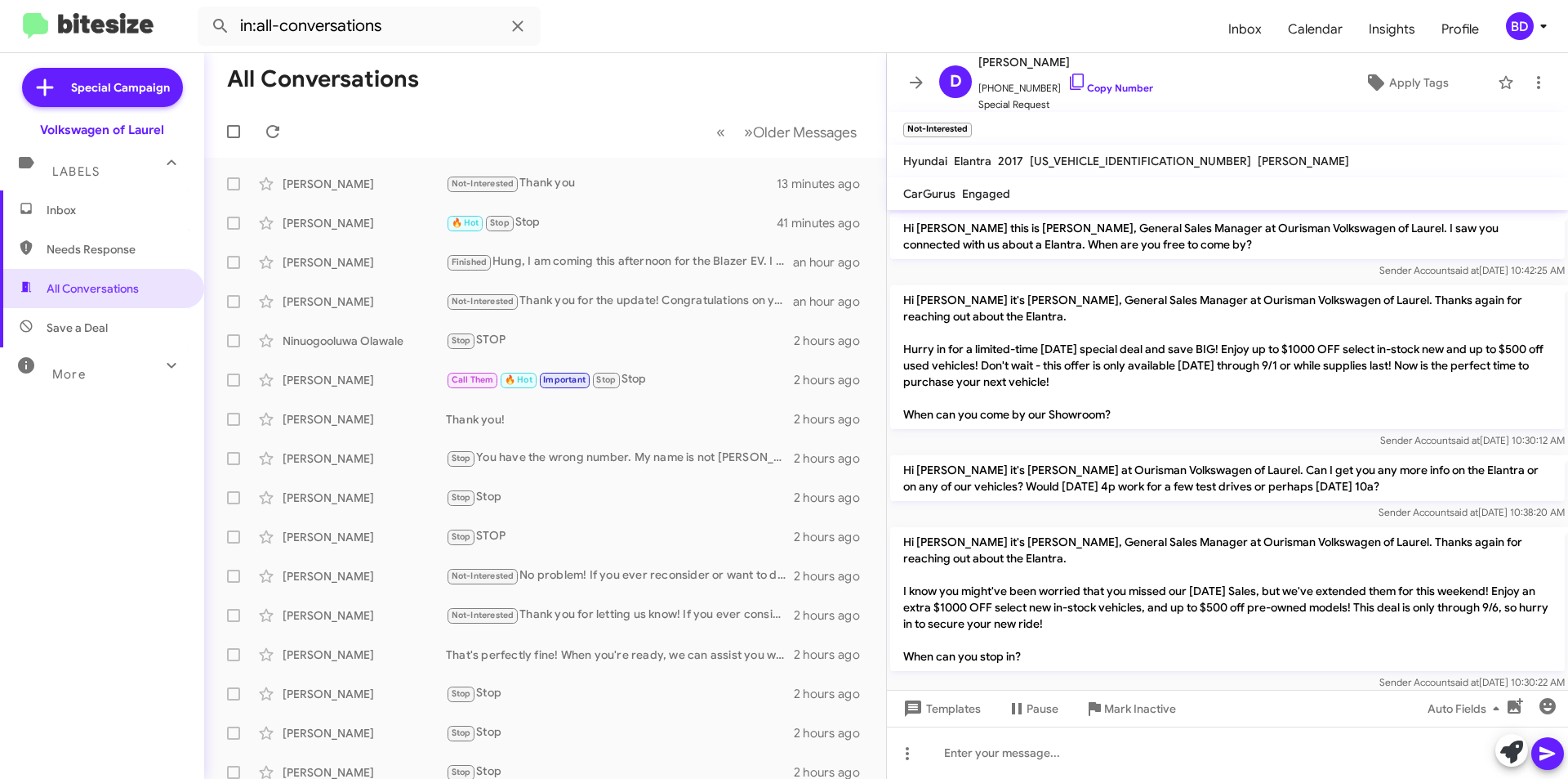
scroll to position [152, 0]
